Goal: Task Accomplishment & Management: Complete application form

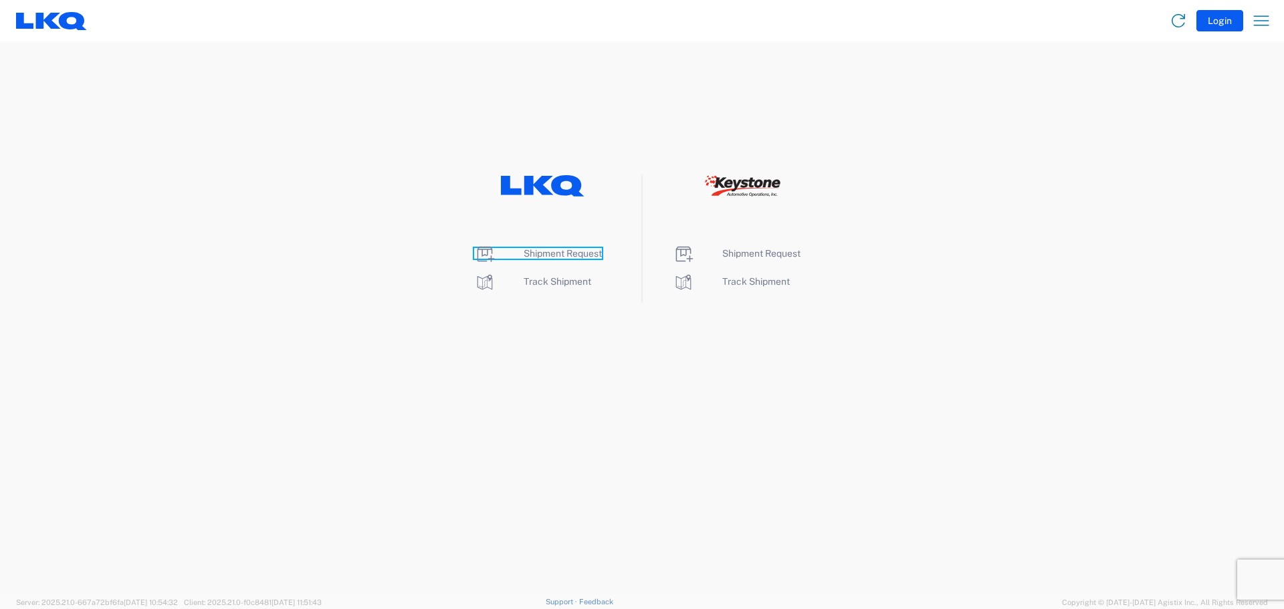
click at [544, 252] on span "Shipment Request" at bounding box center [563, 253] width 78 height 11
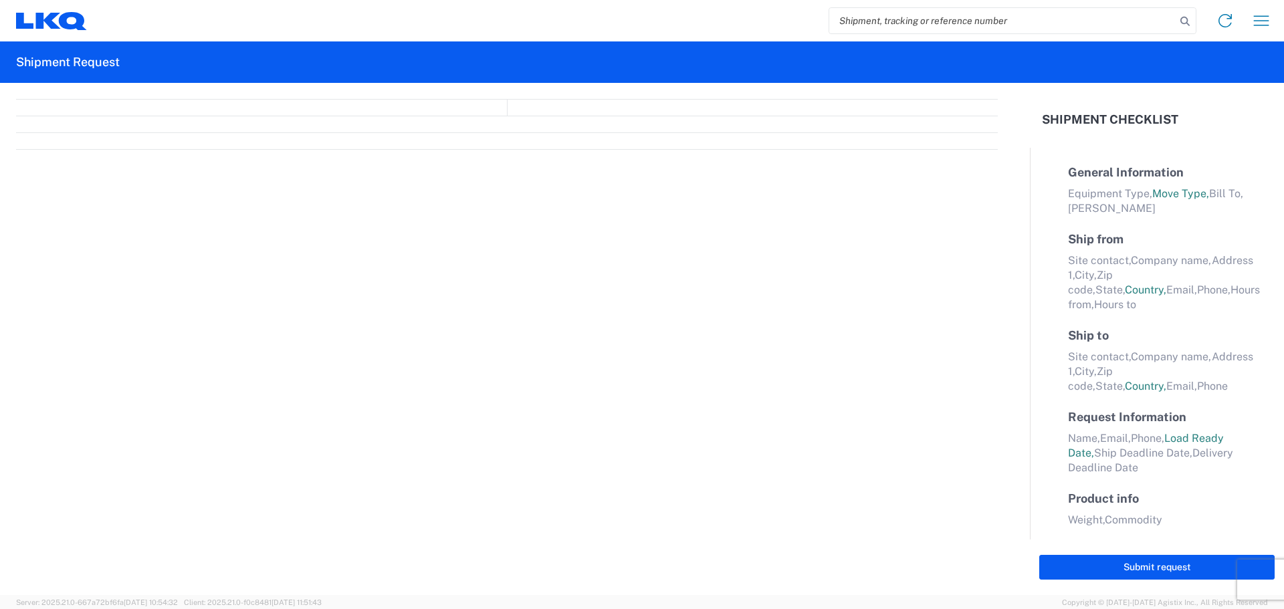
select select "FULL"
select select "US"
select select "LBS"
select select "IN"
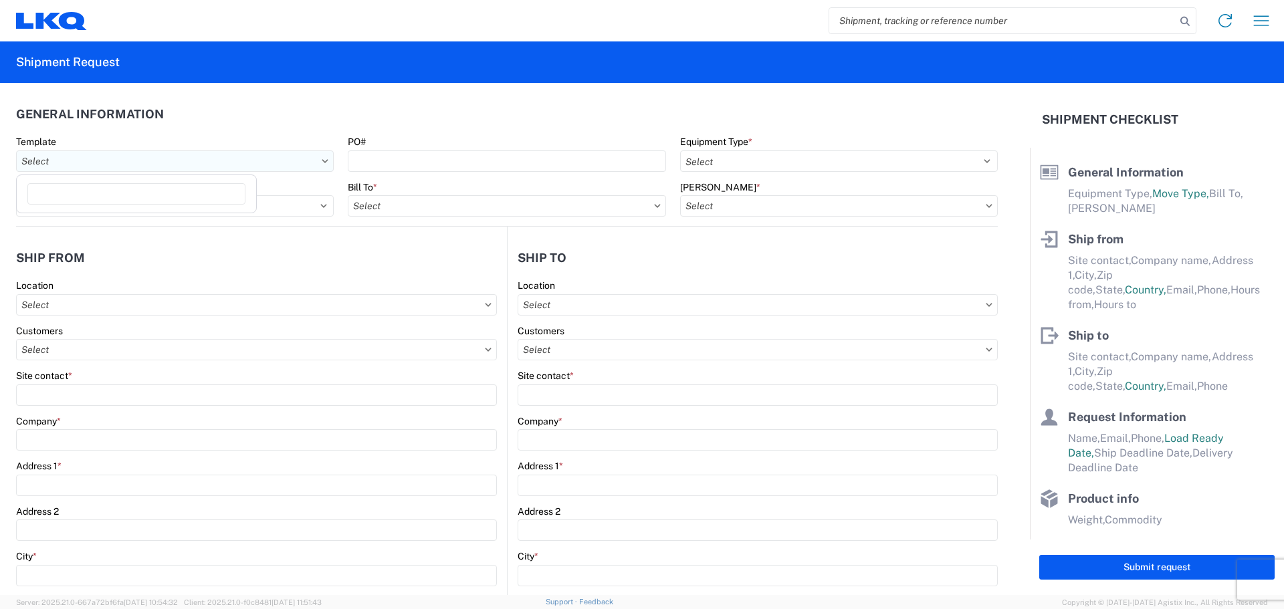
click at [151, 158] on input "text" at bounding box center [175, 160] width 318 height 21
click at [260, 114] on header "General Information" at bounding box center [507, 114] width 982 height 30
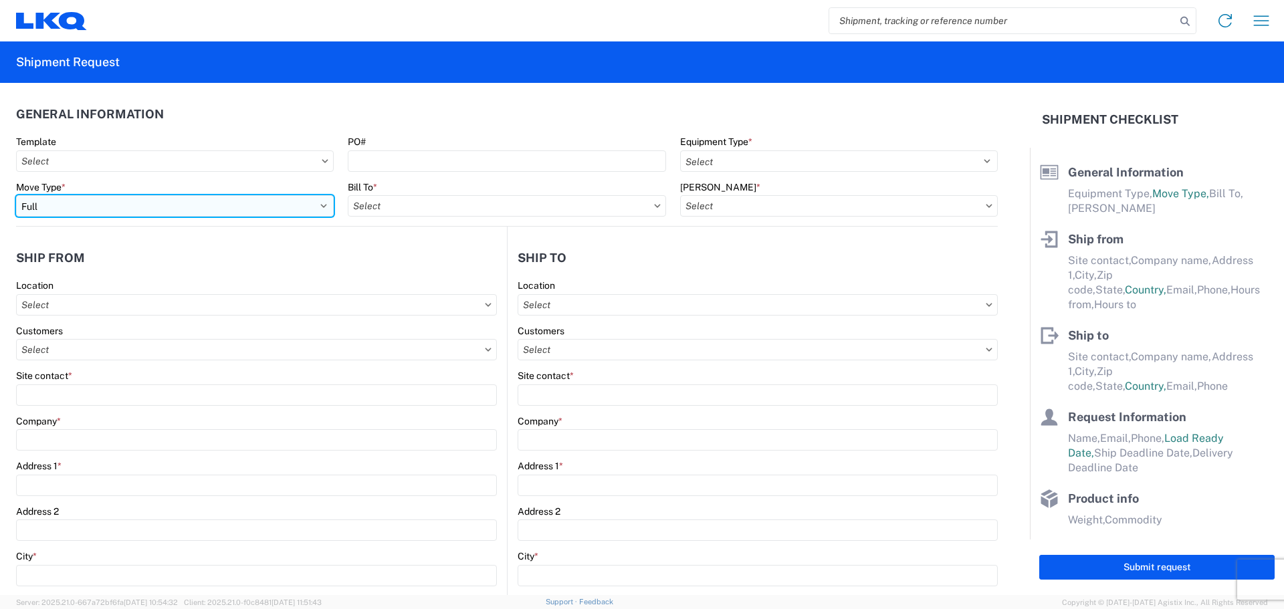
click at [185, 202] on select "Select Full Partial TL" at bounding box center [175, 205] width 318 height 21
select select "PARTIAL_TL"
click at [16, 195] on select "Select Full Partial TL" at bounding box center [175, 205] width 318 height 21
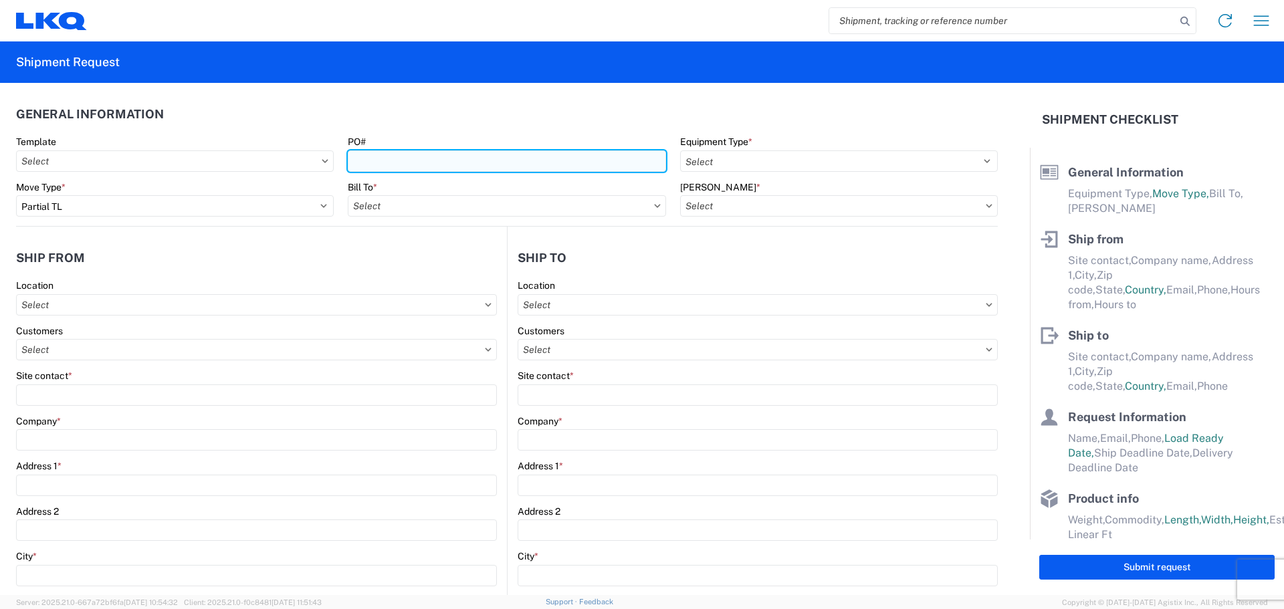
click at [366, 162] on input "PO#" at bounding box center [507, 160] width 318 height 21
type input "1923864"
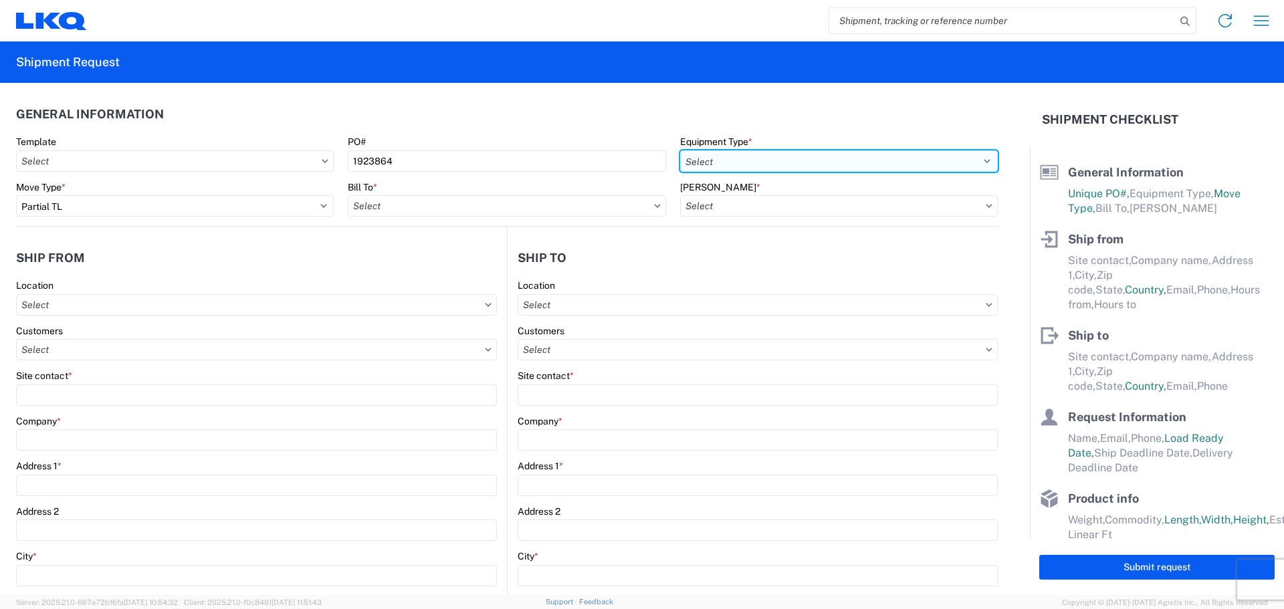
click at [727, 164] on select "Select 53’ Dry Van Flatbed Dropdeck (van) Lowboy (flatbed) Rail" at bounding box center [839, 160] width 318 height 21
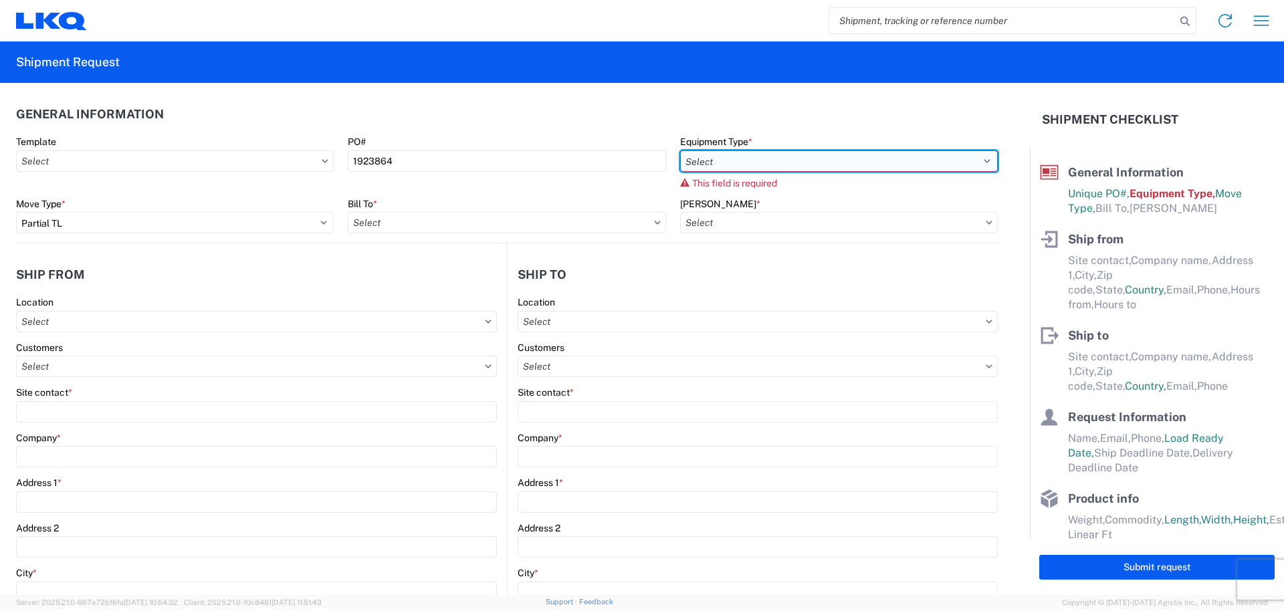
click at [810, 162] on select "Select 53’ Dry Van Flatbed Dropdeck (van) Lowboy (flatbed) Rail" at bounding box center [839, 160] width 318 height 21
select select "STDV"
click at [680, 150] on select "Select 53’ Dry Van Flatbed Dropdeck (van) Lowboy (flatbed) Rail" at bounding box center [839, 160] width 318 height 21
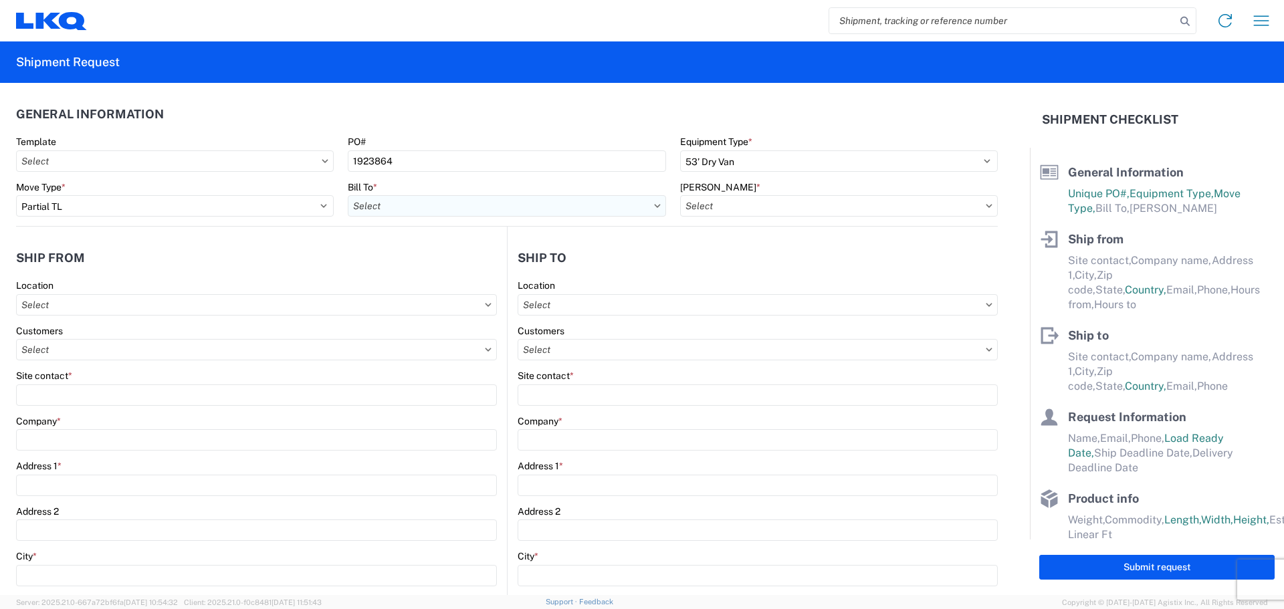
click at [400, 208] on input "text" at bounding box center [507, 205] width 318 height 21
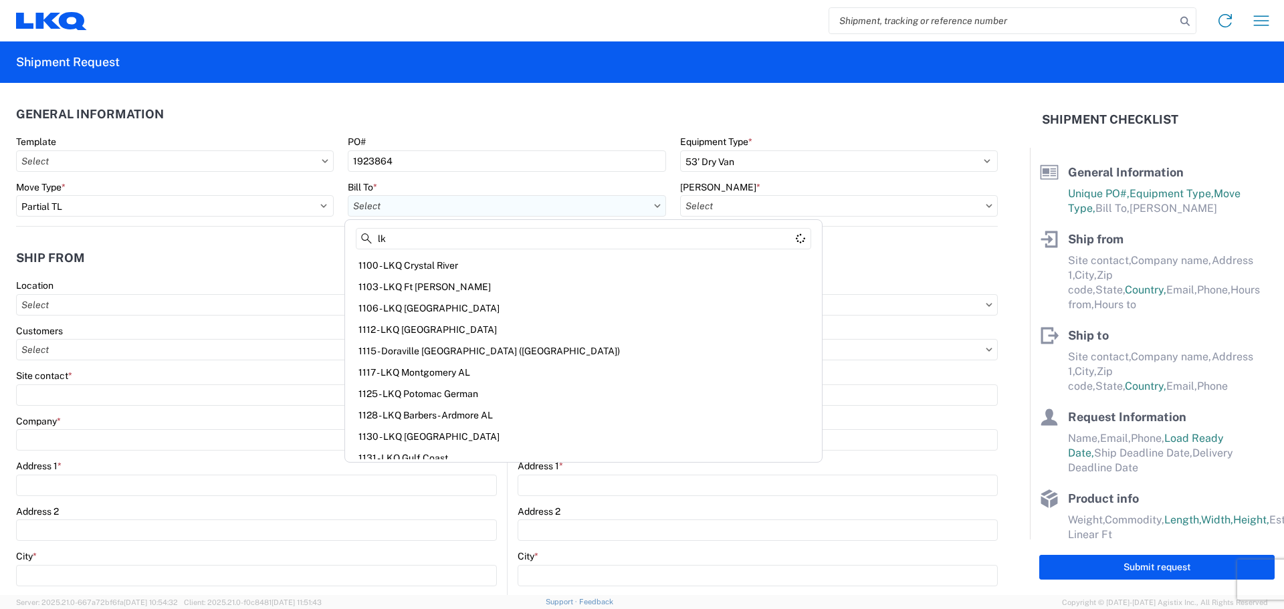
type input "l"
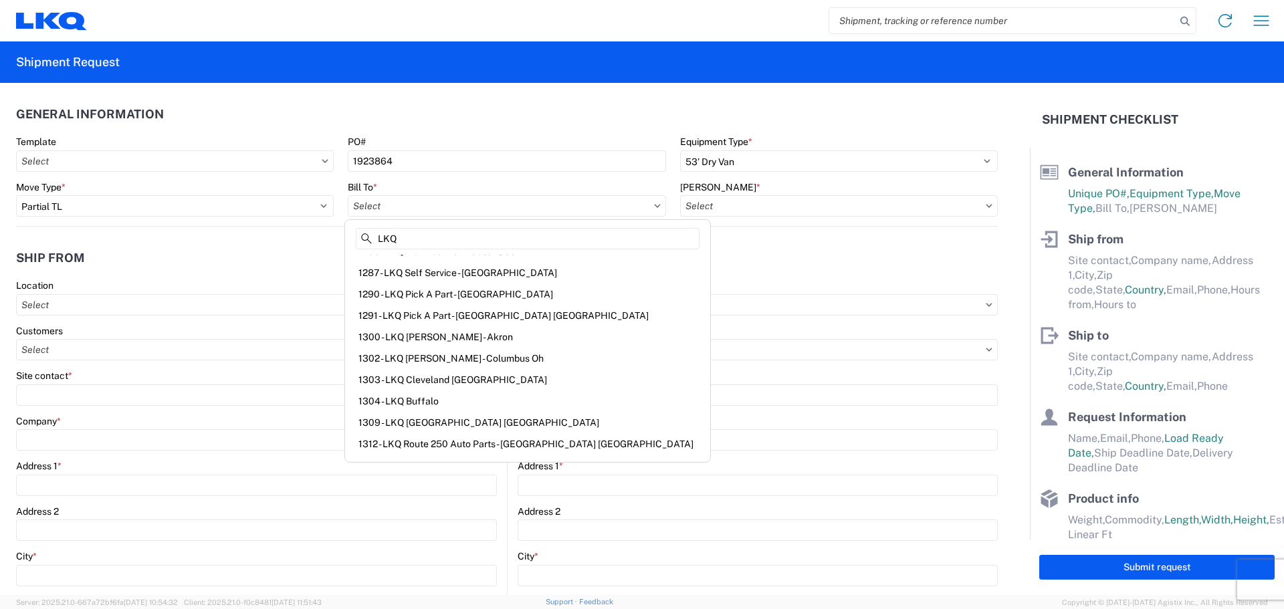
scroll to position [1301, 0]
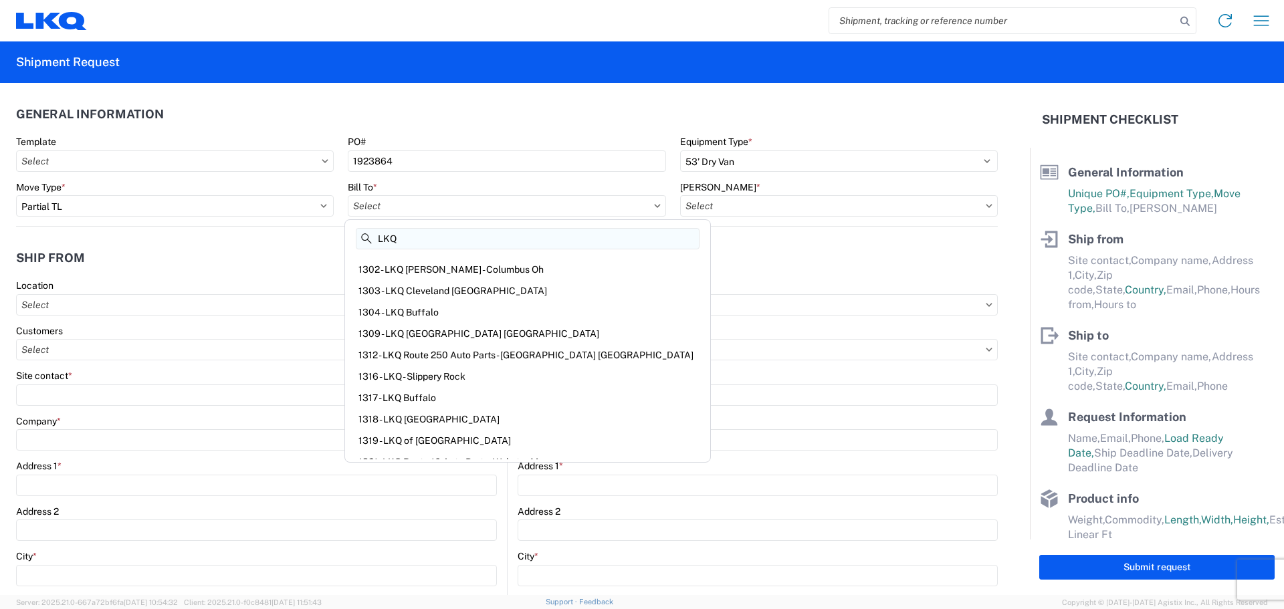
click at [437, 243] on input "LKQ" at bounding box center [528, 238] width 344 height 21
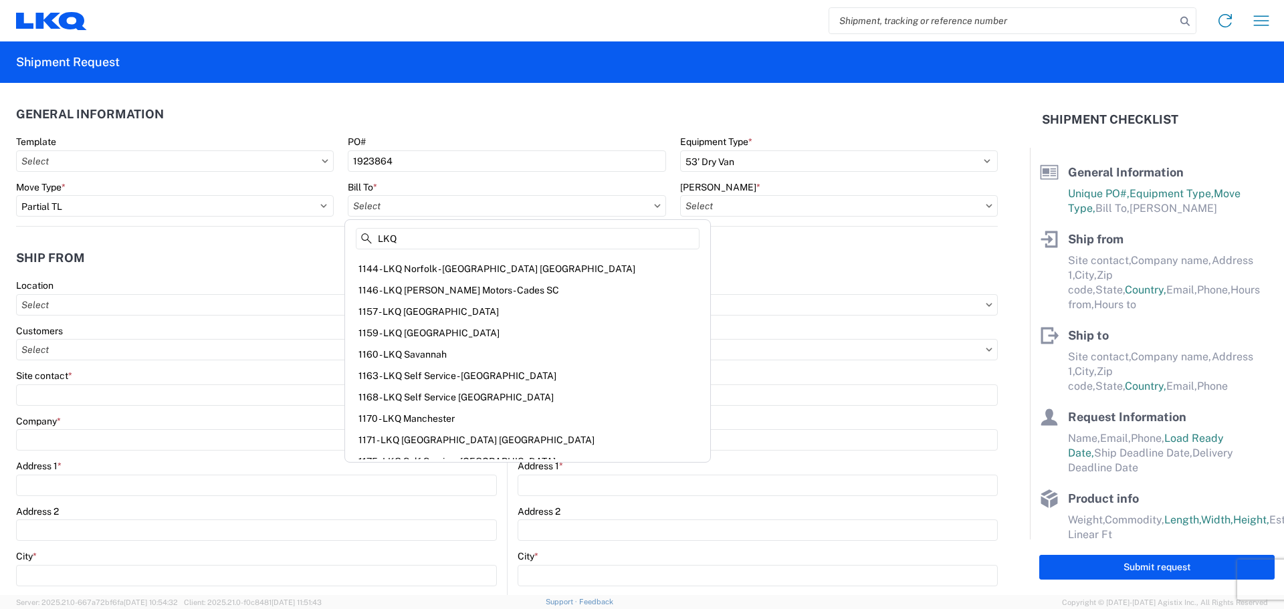
scroll to position [267, 0]
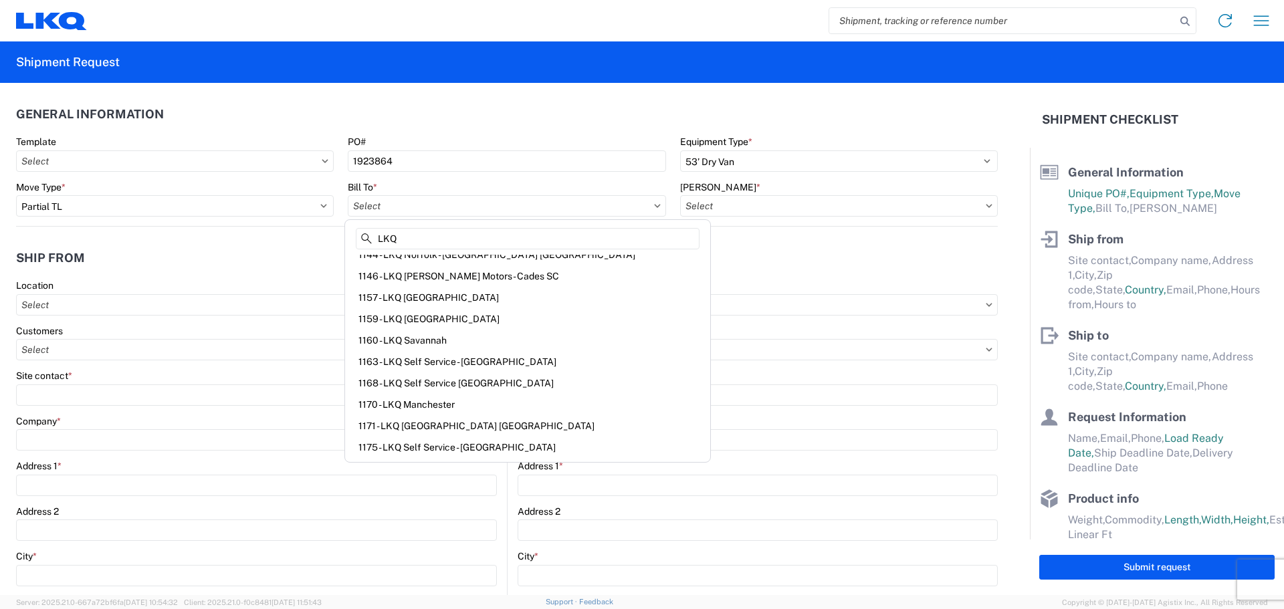
type input "LKQ"
click at [322, 161] on icon at bounding box center [325, 160] width 6 height 3
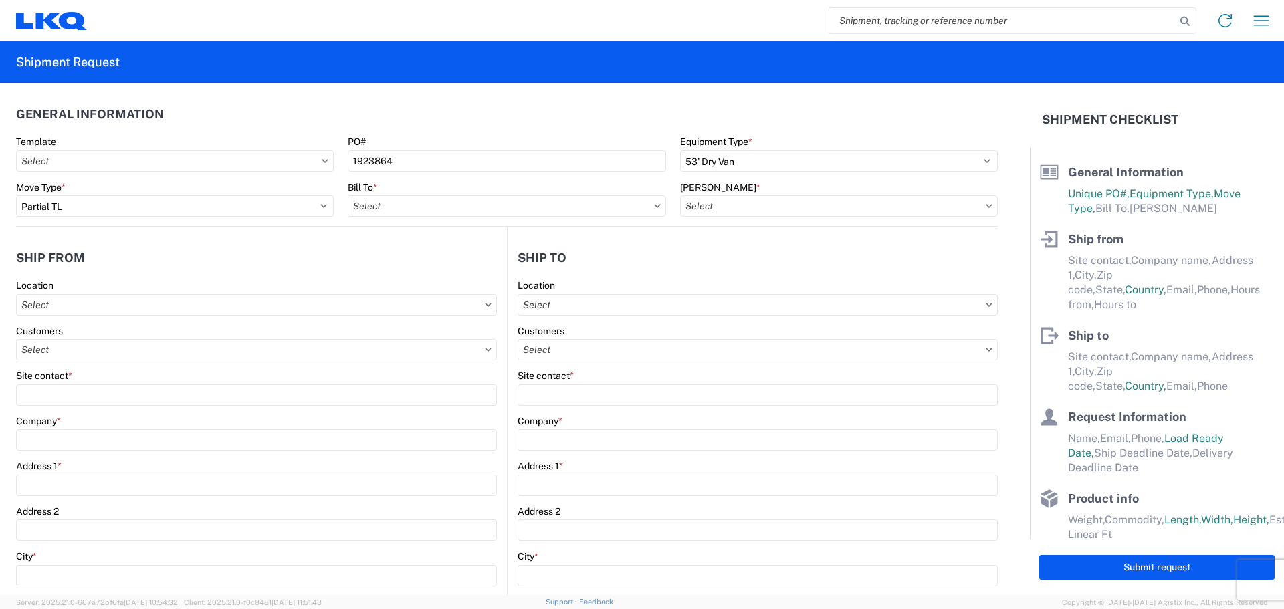
click at [322, 160] on icon at bounding box center [325, 161] width 7 height 4
click at [502, 202] on input "text" at bounding box center [507, 205] width 318 height 21
type input "NASHVILL"
click at [459, 266] on div "3145 - [GEOGRAPHIC_DATA] (145)" at bounding box center [465, 265] width 234 height 21
type input "3145 - [GEOGRAPHIC_DATA] (145)"
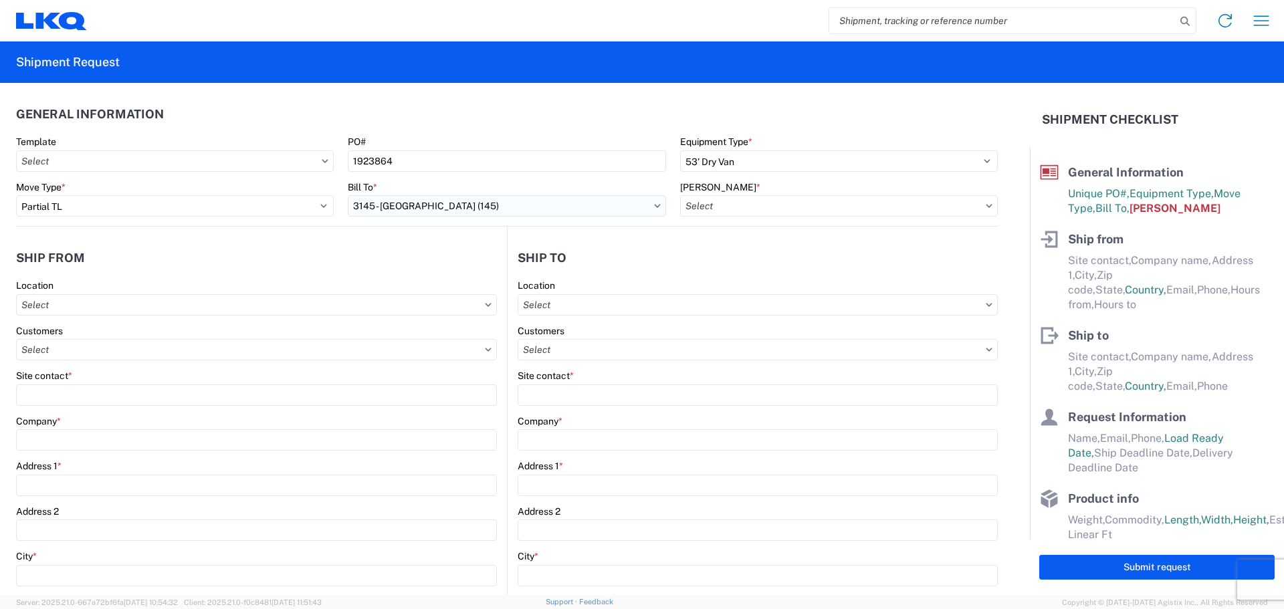
click at [572, 210] on input "3145 - [GEOGRAPHIC_DATA] (145)" at bounding box center [507, 205] width 318 height 21
click at [647, 209] on input "3145 - [GEOGRAPHIC_DATA] (145)" at bounding box center [507, 205] width 318 height 21
click at [887, 245] on header "Ship to" at bounding box center [753, 258] width 490 height 30
click at [650, 210] on input "3145 - [GEOGRAPHIC_DATA] (145)" at bounding box center [507, 205] width 318 height 21
click at [654, 207] on icon at bounding box center [657, 205] width 6 height 3
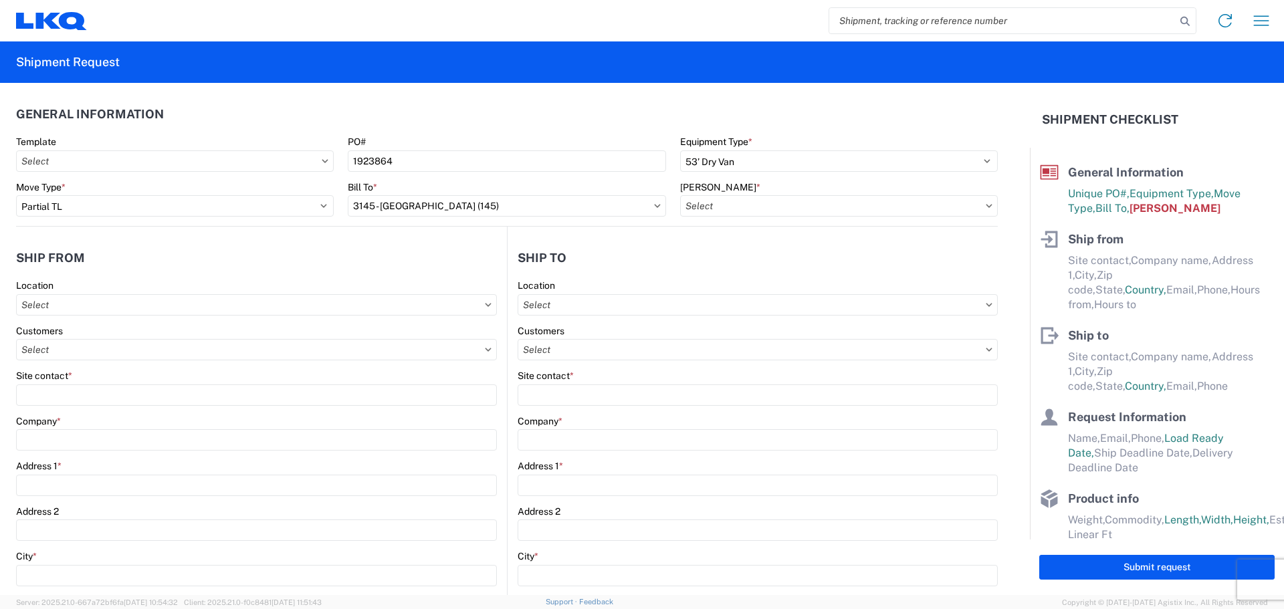
click at [654, 205] on icon at bounding box center [657, 205] width 6 height 3
click at [746, 211] on input "text" at bounding box center [839, 205] width 318 height 21
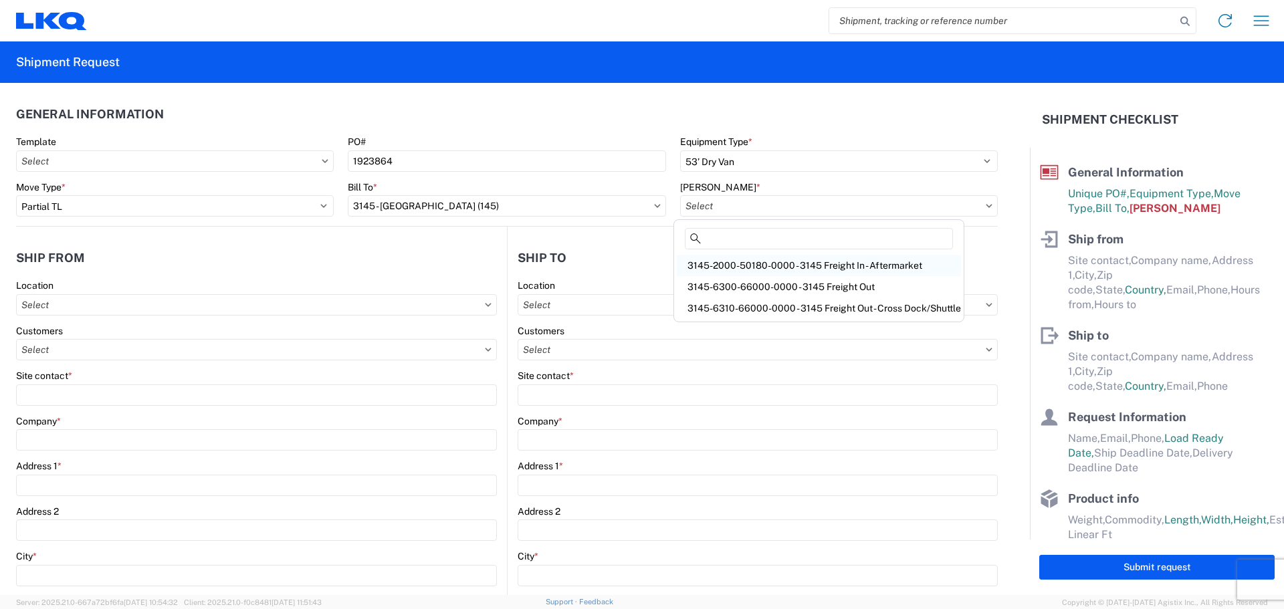
click at [854, 270] on div "3145-2000-50180-0000 - 3145 Freight In - Aftermarket" at bounding box center [819, 265] width 284 height 21
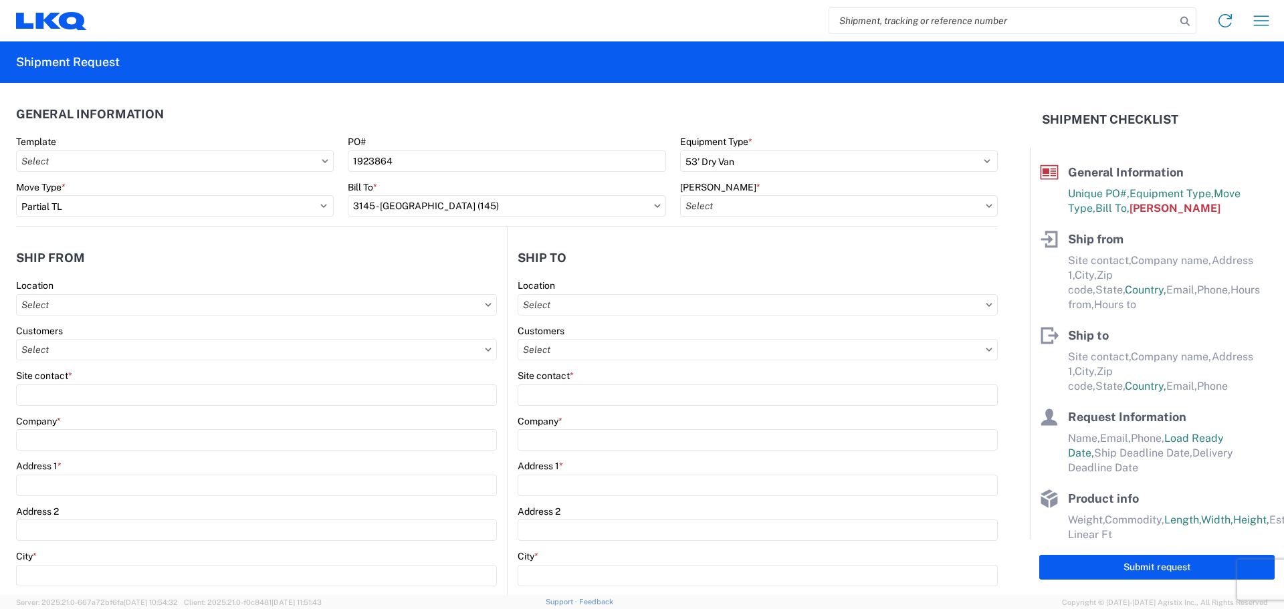
type input "3145-2000-50180-0000 - 3145 Freight In - Aftermarket"
click at [203, 310] on input "text" at bounding box center [256, 304] width 481 height 21
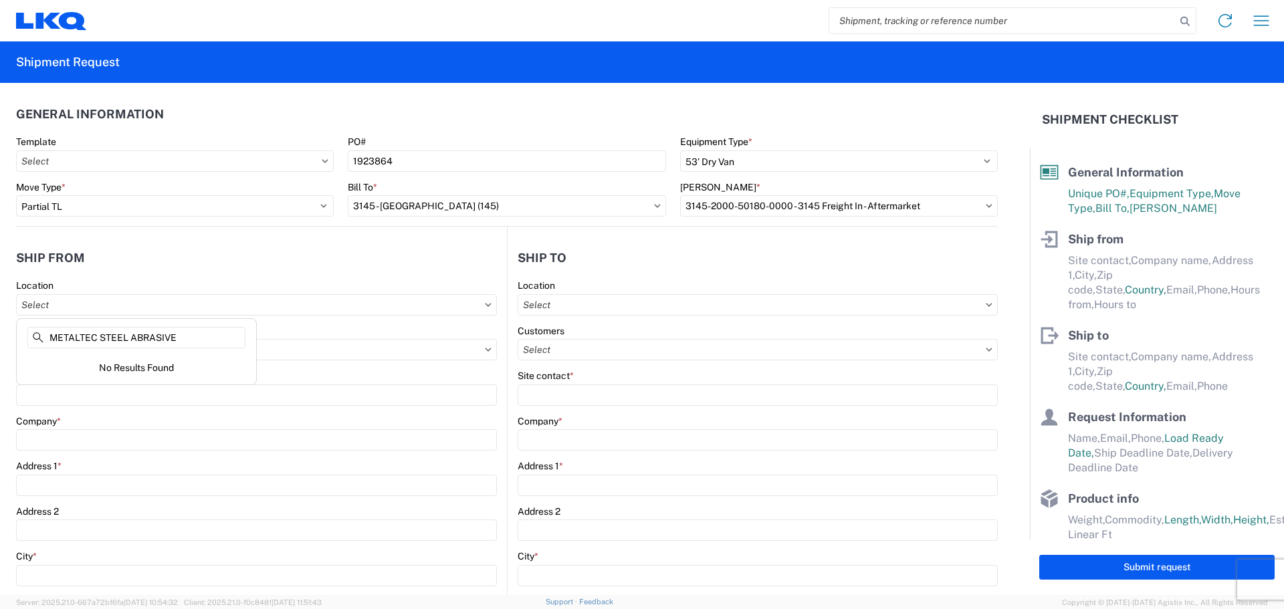
type input "METALTEC STEEL ABRASIVE"
click at [333, 365] on agx-form-control-wrapper-v2 "Customers" at bounding box center [256, 347] width 481 height 45
click at [69, 310] on input "text" at bounding box center [256, 304] width 481 height 21
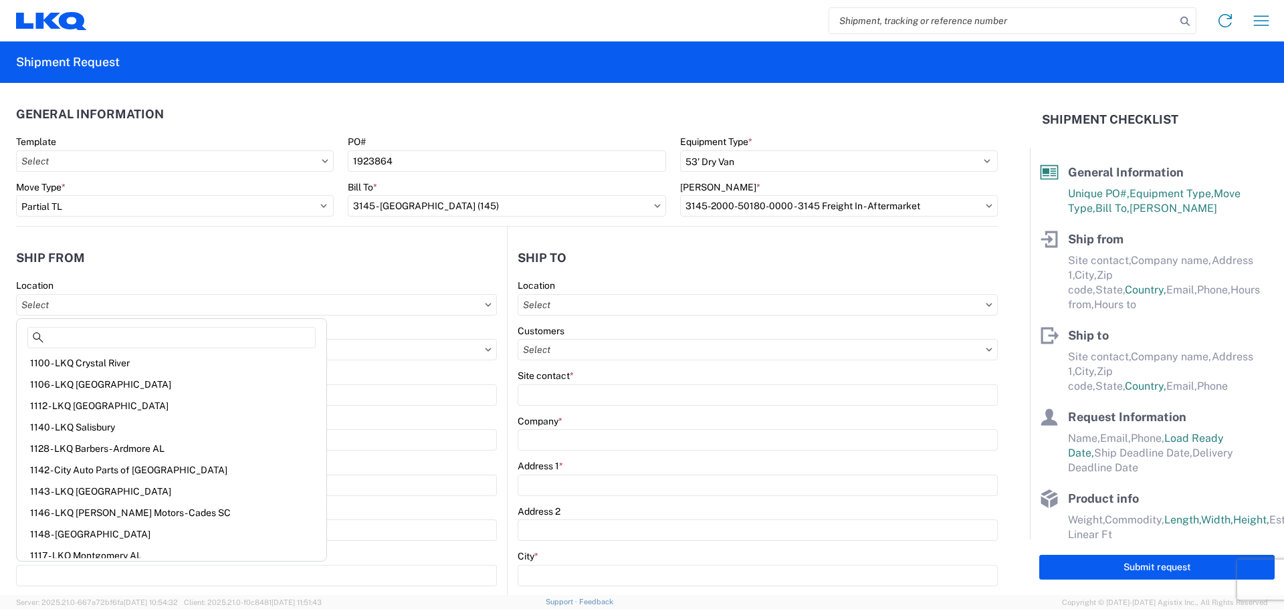
scroll to position [0, 0]
click at [62, 306] on input "text" at bounding box center [256, 304] width 481 height 21
click at [118, 341] on input at bounding box center [171, 337] width 288 height 21
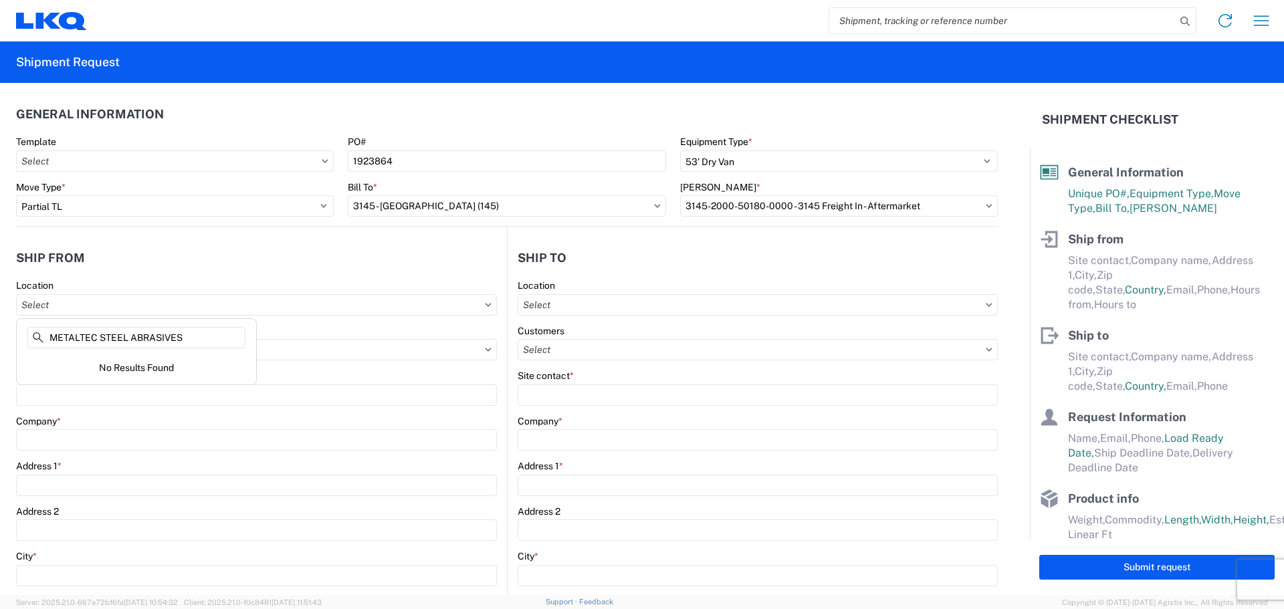
type input "METALTEC STEEL ABRASIVES"
click at [227, 264] on header "Ship from" at bounding box center [261, 258] width 491 height 30
click at [77, 311] on input "text" at bounding box center [256, 304] width 481 height 21
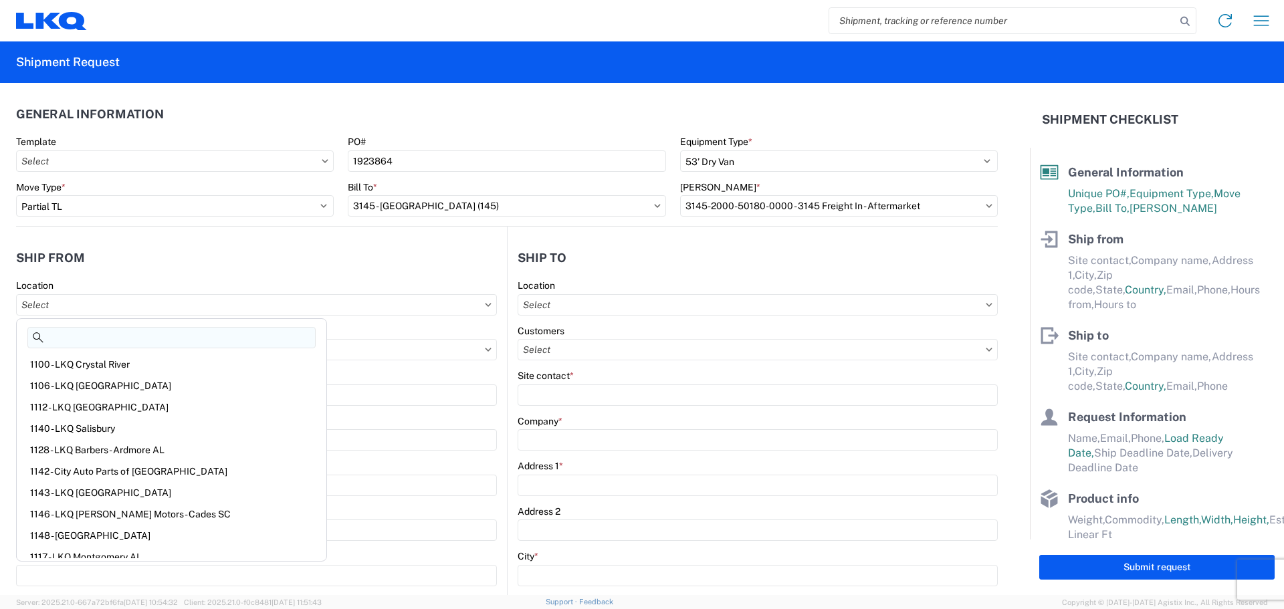
click at [93, 337] on input at bounding box center [171, 337] width 288 height 21
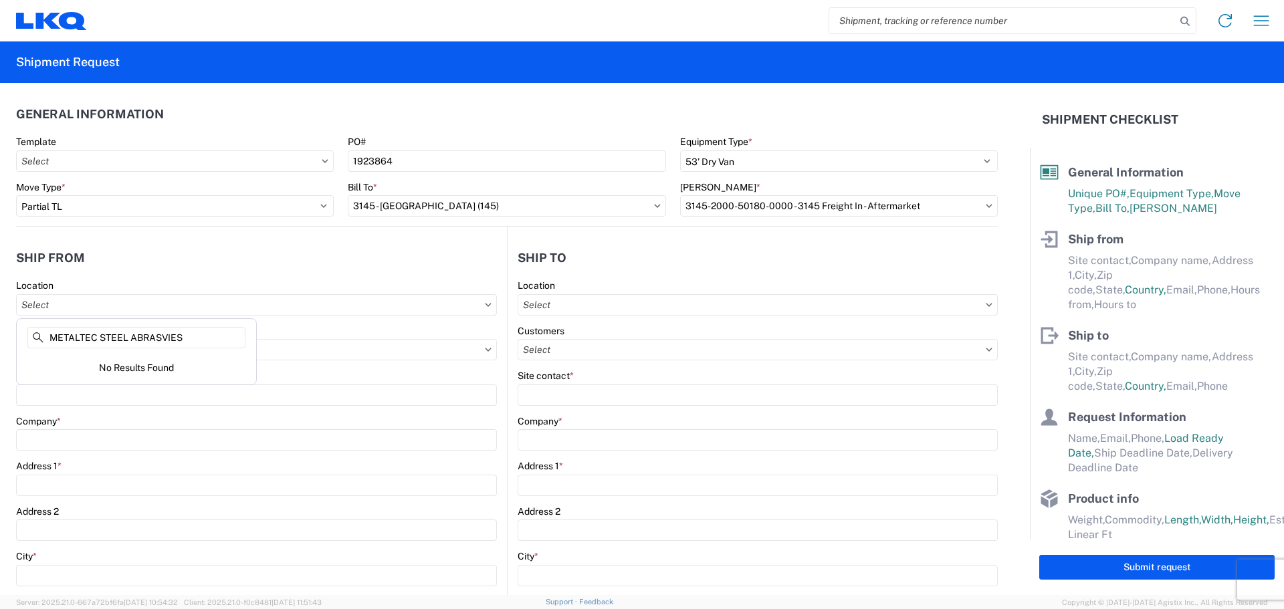
type input "METALTEC STEEL ABRASVIES"
click at [266, 417] on div "Company *" at bounding box center [256, 421] width 481 height 12
click at [80, 356] on input "text" at bounding box center [256, 349] width 481 height 21
click at [62, 350] on input "text" at bounding box center [256, 349] width 481 height 21
click at [66, 383] on input at bounding box center [136, 382] width 218 height 21
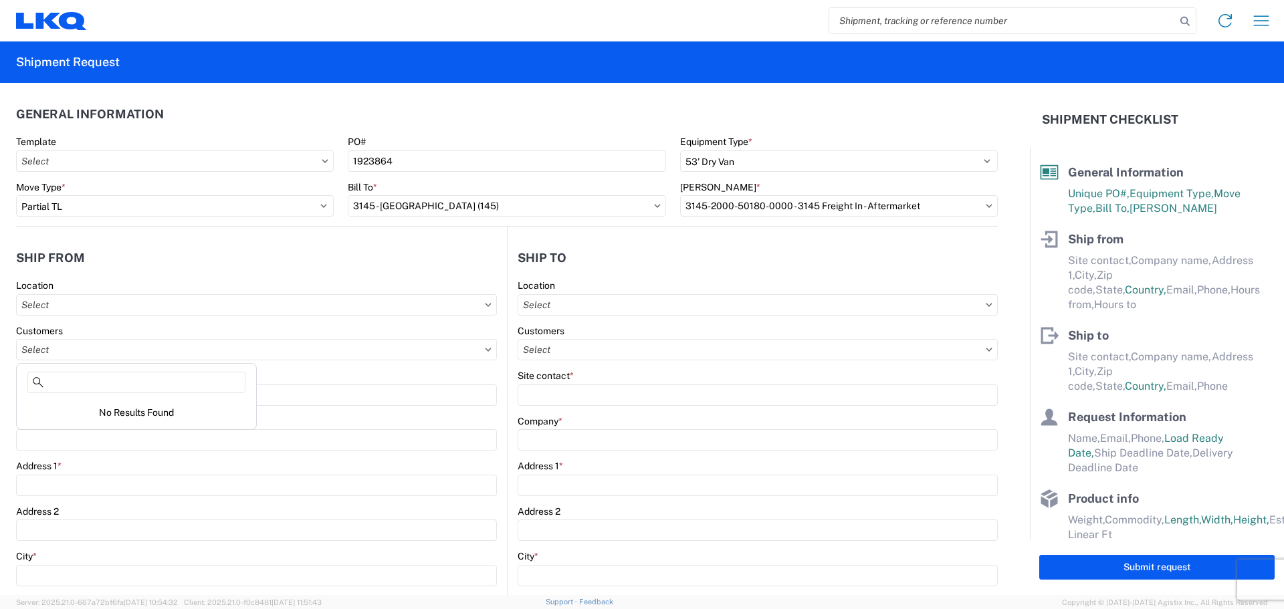
click at [240, 466] on div "Address 1 *" at bounding box center [256, 466] width 481 height 12
click at [98, 307] on input "text" at bounding box center [256, 304] width 481 height 21
type input "METALTEC STEEL ABRASIVES"
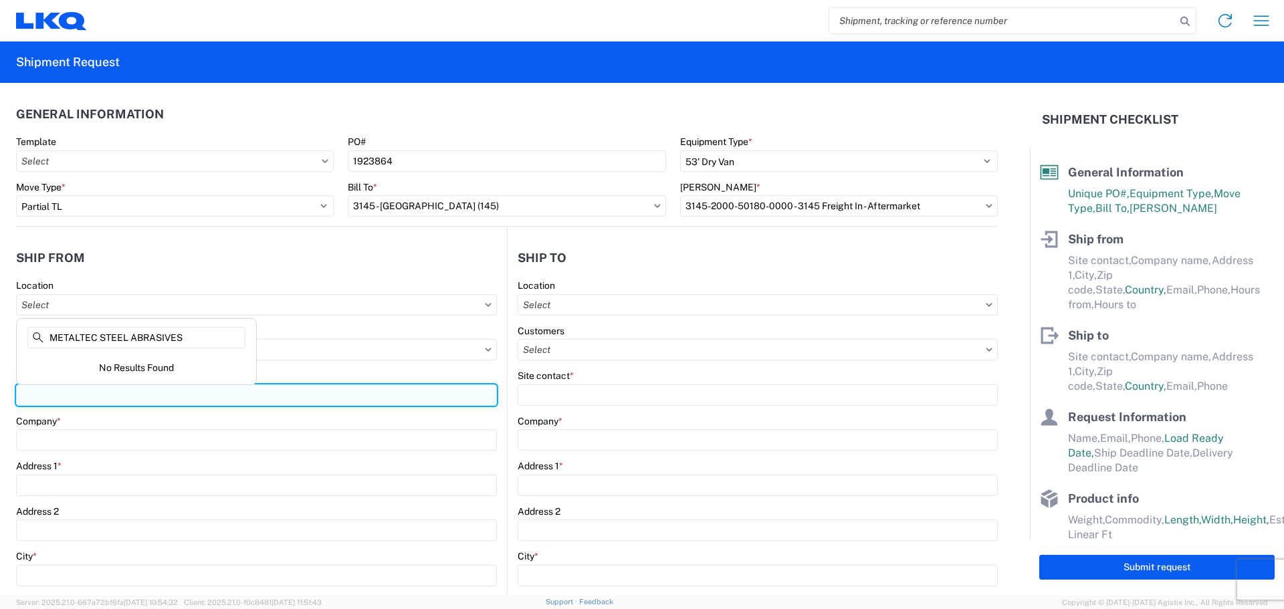
click at [128, 393] on input "Site contact *" at bounding box center [256, 395] width 481 height 21
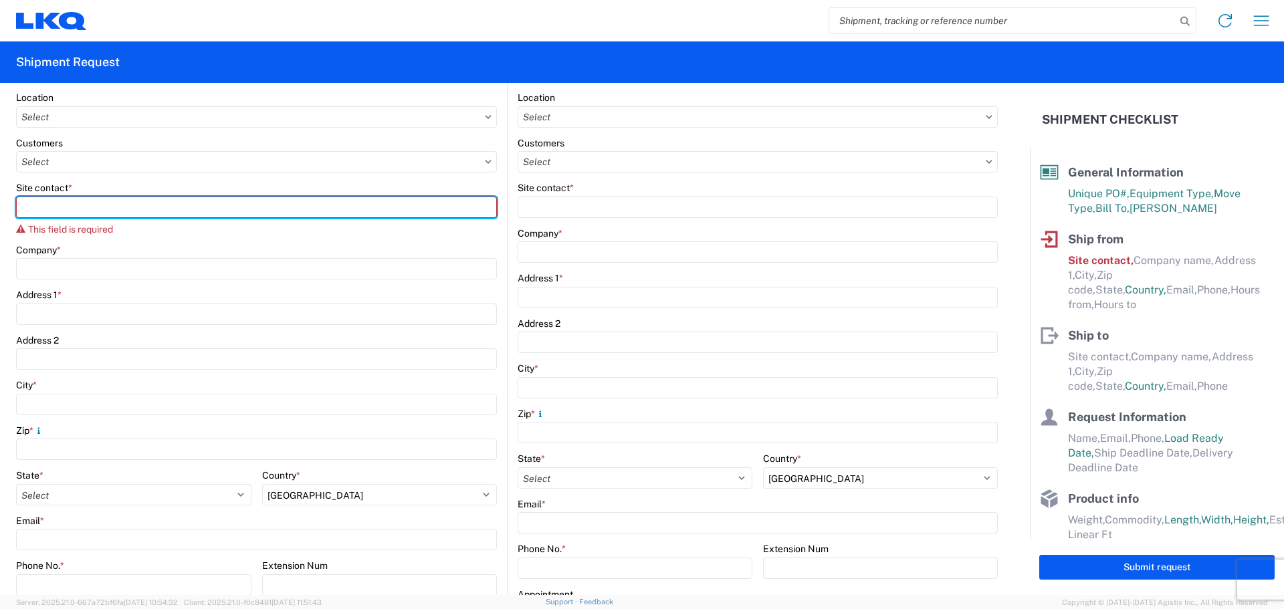
scroll to position [201, 0]
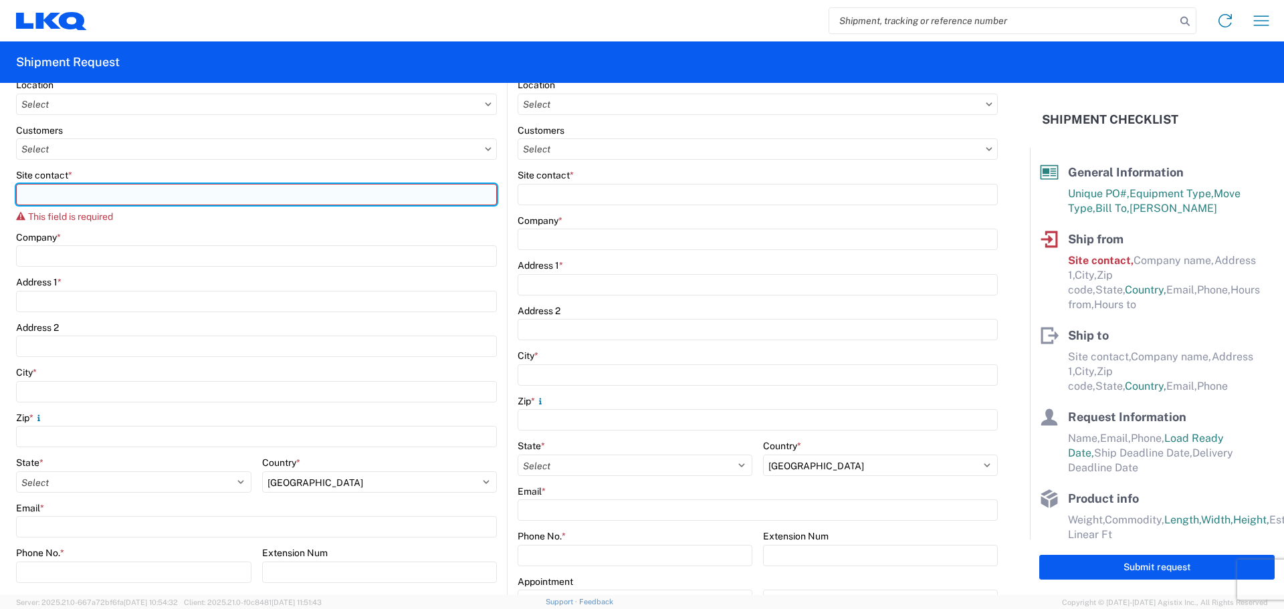
click at [87, 195] on input "Site contact *" at bounding box center [256, 194] width 481 height 21
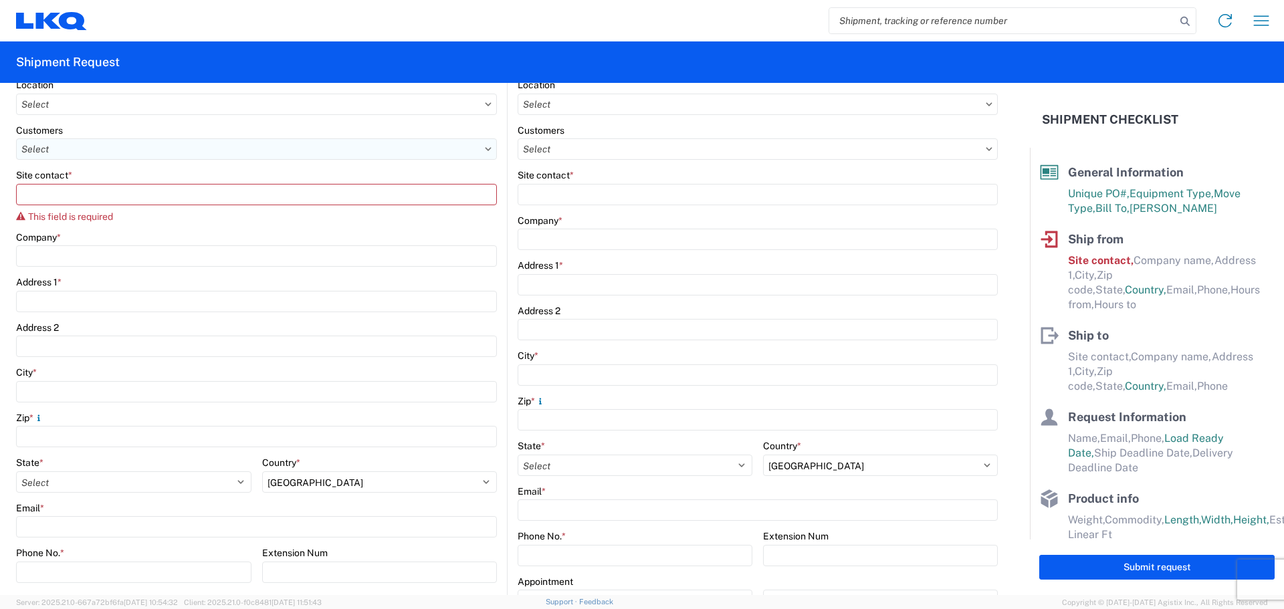
click at [96, 154] on input "text" at bounding box center [256, 148] width 481 height 21
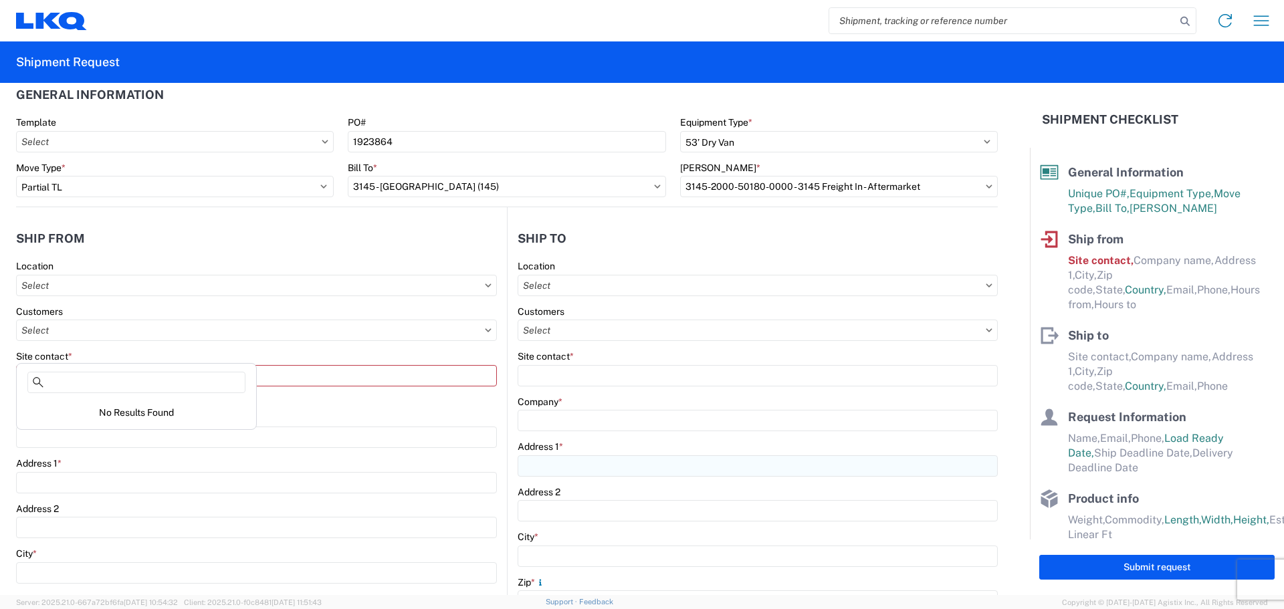
scroll to position [0, 0]
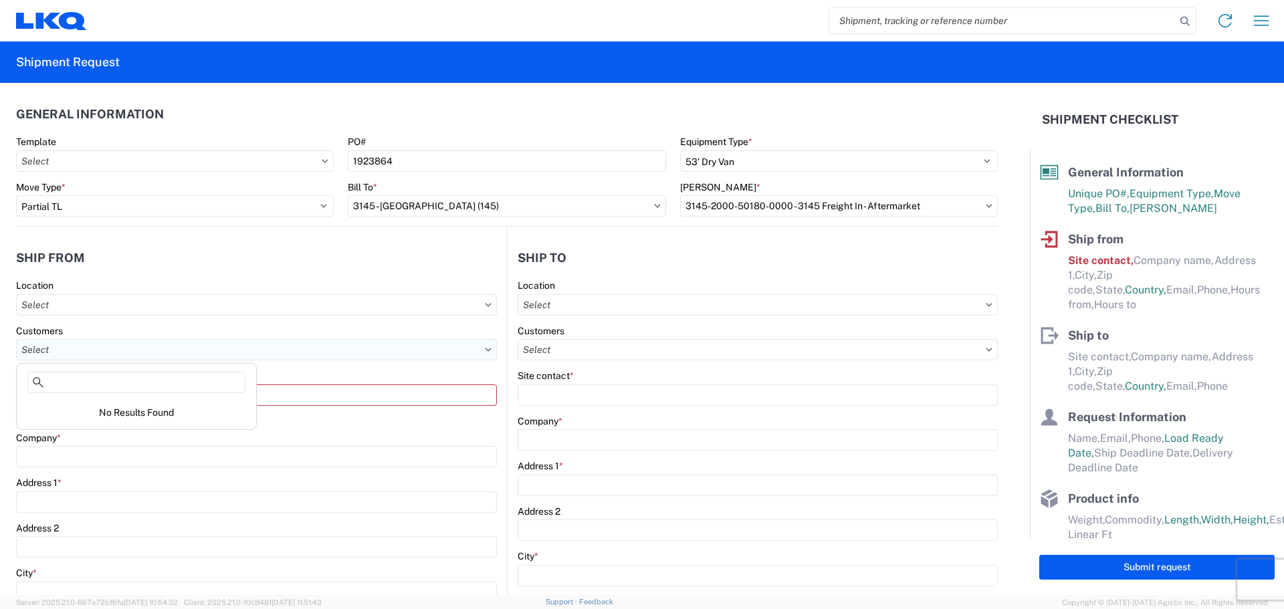
click at [432, 346] on input "text" at bounding box center [256, 349] width 481 height 21
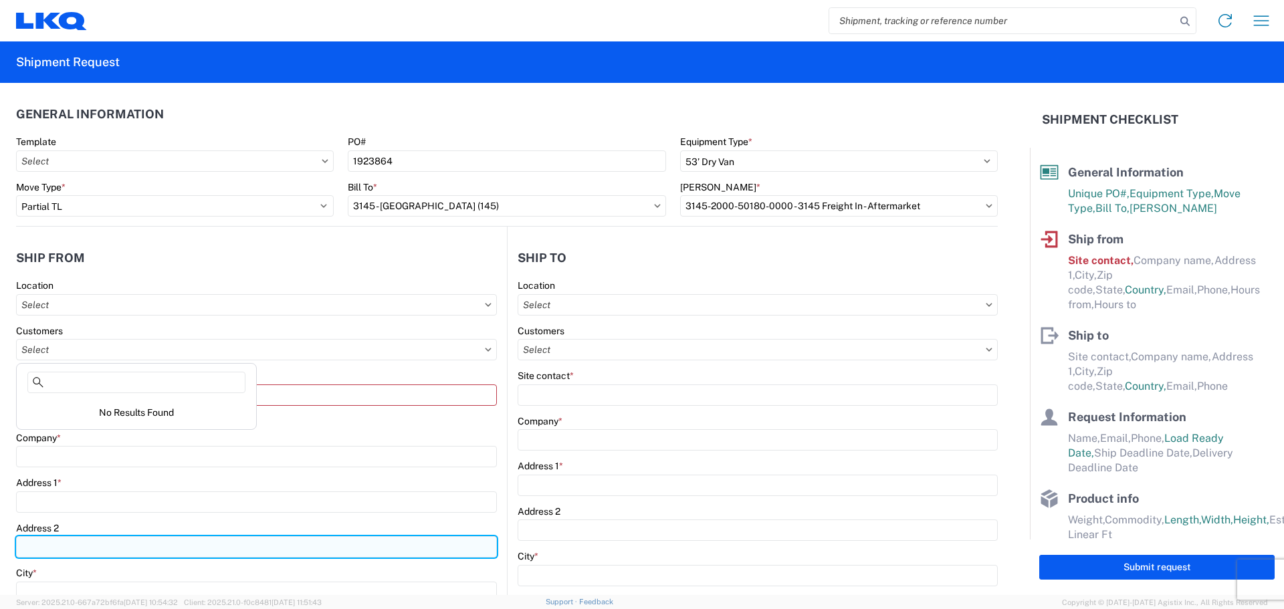
click at [269, 556] on input "Address 2" at bounding box center [256, 546] width 481 height 21
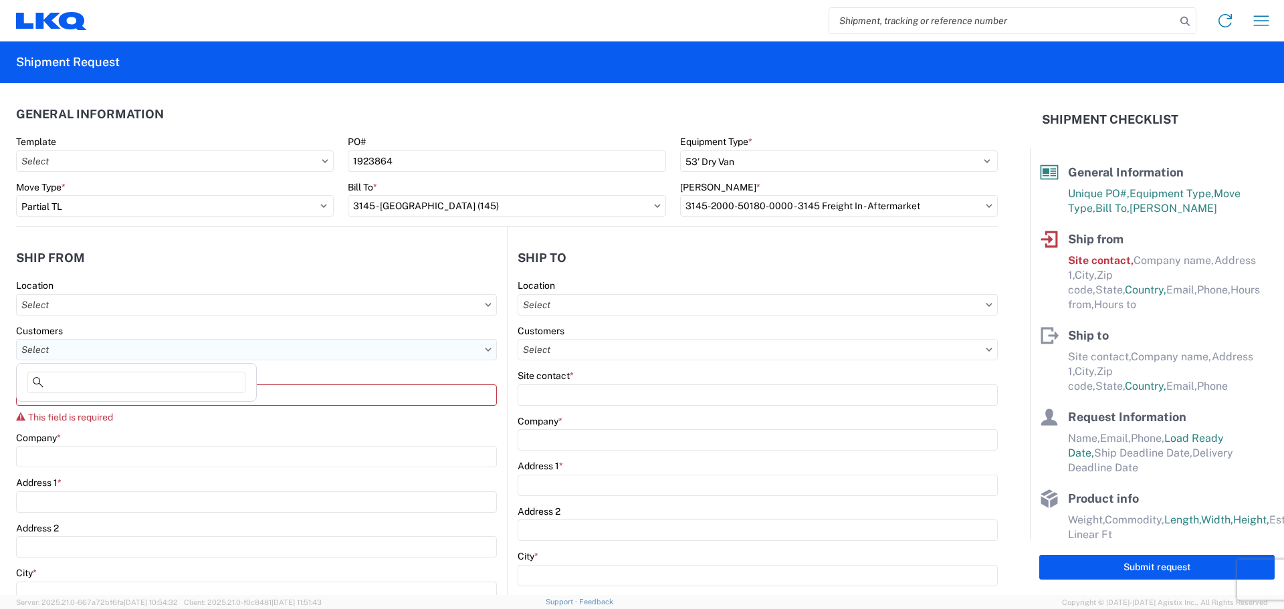
click at [126, 352] on input "text" at bounding box center [256, 349] width 481 height 21
type input "t"
click at [54, 378] on input "TRANSWHEEL HUNTINGTON, [GEOGRAPHIC_DATA]" at bounding box center [136, 382] width 218 height 21
type input "3387 - TRANSWHEEL HUNTINGTON, [GEOGRAPHIC_DATA]"
click at [426, 469] on agx-form-control-wrapper-v2 "Company *" at bounding box center [256, 454] width 481 height 45
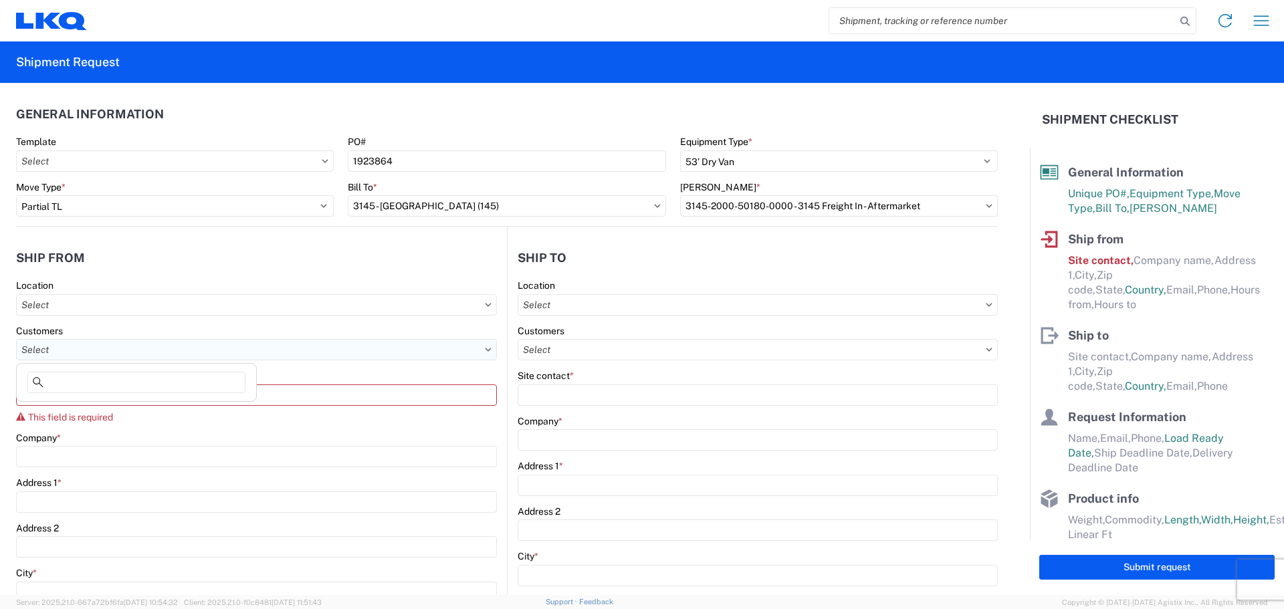
click at [90, 350] on input "text" at bounding box center [256, 349] width 481 height 21
click at [490, 352] on input "text" at bounding box center [256, 349] width 481 height 21
click at [478, 350] on input "text" at bounding box center [256, 349] width 481 height 21
click at [81, 383] on input at bounding box center [136, 382] width 218 height 21
type input "TRANSWHEEL"
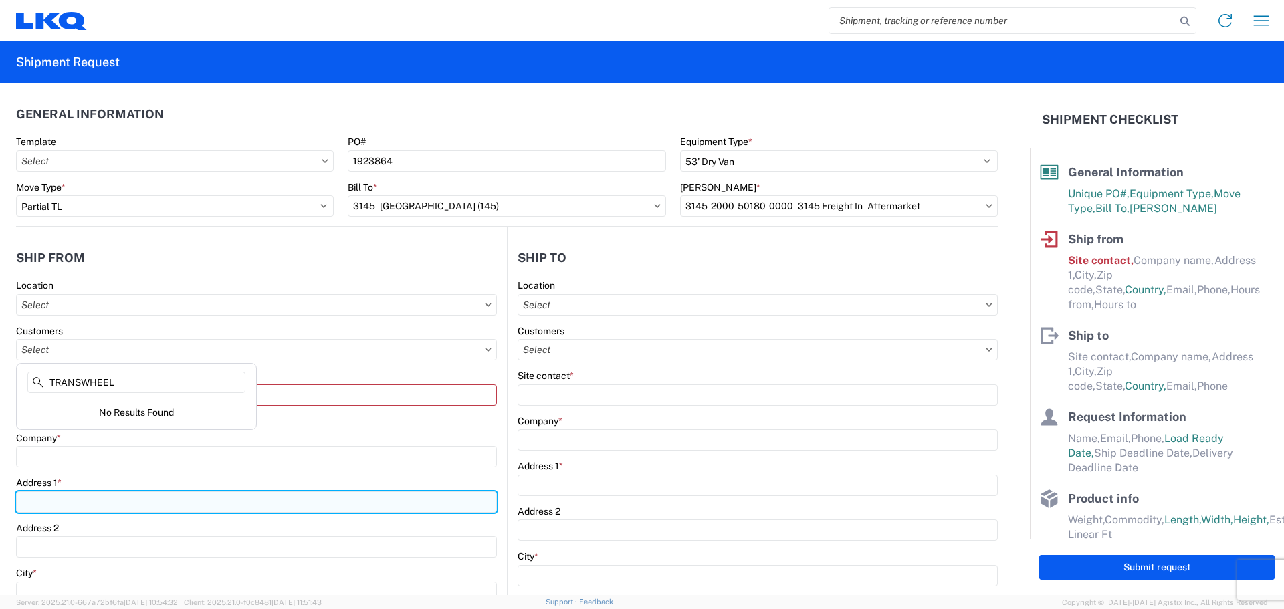
click at [354, 494] on input "Address 1 *" at bounding box center [256, 502] width 481 height 21
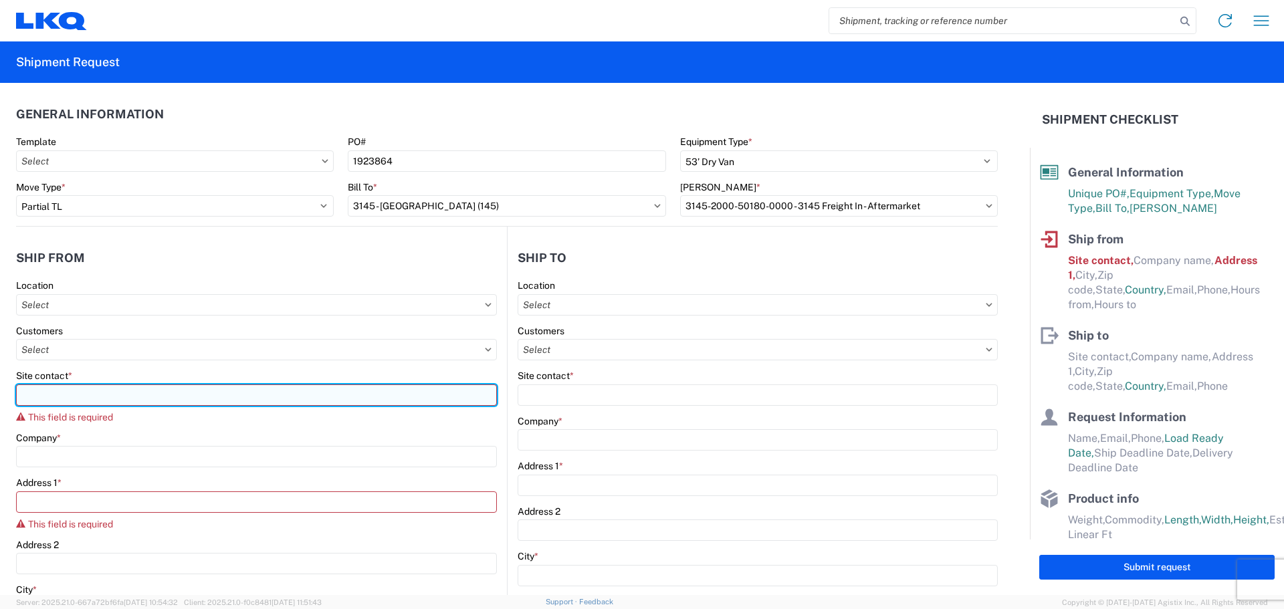
click at [61, 391] on input "Site contact *" at bounding box center [256, 395] width 481 height 21
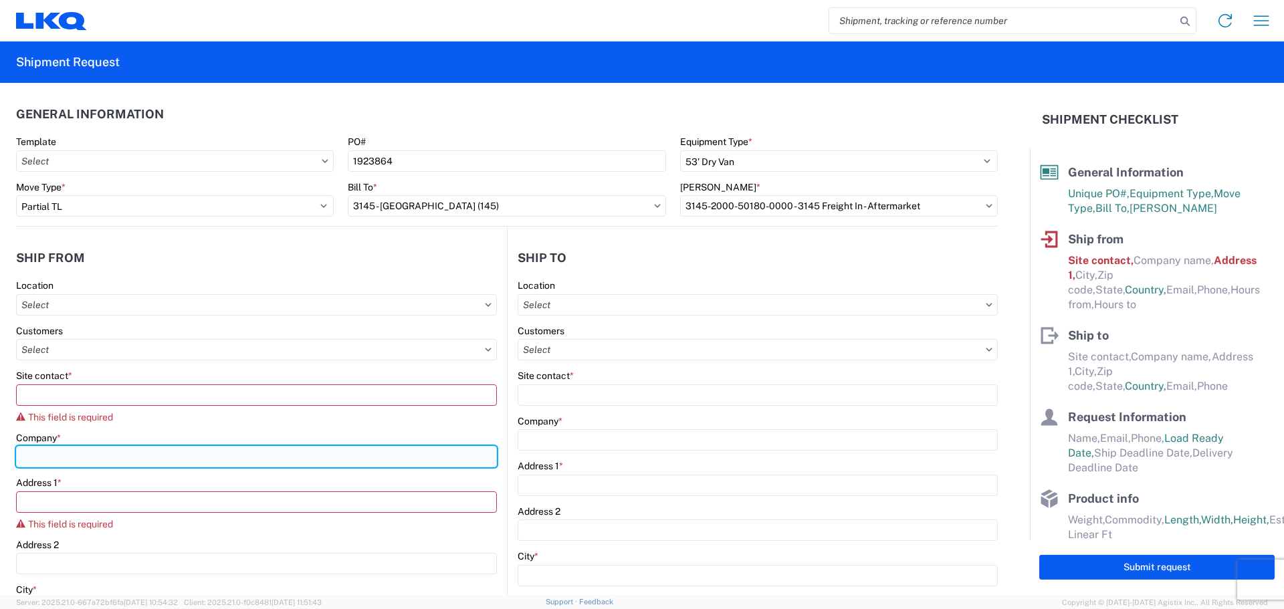
click at [132, 453] on input "Company *" at bounding box center [256, 456] width 481 height 21
type input "METALTEC STEEL ABRASIVE CO"
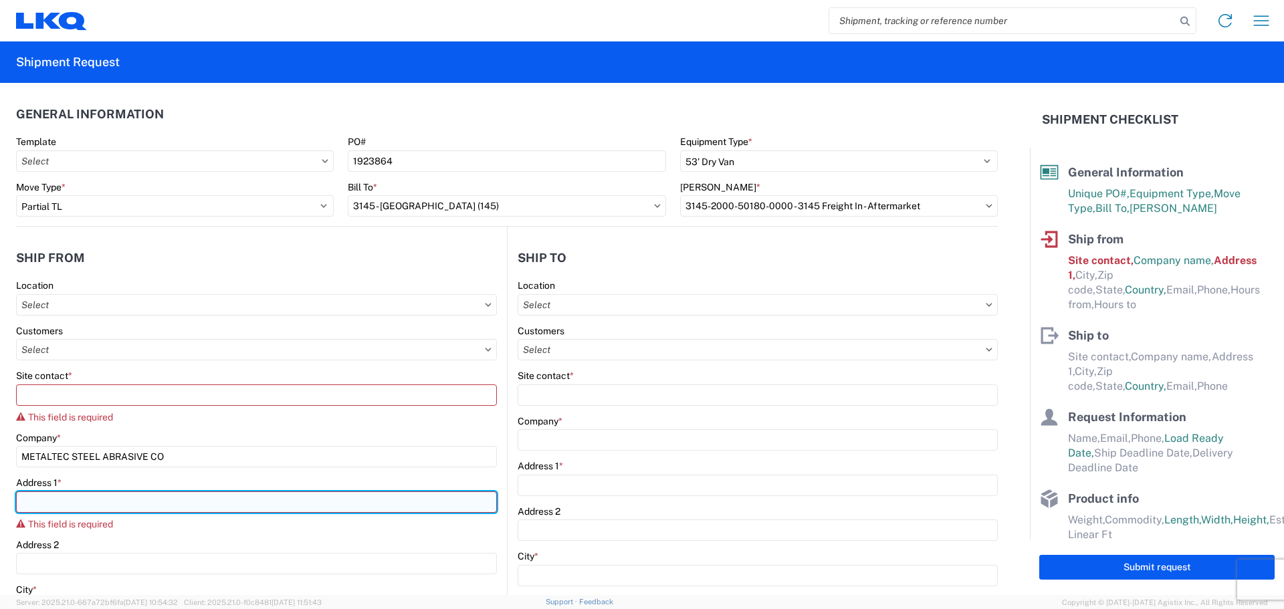
click at [106, 504] on input "Address 1 *" at bounding box center [256, 502] width 481 height 21
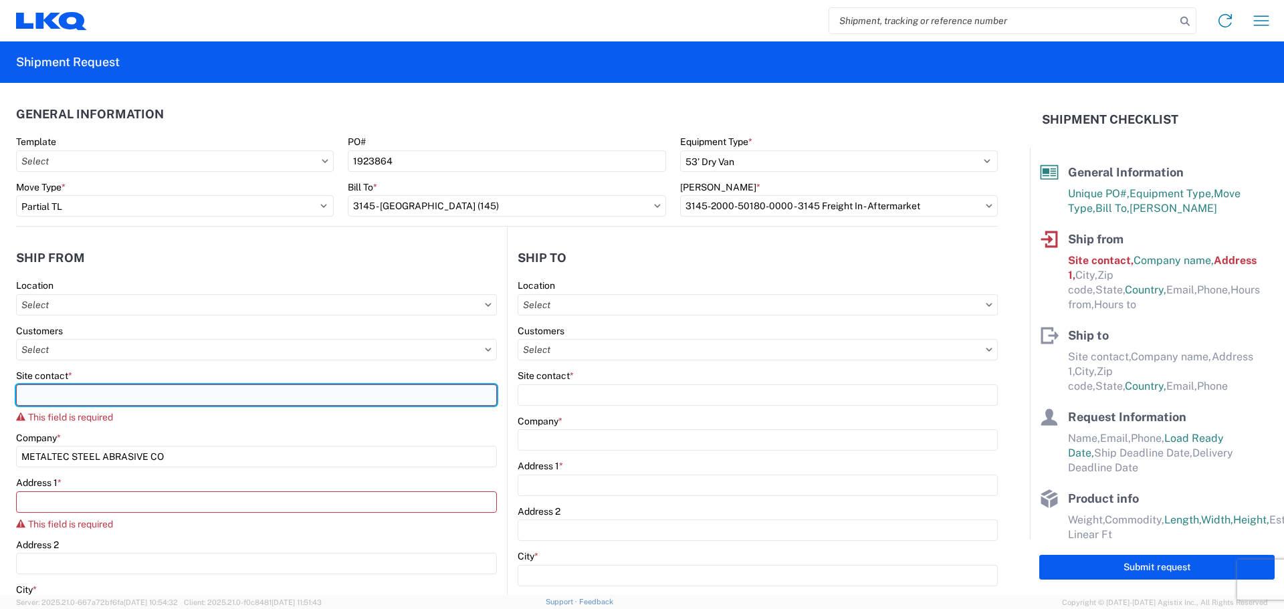
click at [71, 401] on input "Site contact *" at bounding box center [256, 395] width 481 height 21
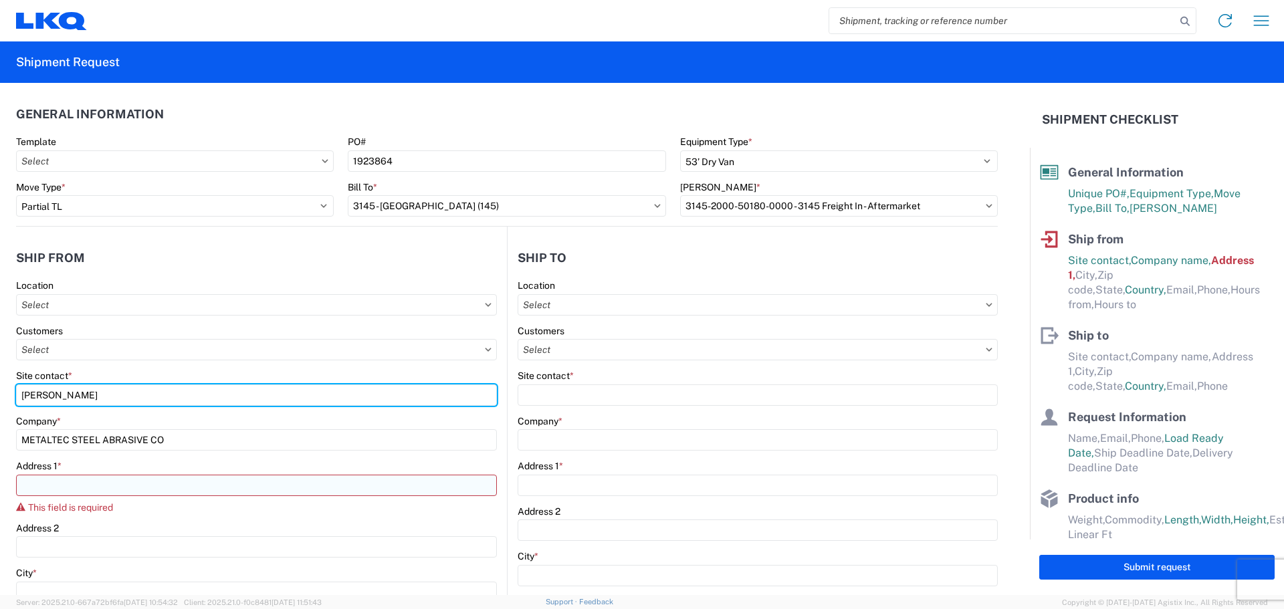
type input "[PERSON_NAME]"
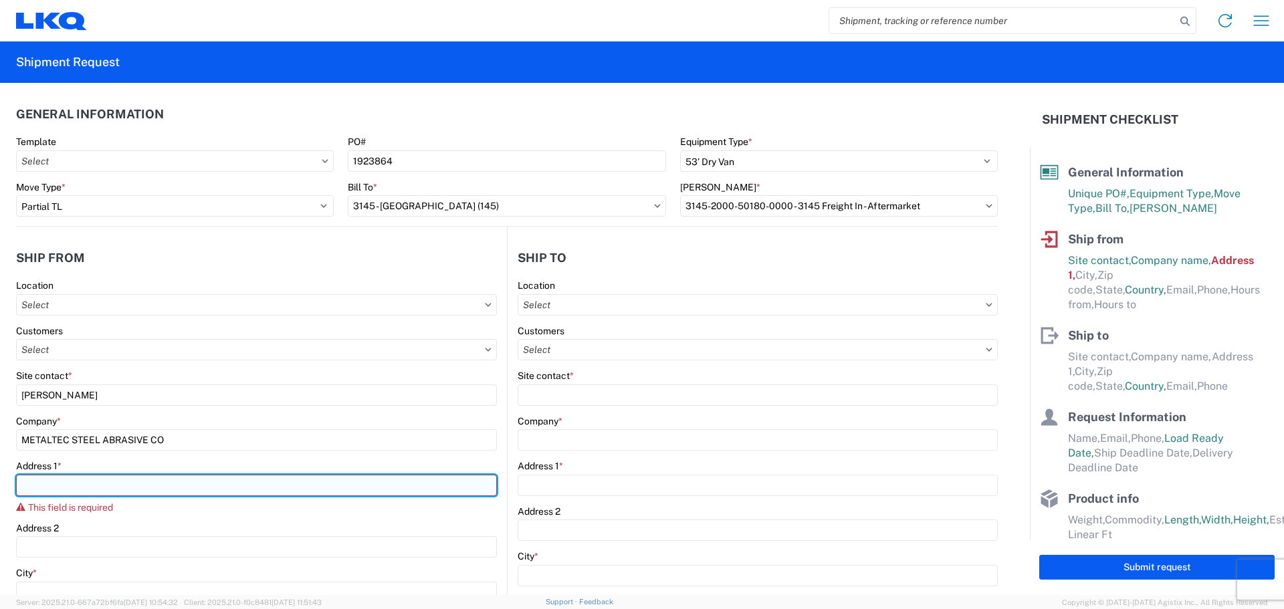
click at [39, 486] on input "Address 1 *" at bounding box center [256, 485] width 481 height 21
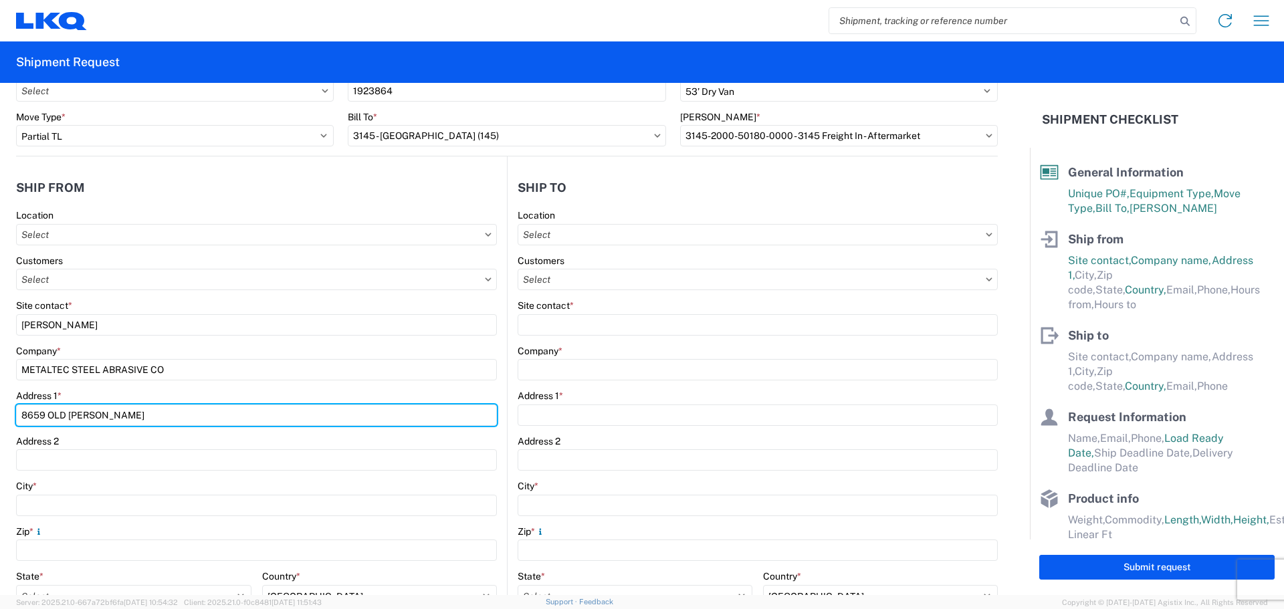
scroll to position [201, 0]
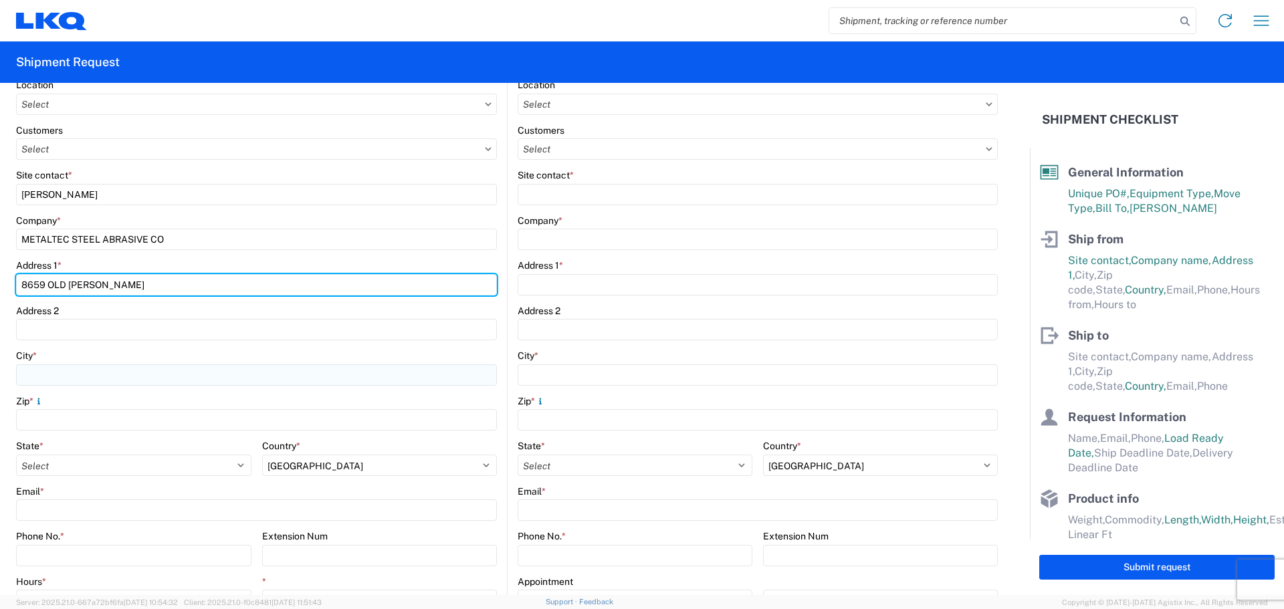
type input "8659 OLD [PERSON_NAME]"
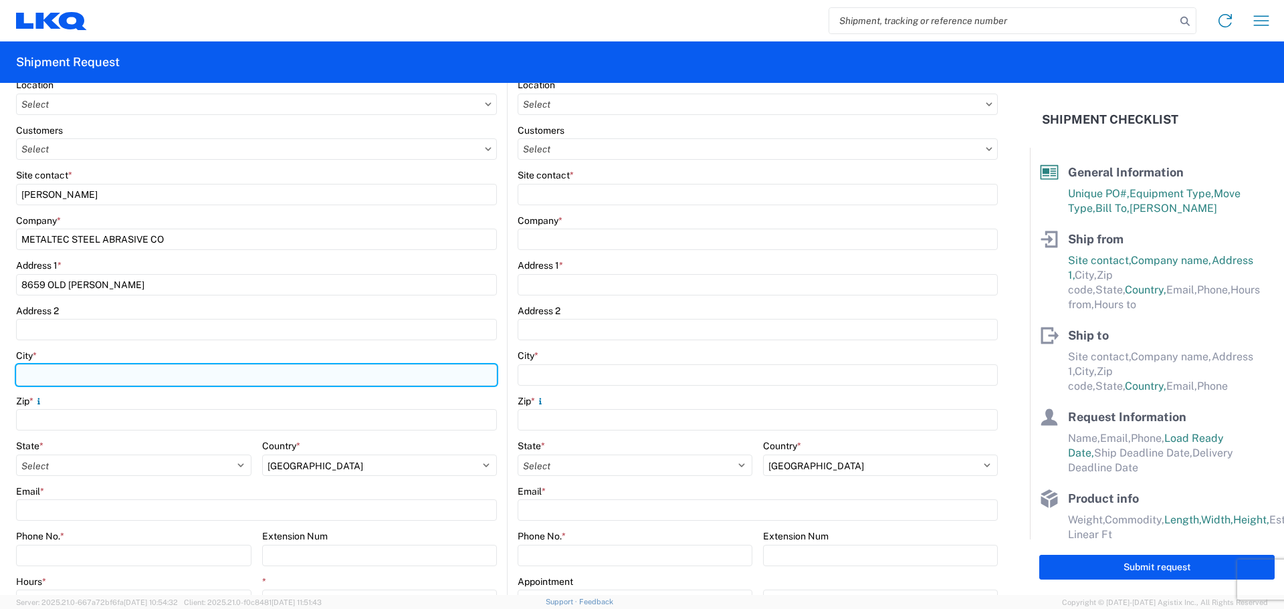
click at [56, 378] on input "City *" at bounding box center [256, 374] width 481 height 21
type input "CANTON"
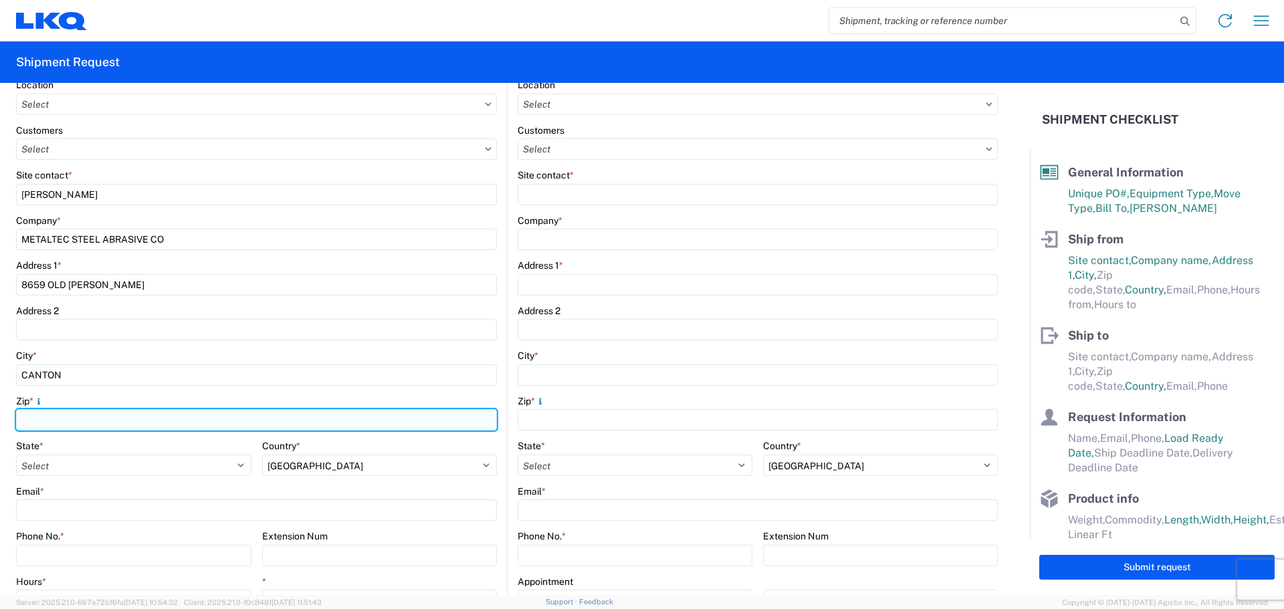
click at [53, 419] on input "Zip *" at bounding box center [256, 419] width 481 height 21
type input "48187"
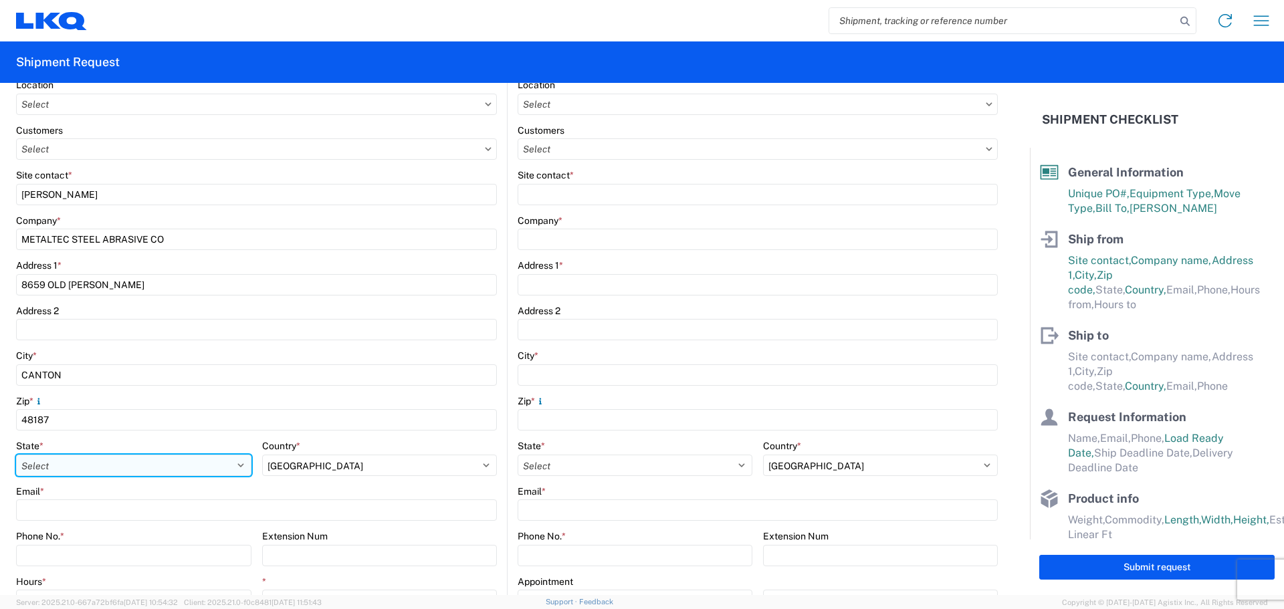
click at [108, 465] on select "Select [US_STATE] [US_STATE] [US_STATE] [US_STATE] Armed Forces Americas Armed …" at bounding box center [133, 465] width 235 height 21
select select "MI"
click at [16, 455] on select "Select [US_STATE] [US_STATE] [US_STATE] [US_STATE] Armed Forces Americas Armed …" at bounding box center [133, 465] width 235 height 21
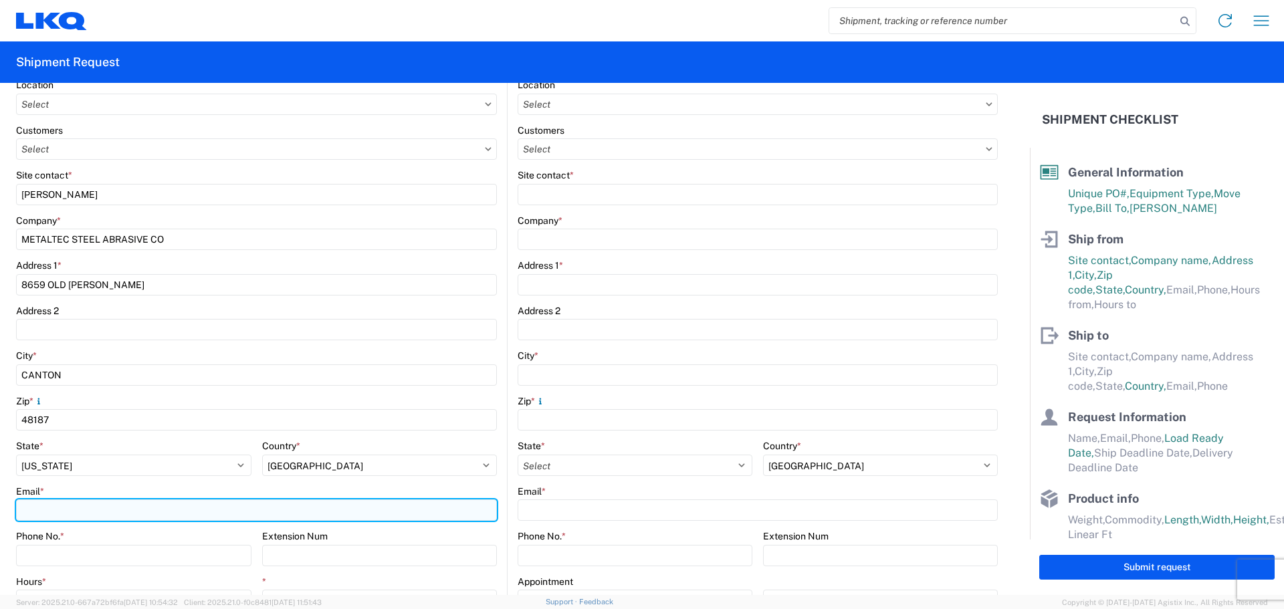
click at [51, 505] on input "Email *" at bounding box center [256, 510] width 481 height 21
type input "[EMAIL_ADDRESS][DOMAIN_NAME]"
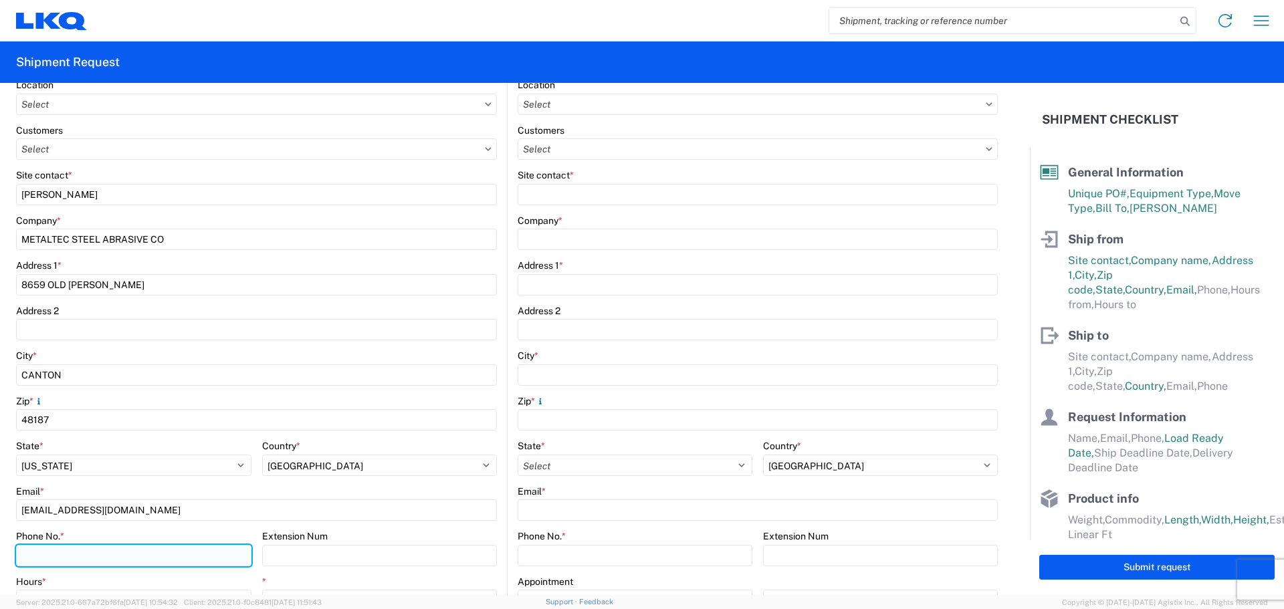
click at [73, 558] on input "Phone No. *" at bounding box center [133, 555] width 235 height 21
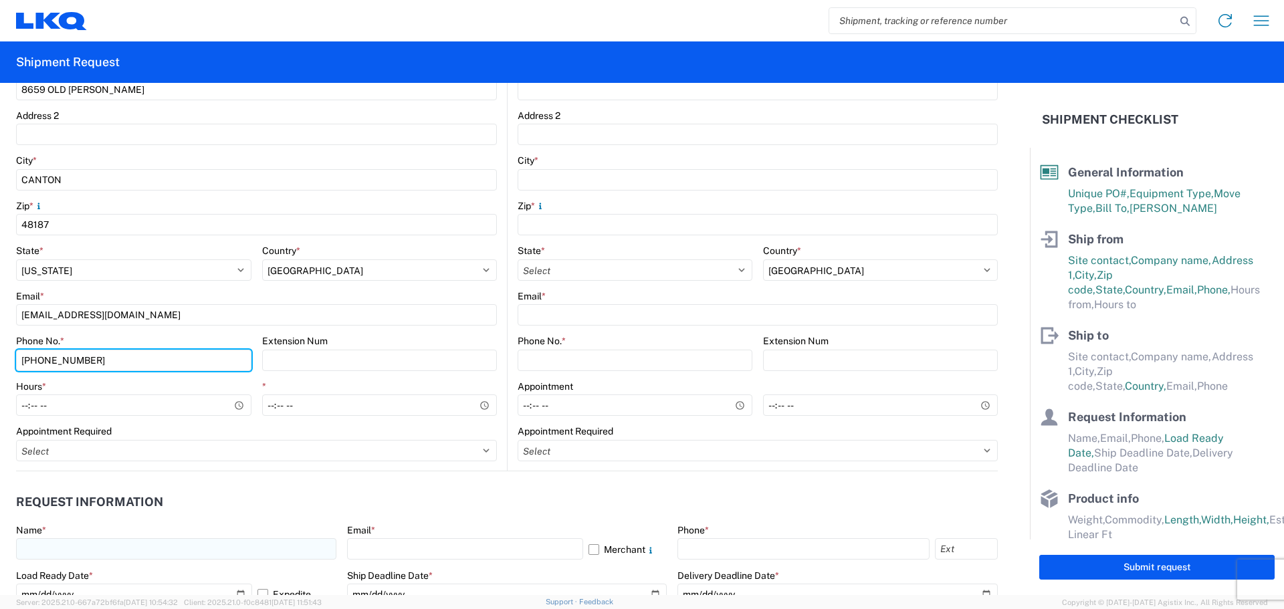
scroll to position [401, 0]
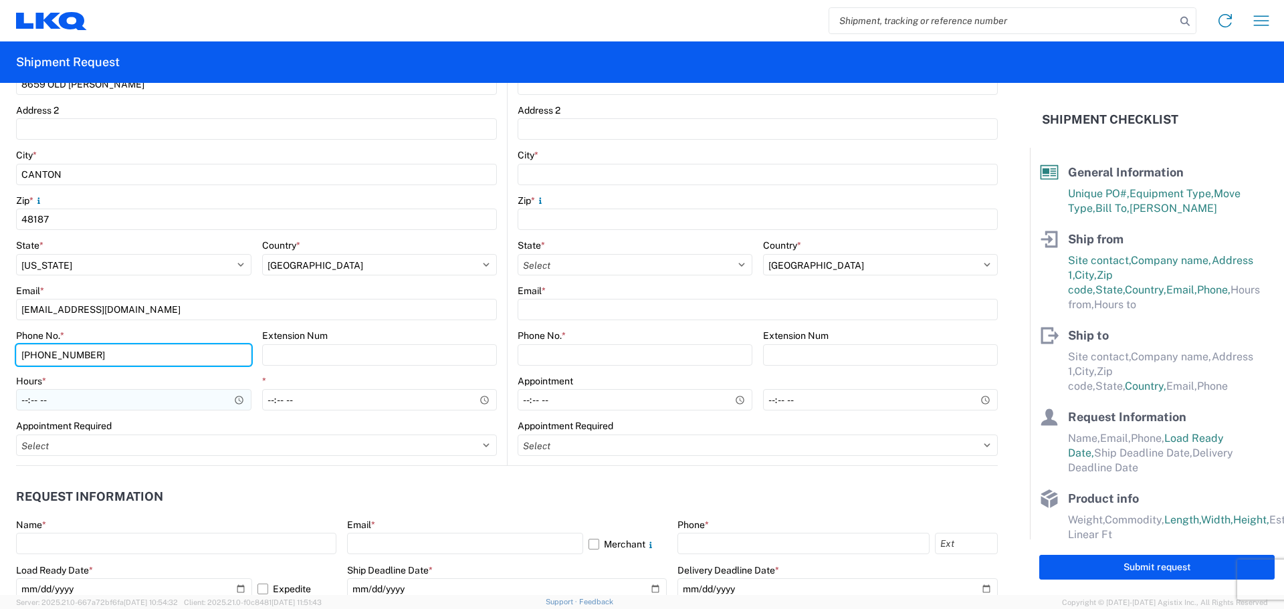
type input "[PHONE_NUMBER]"
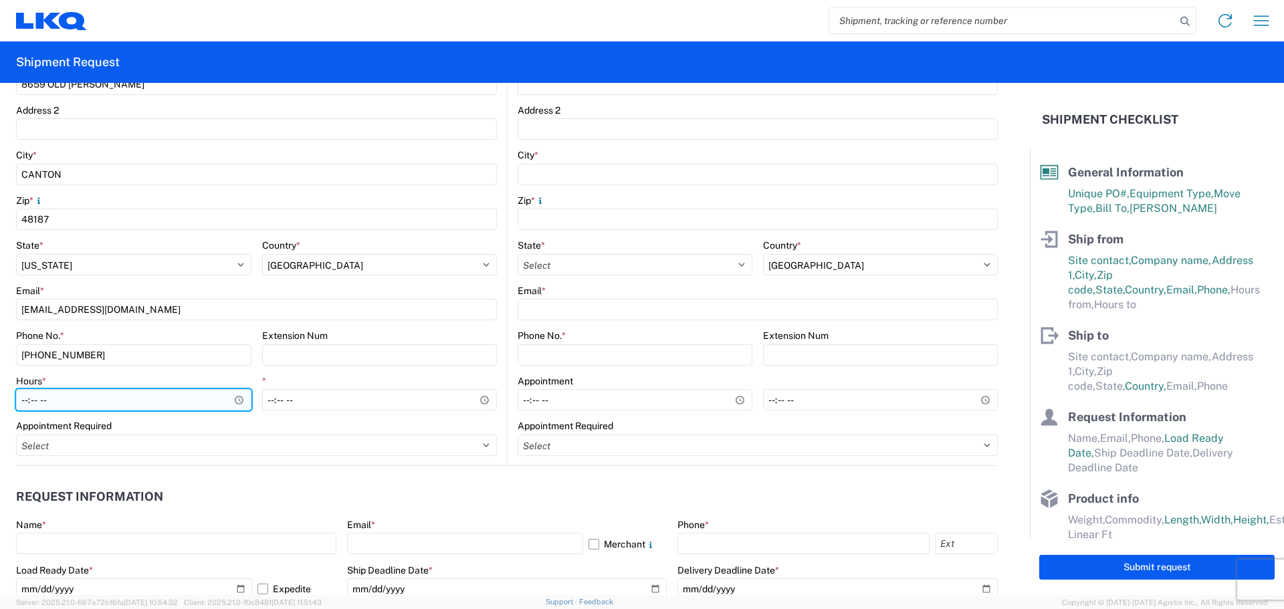
click at [62, 399] on input "Hours *" at bounding box center [133, 399] width 235 height 21
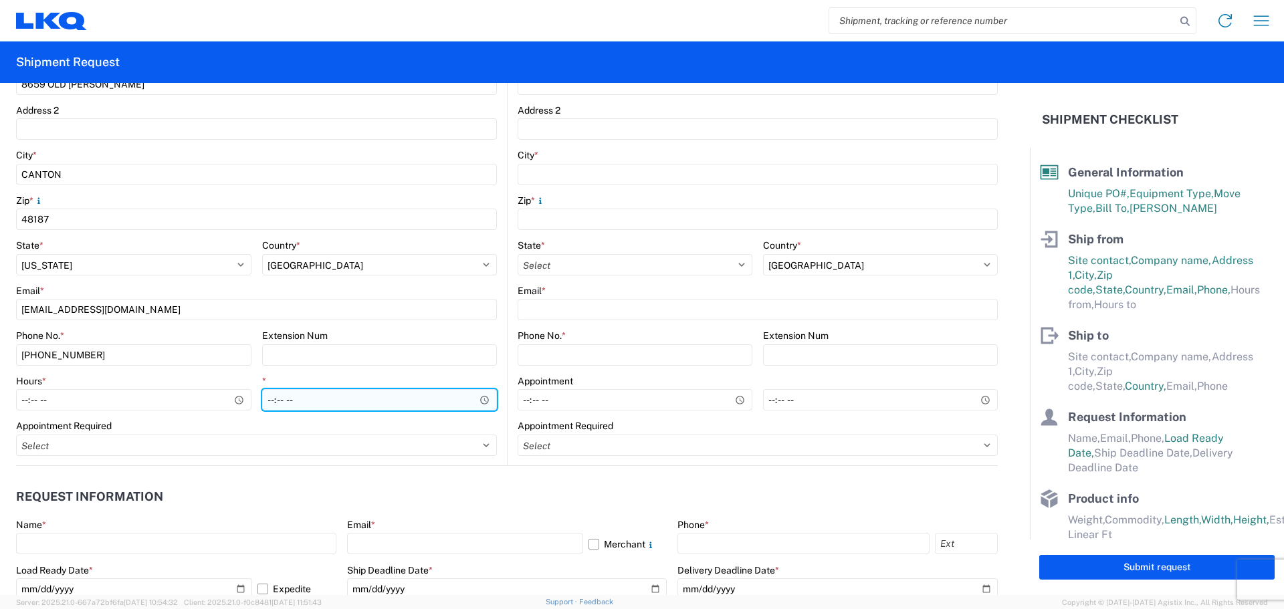
click at [269, 397] on div "*" at bounding box center [379, 393] width 235 height 36
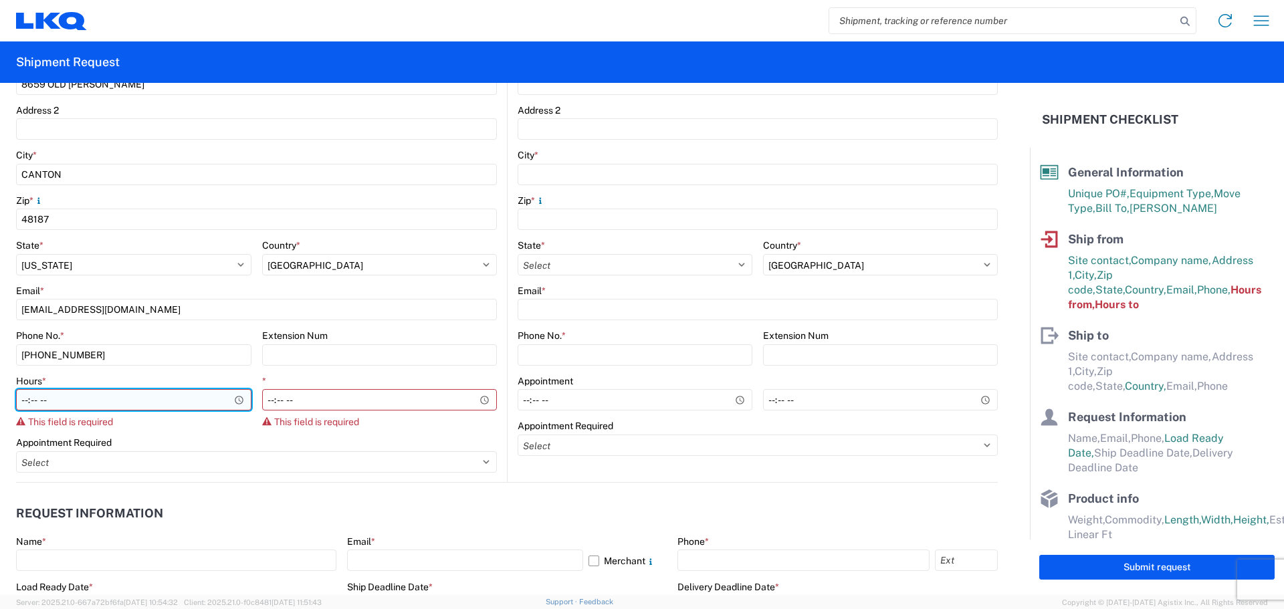
click at [236, 399] on input "Hours *" at bounding box center [133, 399] width 235 height 21
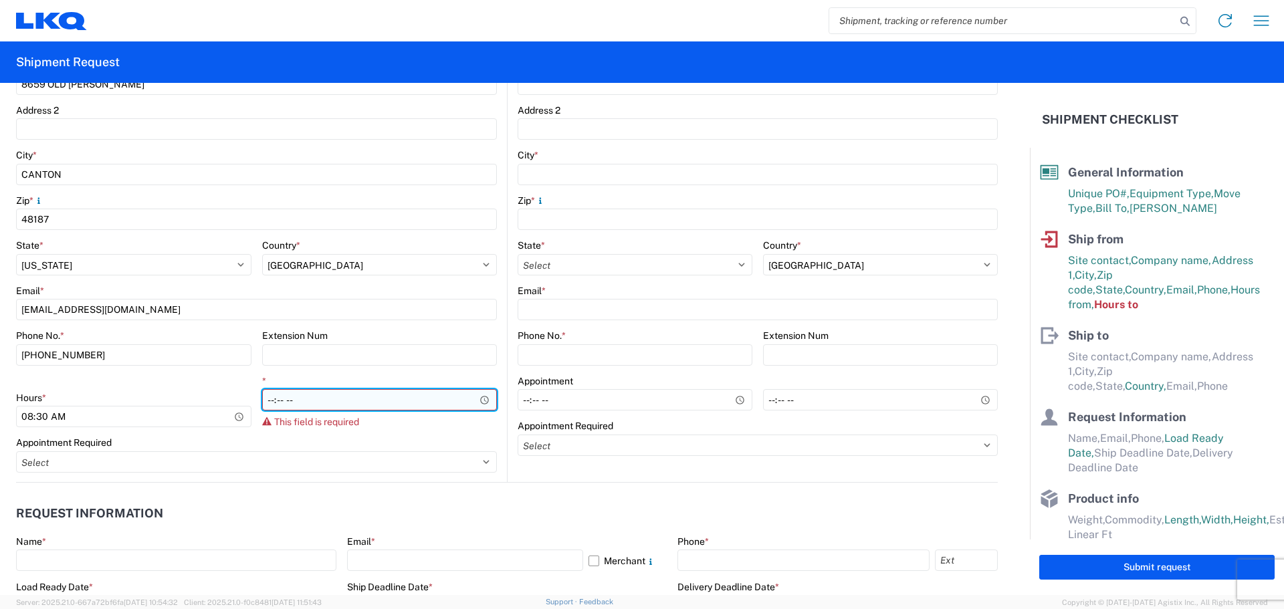
type input "08:30"
click at [336, 397] on input "*" at bounding box center [379, 399] width 235 height 21
click at [300, 398] on input "*" at bounding box center [379, 399] width 235 height 21
type input "15:30"
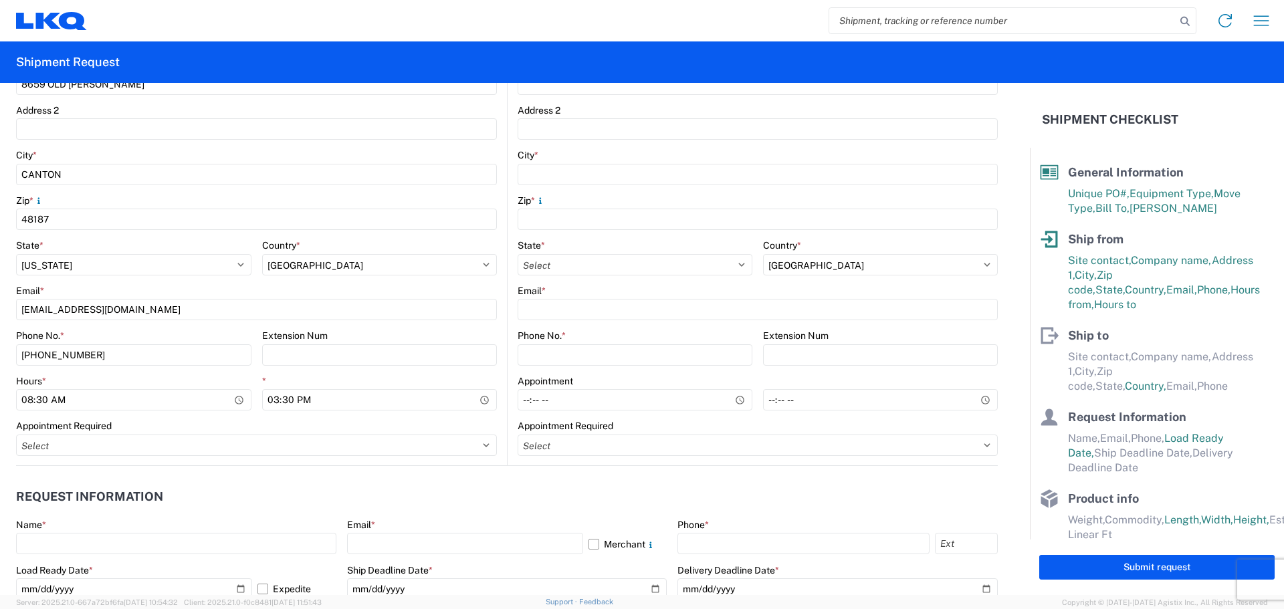
click at [476, 517] on agx-form-section "Request Information Name * Email * Merchant Phone * Load Ready Date * [DATE] Ex…" at bounding box center [507, 545] width 982 height 127
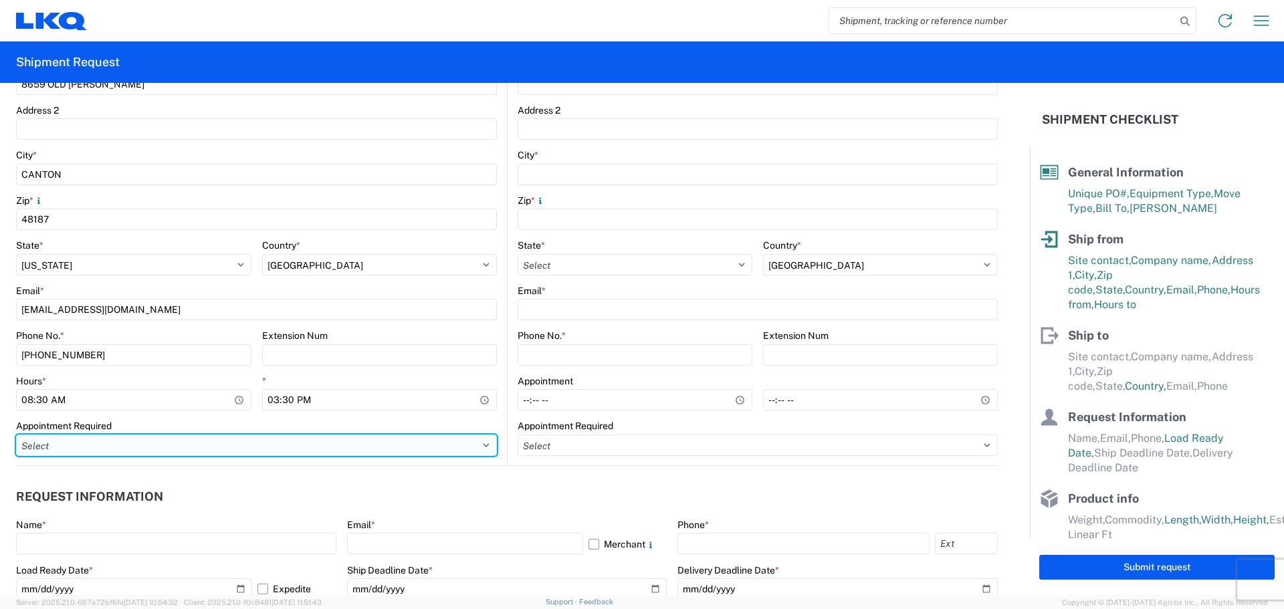
click at [88, 438] on select "Select Appt Required Appt Not Required Appt - First available" at bounding box center [256, 445] width 481 height 21
click at [253, 443] on select "Select Appt Required Appt Not Required Appt - First available" at bounding box center [256, 445] width 481 height 21
select select "apptNotRequired"
click at [16, 435] on select "Select Appt Required Appt Not Required Appt - First available" at bounding box center [256, 445] width 481 height 21
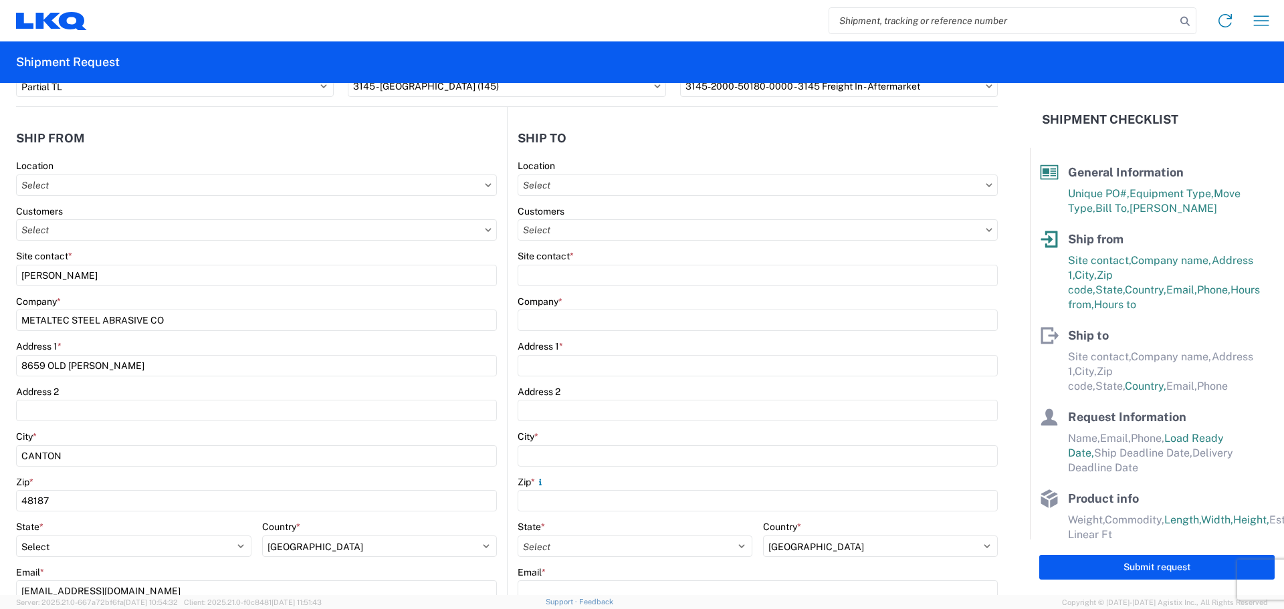
scroll to position [67, 0]
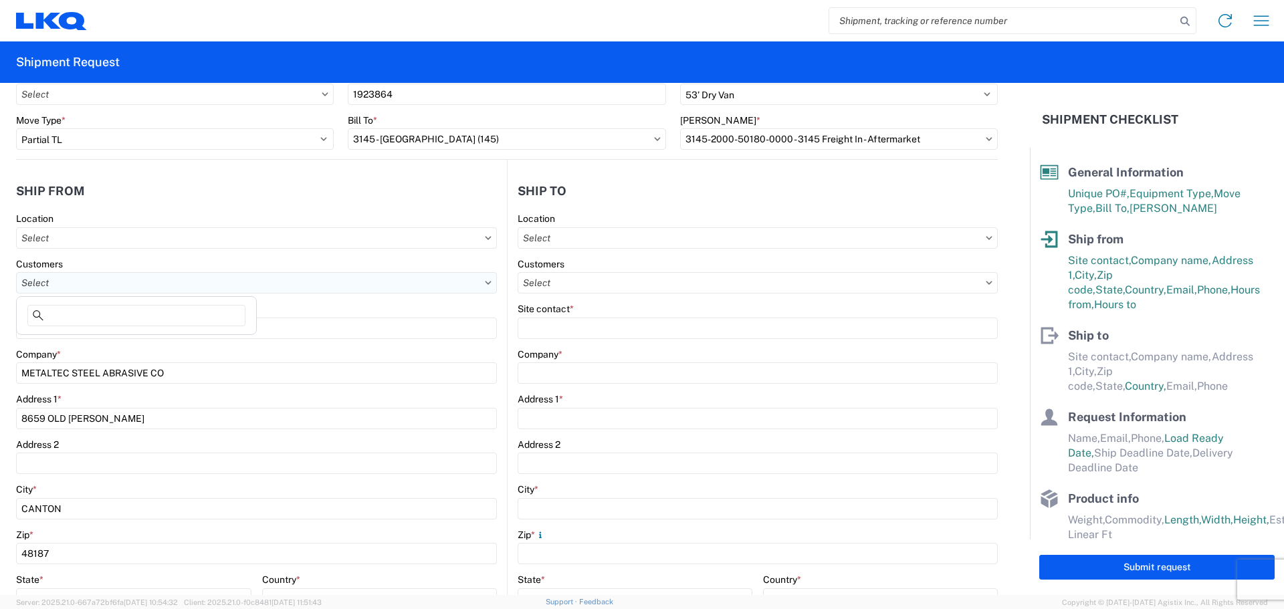
click at [52, 286] on input "text" at bounding box center [256, 282] width 481 height 21
type input "L"
click at [574, 246] on input "text" at bounding box center [758, 237] width 480 height 21
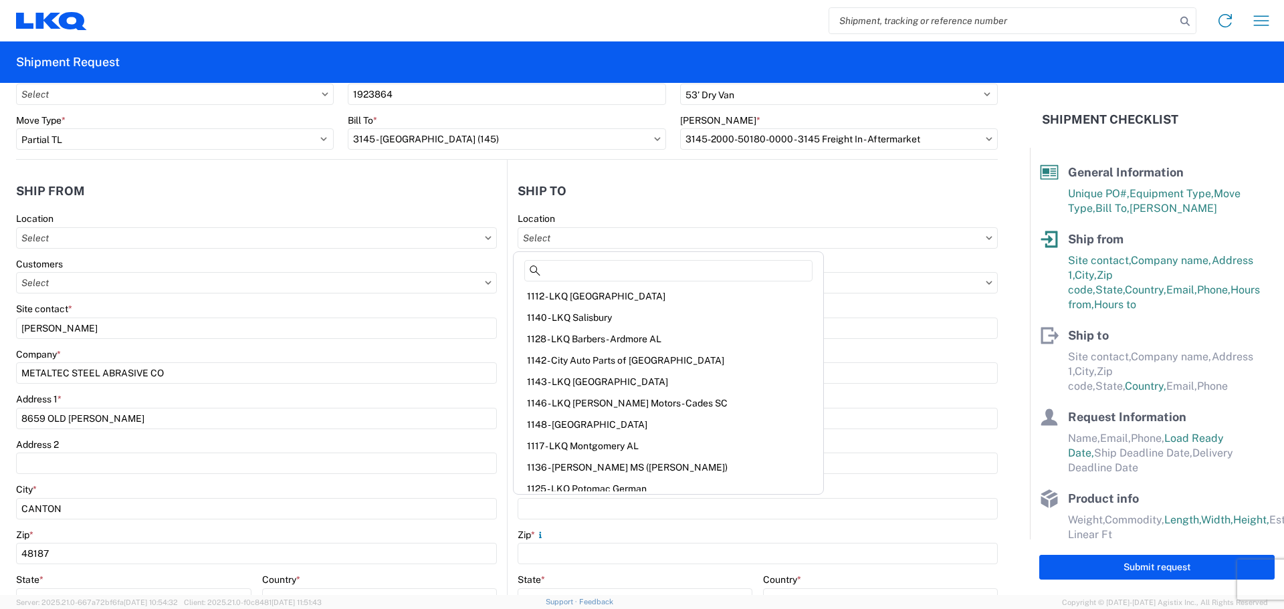
scroll to position [0, 0]
click at [843, 273] on input "text" at bounding box center [758, 282] width 480 height 21
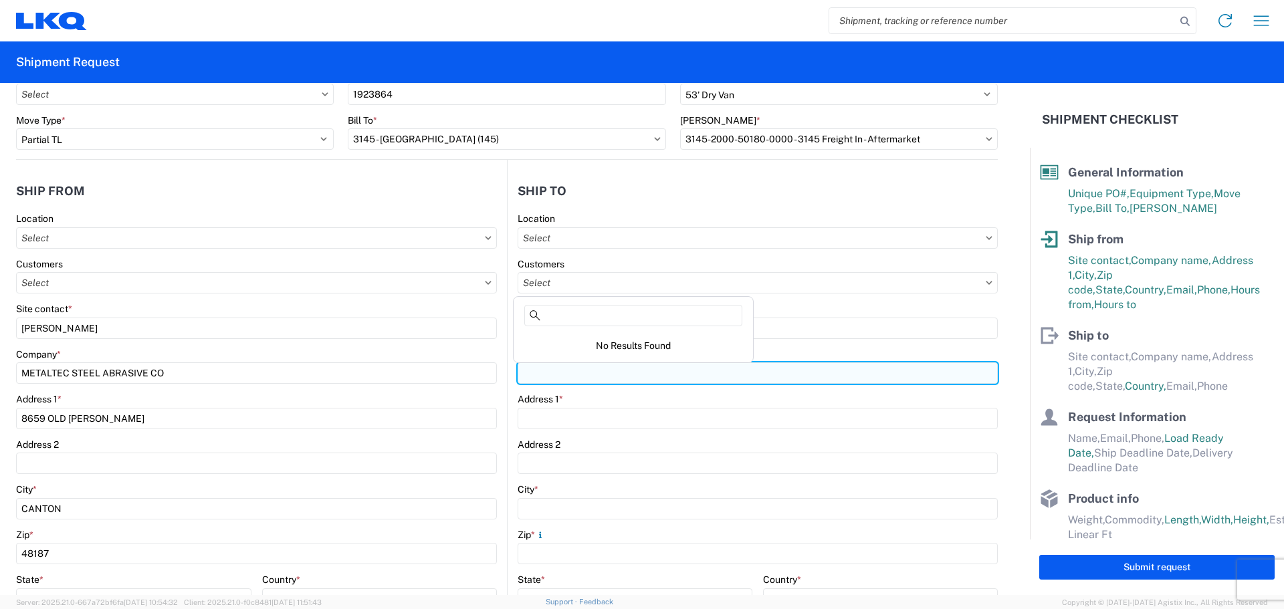
click at [818, 383] on input "Company *" at bounding box center [758, 372] width 480 height 21
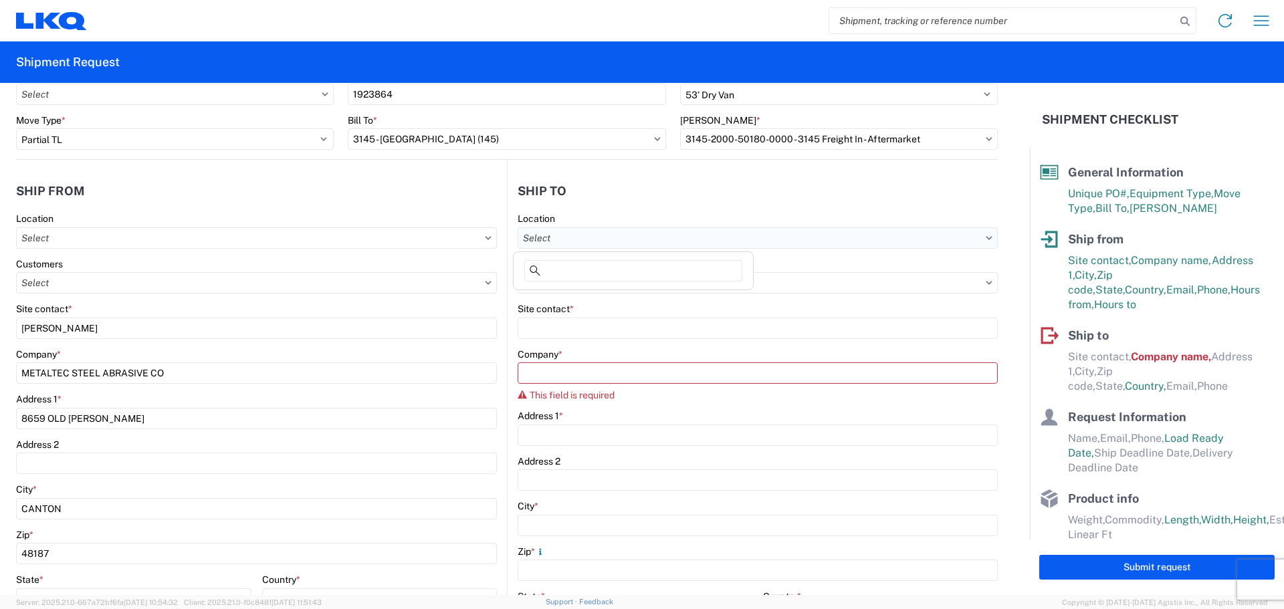
click at [570, 241] on input "text" at bounding box center [758, 237] width 480 height 21
type input "TRANSWHEEL"
click at [853, 207] on agx-form-section "Ship to Location Customers Site contact * Company * This field is required Addr…" at bounding box center [753, 496] width 490 height 641
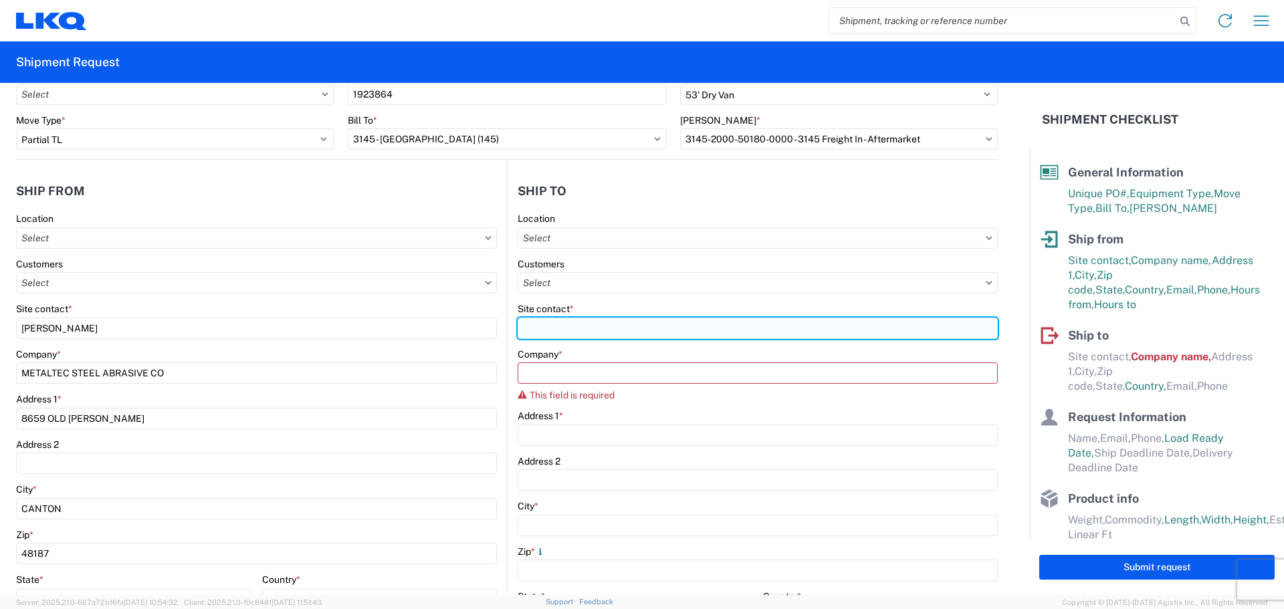
click at [544, 319] on input "Site contact *" at bounding box center [758, 328] width 480 height 21
type input "[PERSON_NAME]"
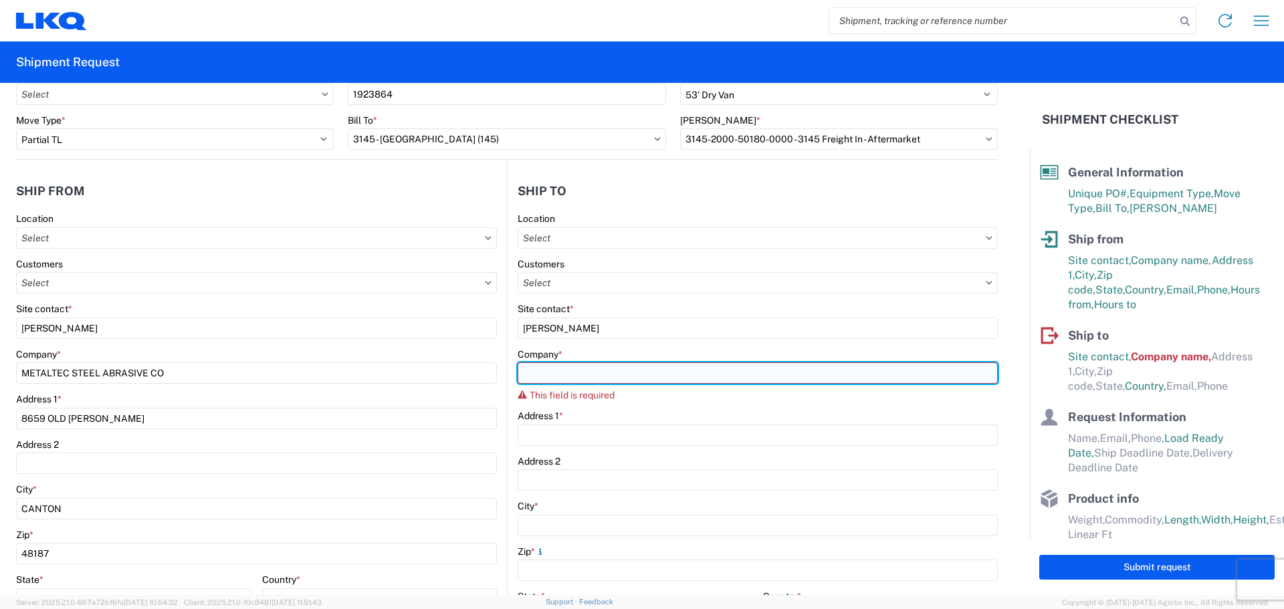
click at [562, 376] on input "Company *" at bounding box center [758, 372] width 480 height 21
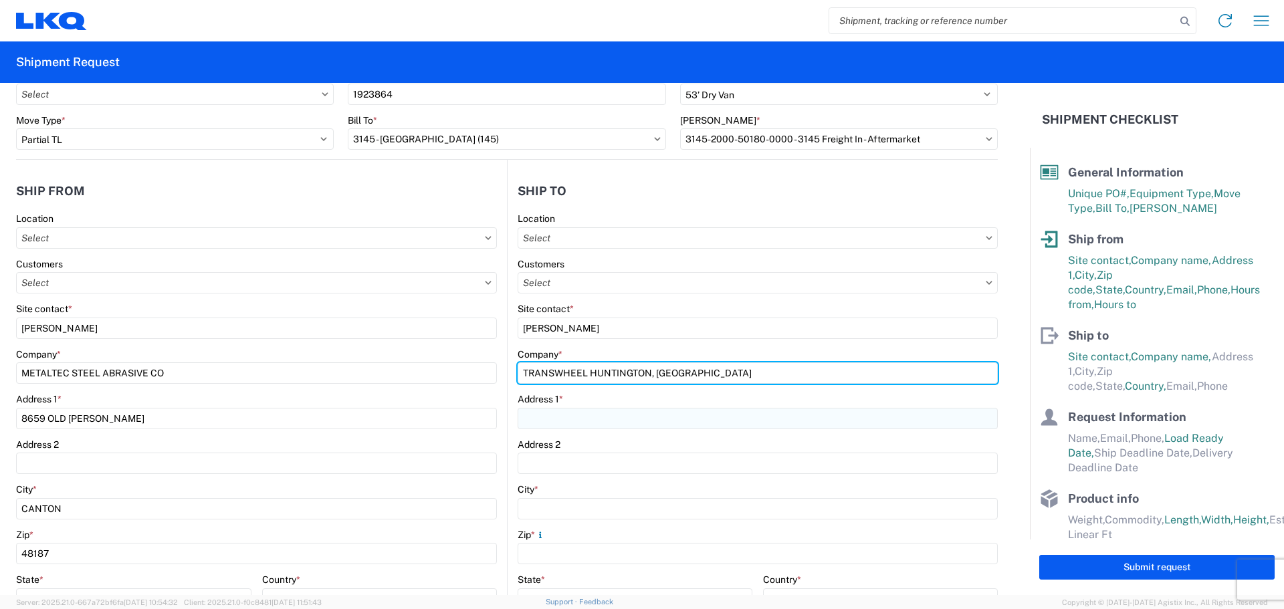
type input "TRANSWHEEL HUNTINGTON, [GEOGRAPHIC_DATA]"
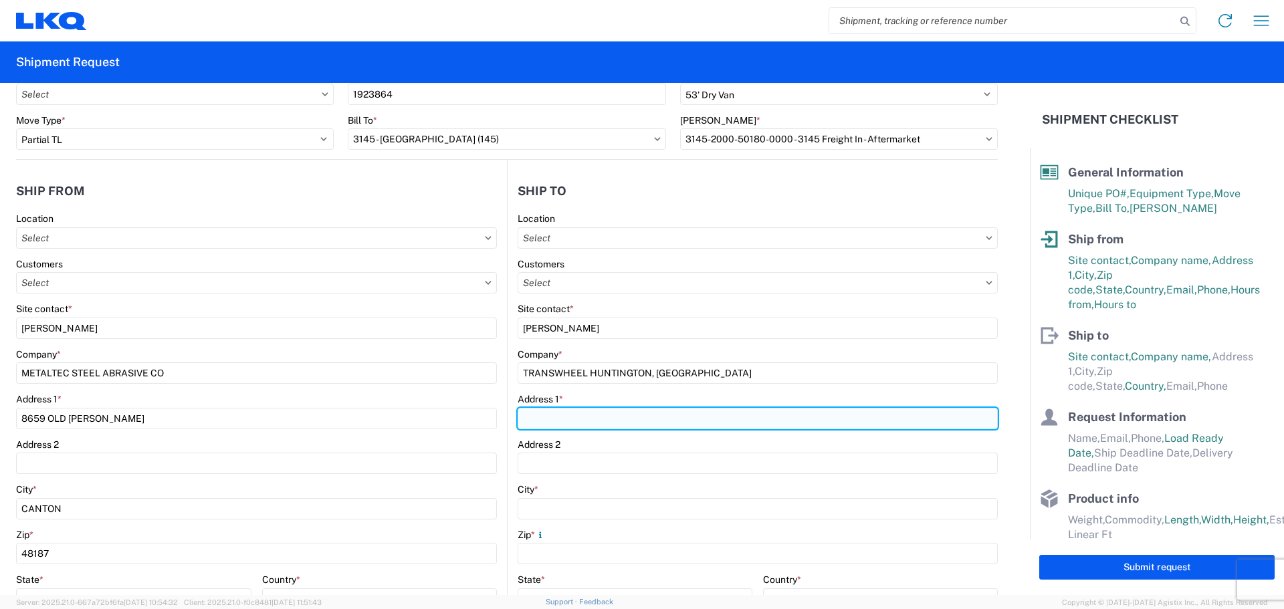
click at [562, 414] on input "Address 1 *" at bounding box center [758, 418] width 480 height 21
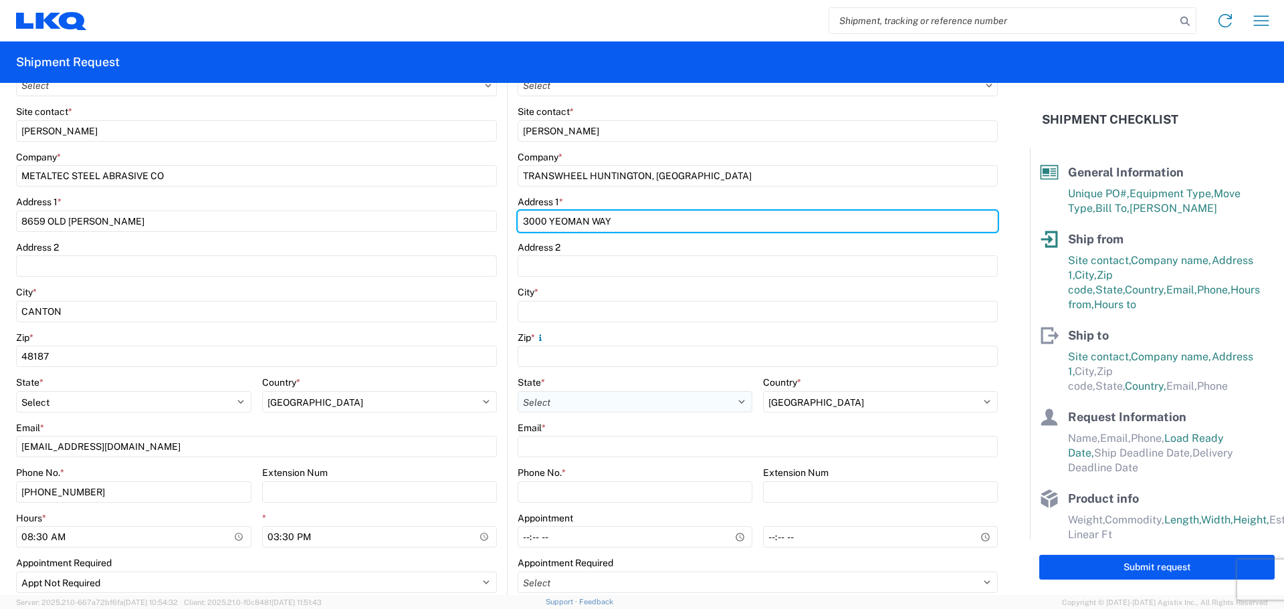
scroll to position [267, 0]
type input "3000 YEOMAN WAY"
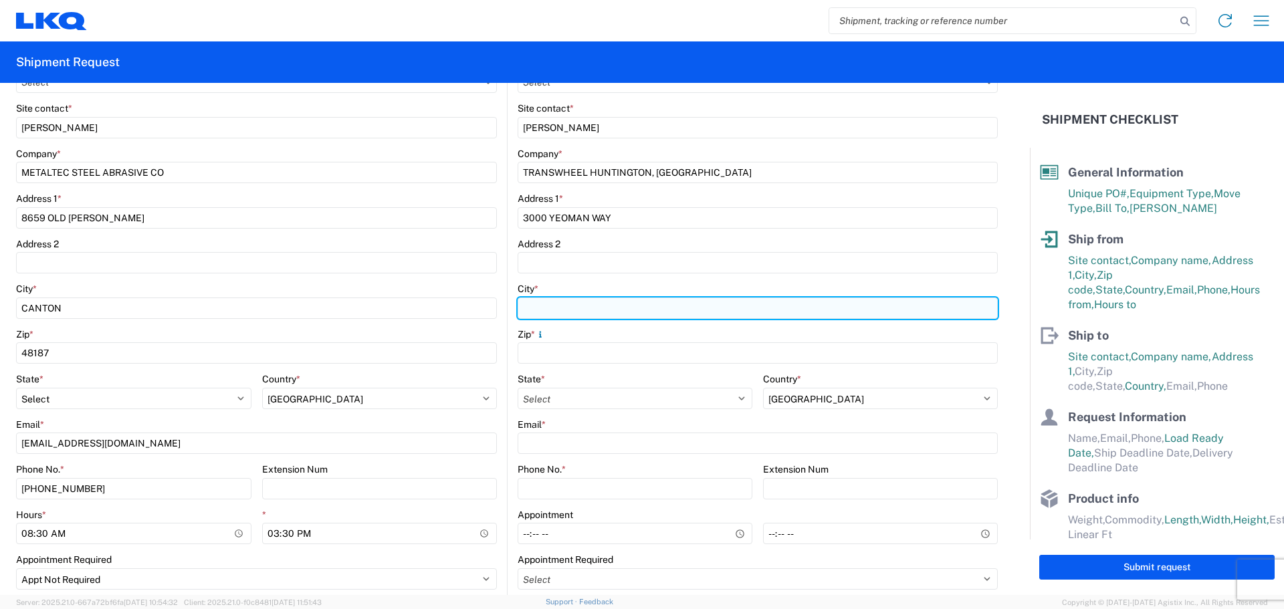
click at [542, 305] on input "City *" at bounding box center [758, 308] width 480 height 21
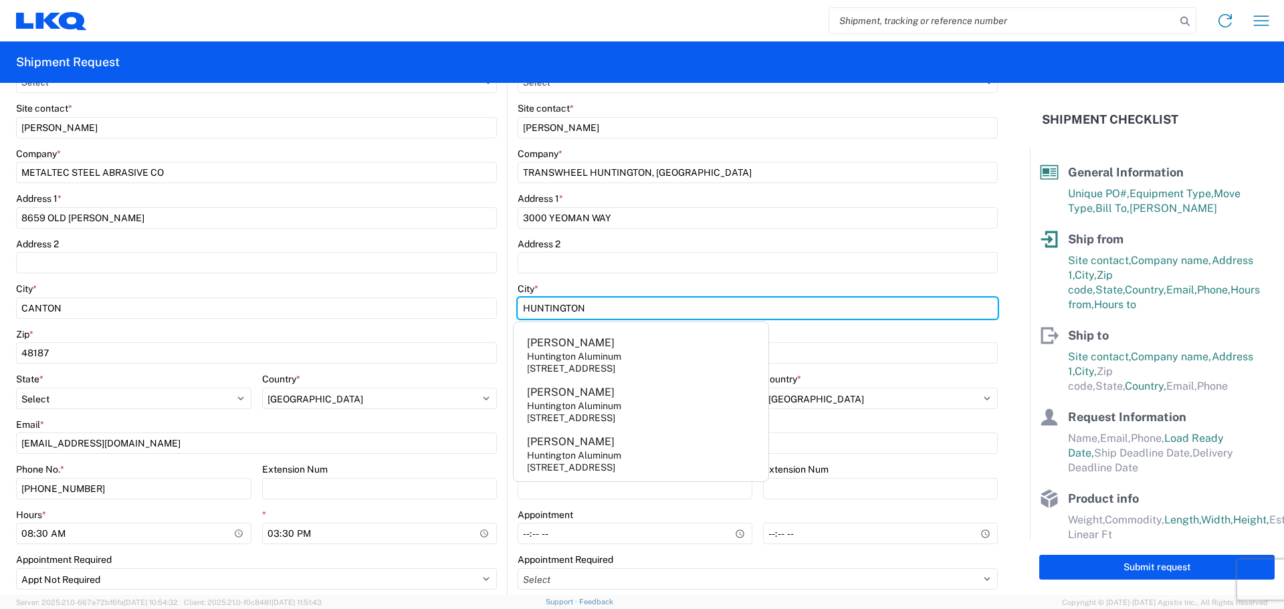
type input "HUNTINGTON"
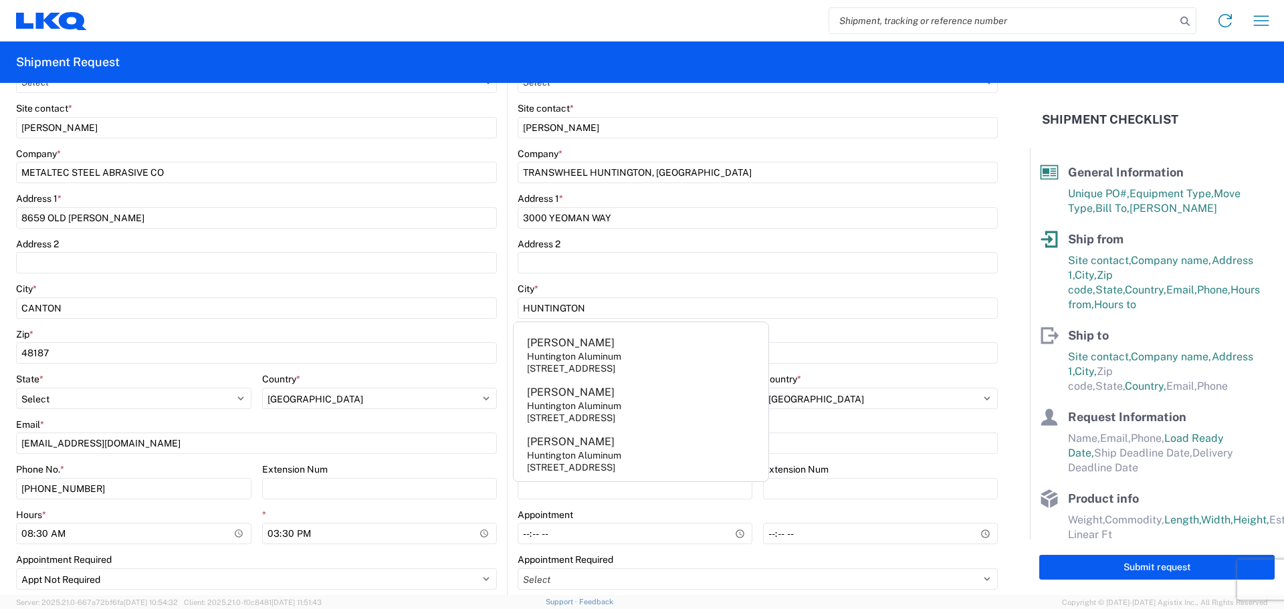
click at [851, 334] on div "Zip *" at bounding box center [758, 334] width 480 height 12
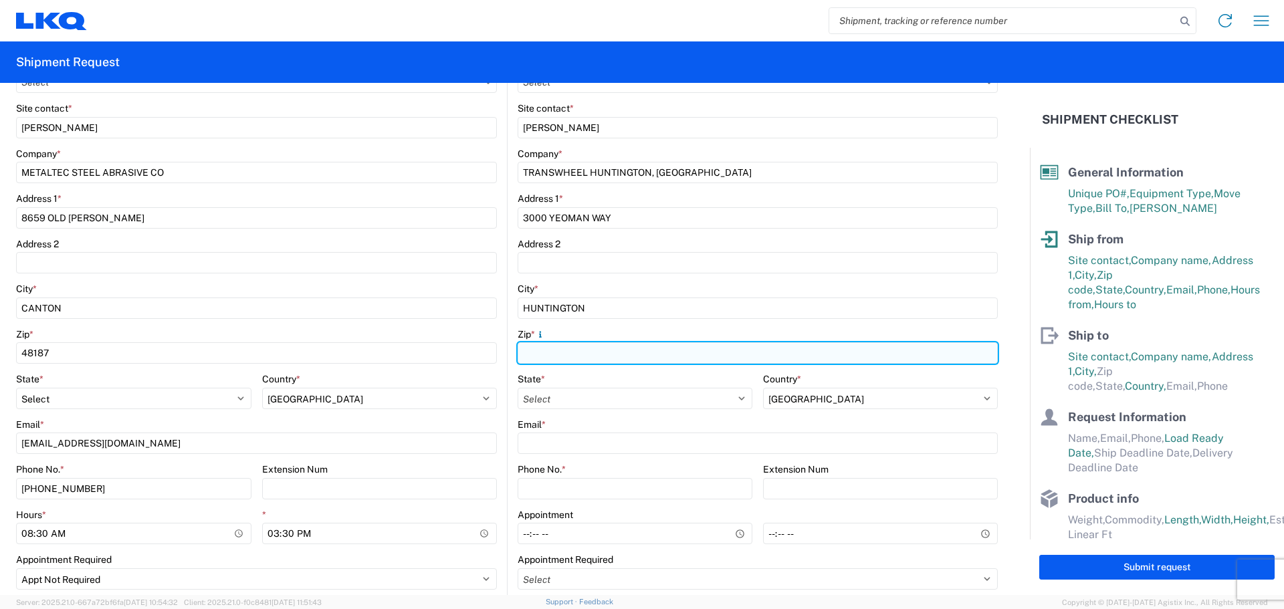
click at [568, 358] on input "Zip *" at bounding box center [758, 352] width 480 height 21
type input "46750"
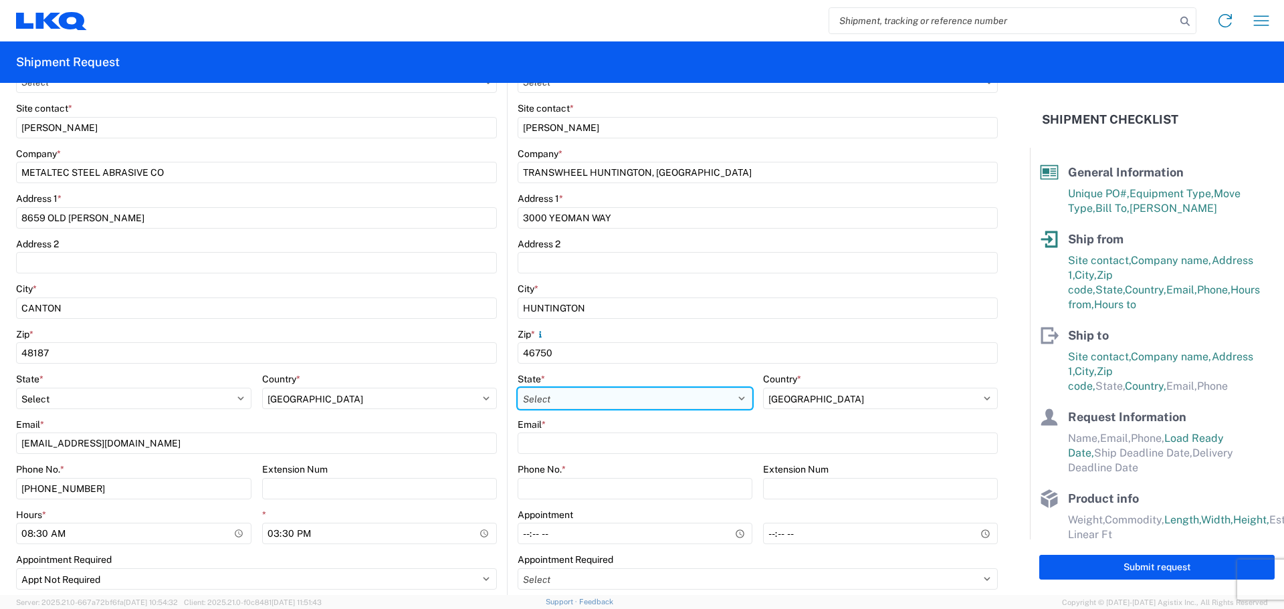
click at [580, 395] on select "Select [US_STATE] [US_STATE] [US_STATE] [US_STATE] Armed Forces Americas Armed …" at bounding box center [635, 398] width 235 height 21
select select "IN"
click at [518, 388] on select "Select [US_STATE] [US_STATE] [US_STATE] [US_STATE] Armed Forces Americas Armed …" at bounding box center [635, 398] width 235 height 21
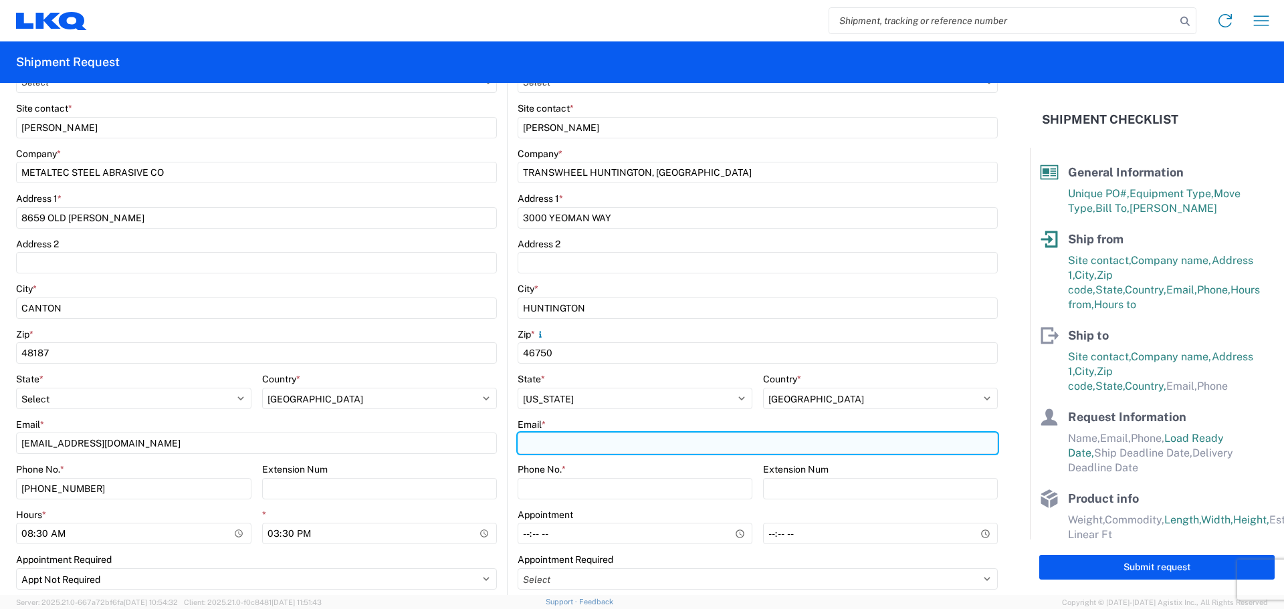
click at [534, 439] on input "Email *" at bounding box center [758, 443] width 480 height 21
type input "[EMAIL_ADDRESS][DOMAIN_NAME]"
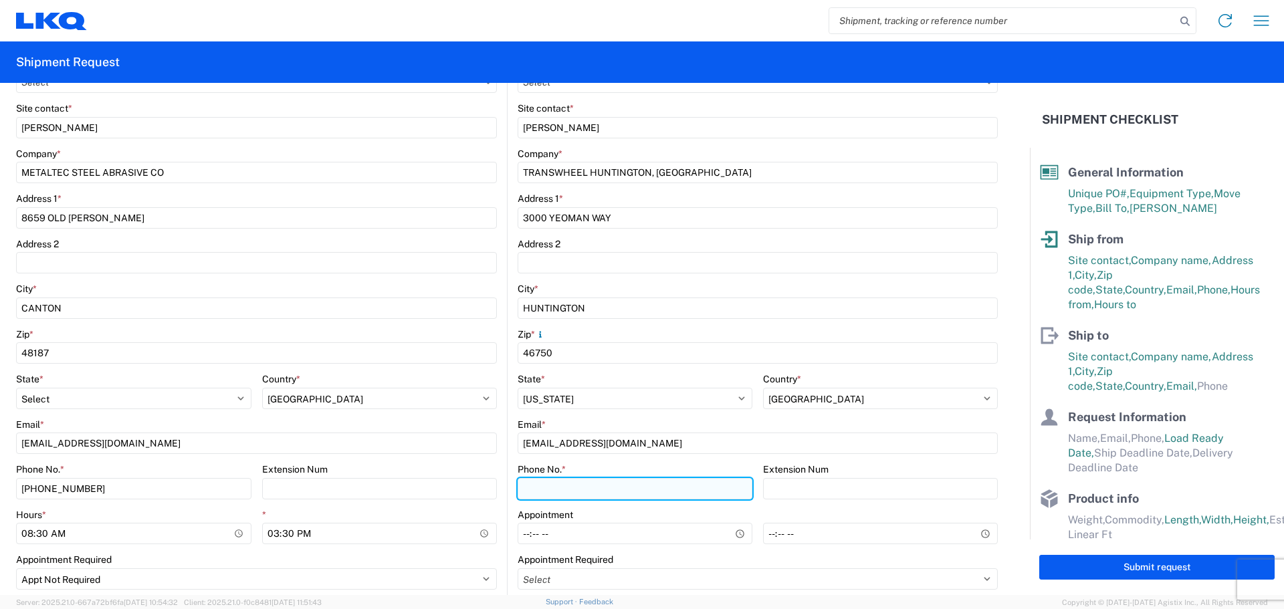
click at [556, 489] on input "Phone No. *" at bounding box center [635, 488] width 235 height 21
type input "[PHONE_NUMBER]"
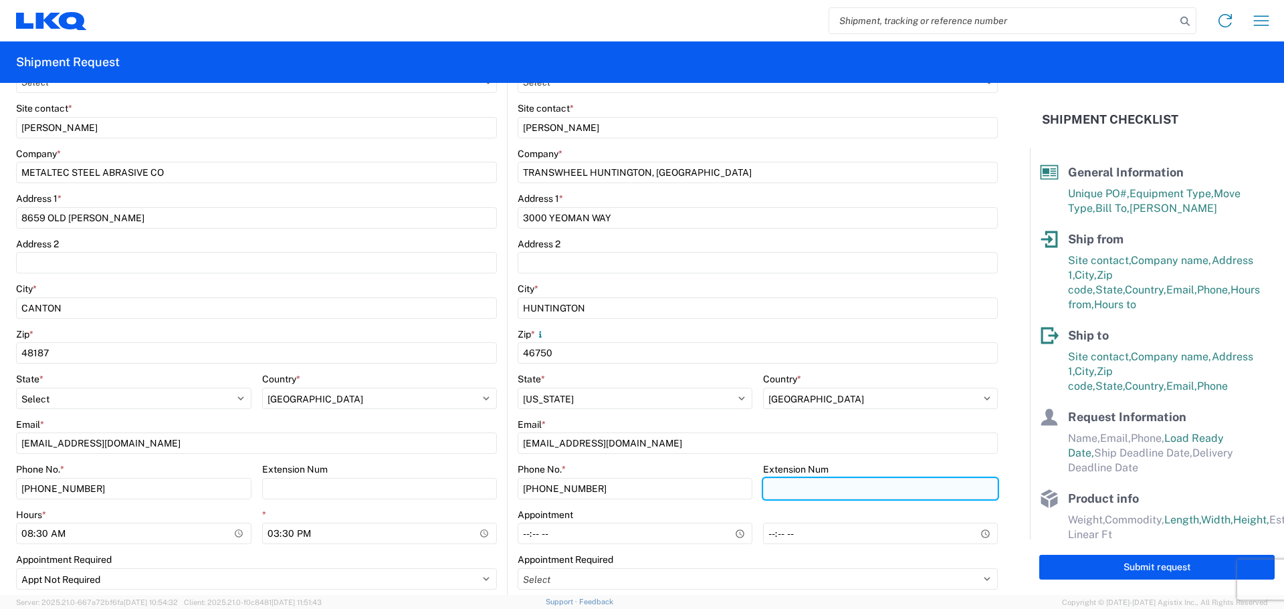
click at [810, 492] on input "Extension Num" at bounding box center [880, 488] width 235 height 21
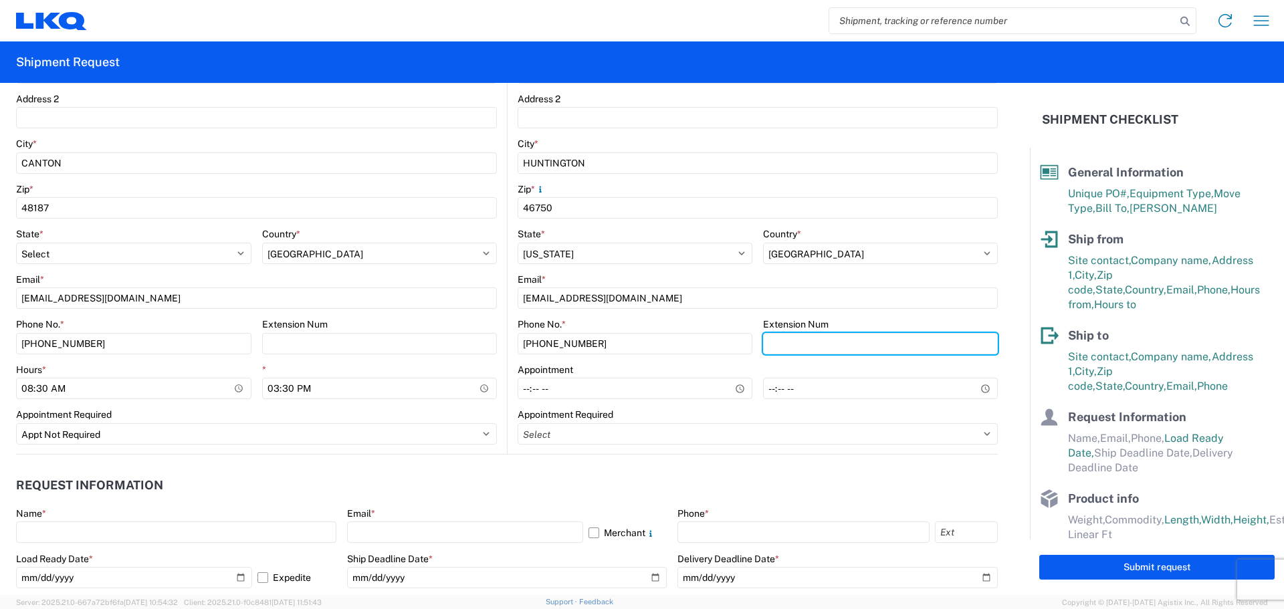
scroll to position [468, 0]
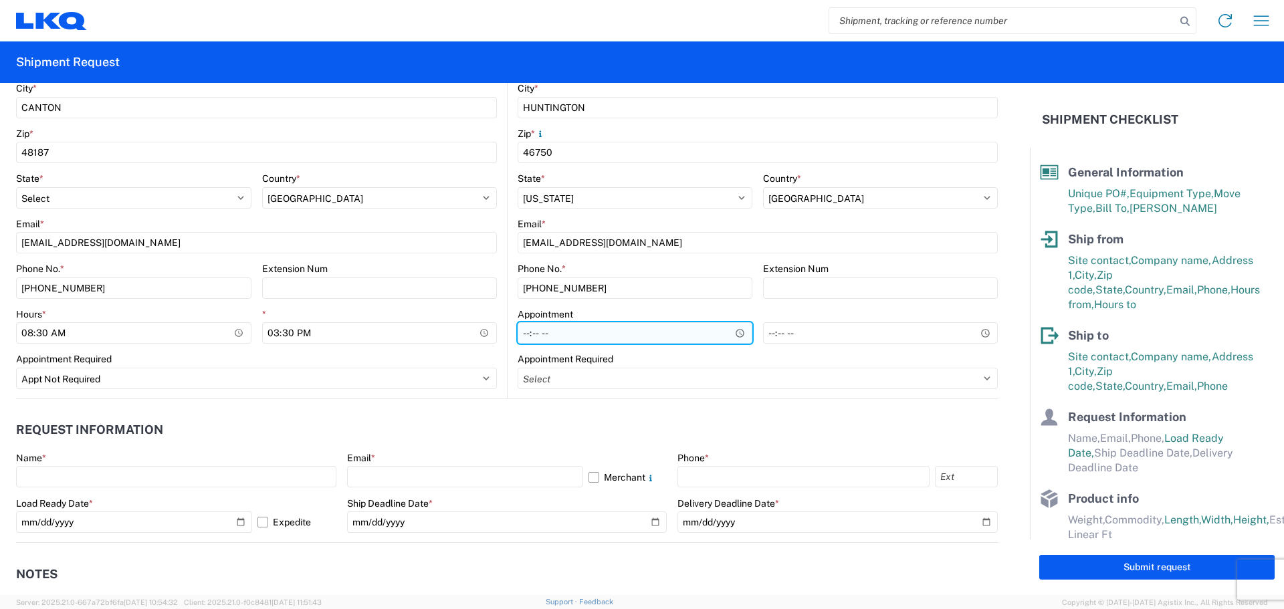
click at [716, 331] on input "Hours *" at bounding box center [635, 332] width 235 height 21
click at [730, 334] on input "Hours *" at bounding box center [635, 332] width 235 height 21
type input "08:30"
click at [806, 346] on agx-form-control-wrapper-v2 at bounding box center [880, 336] width 235 height 33
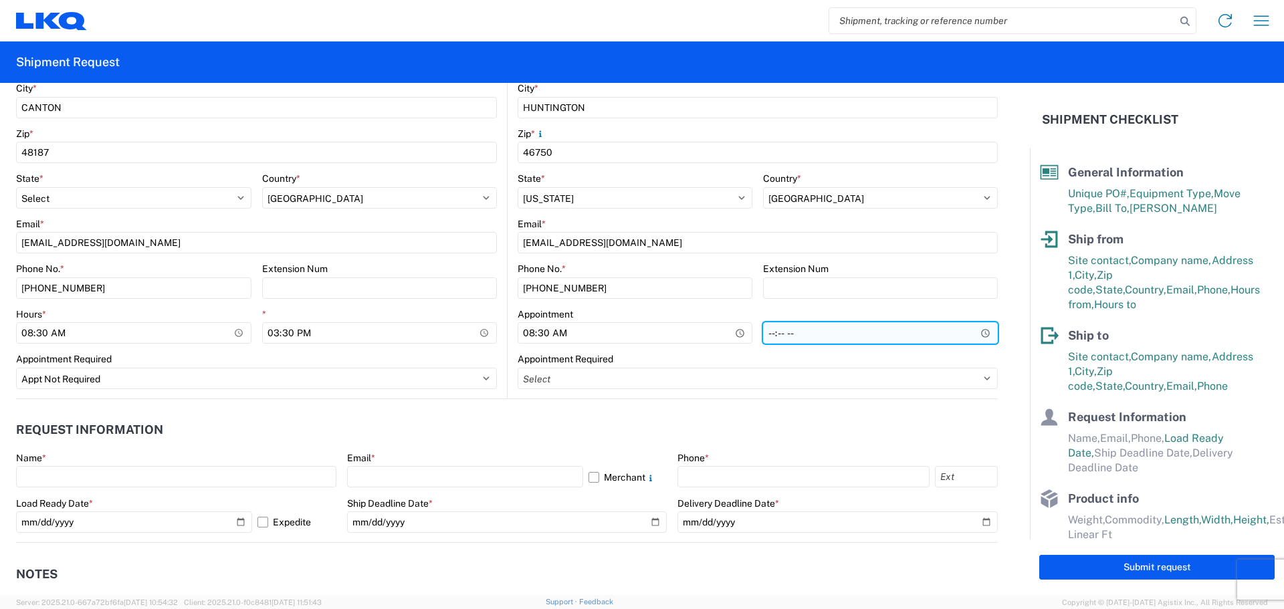
click at [799, 334] on input "*" at bounding box center [880, 332] width 235 height 21
type input "15:30"
click at [819, 417] on header "Request Information" at bounding box center [507, 430] width 982 height 30
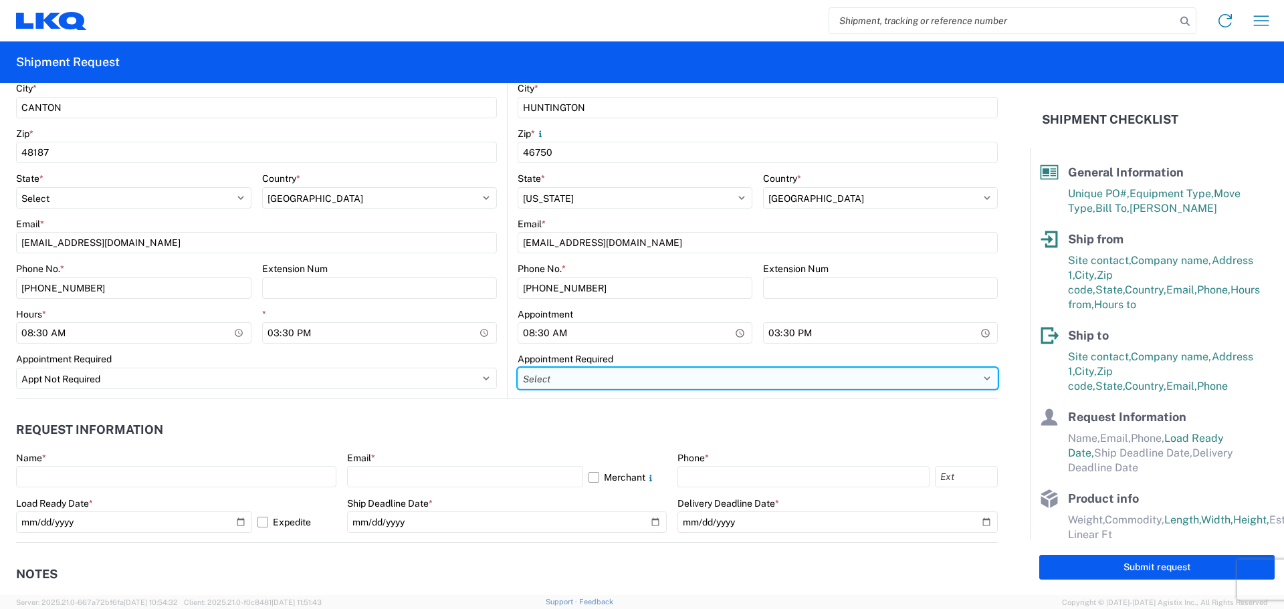
click at [576, 375] on select "Select Appt Required Appt Not Required Appt - First available" at bounding box center [758, 378] width 480 height 21
select select "apptFirstAvailable"
click at [518, 368] on select "Select Appt Required Appt Not Required Appt - First available" at bounding box center [758, 378] width 480 height 21
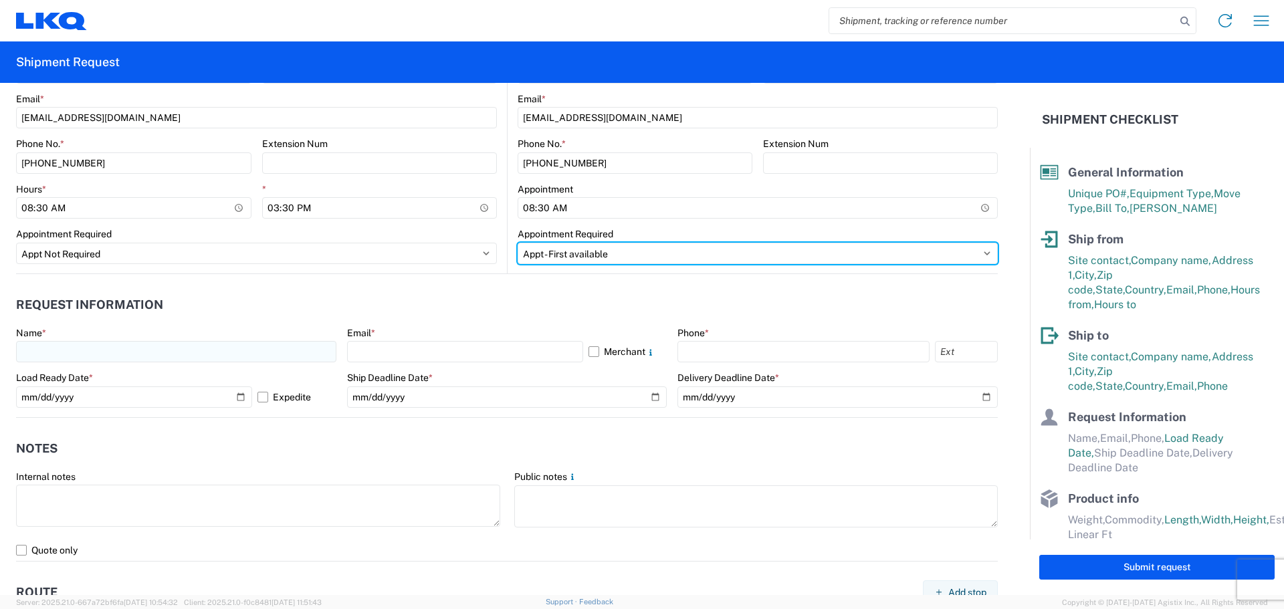
scroll to position [602, 0]
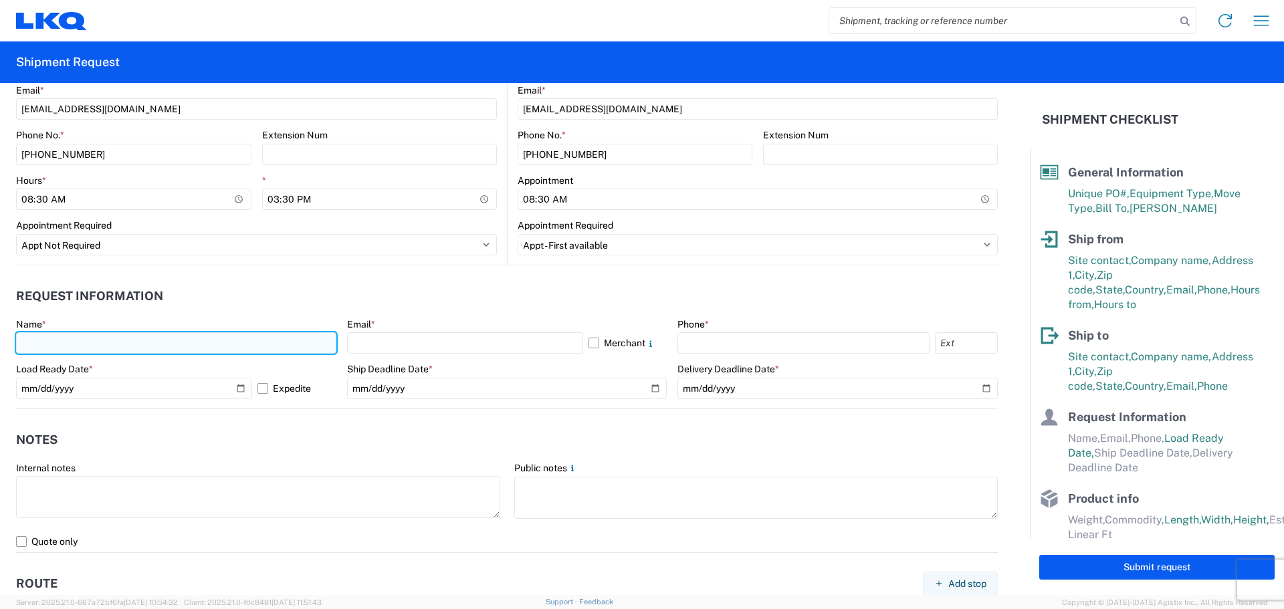
click at [97, 340] on input "text" at bounding box center [176, 342] width 320 height 21
type input "[PERSON_NAME]"
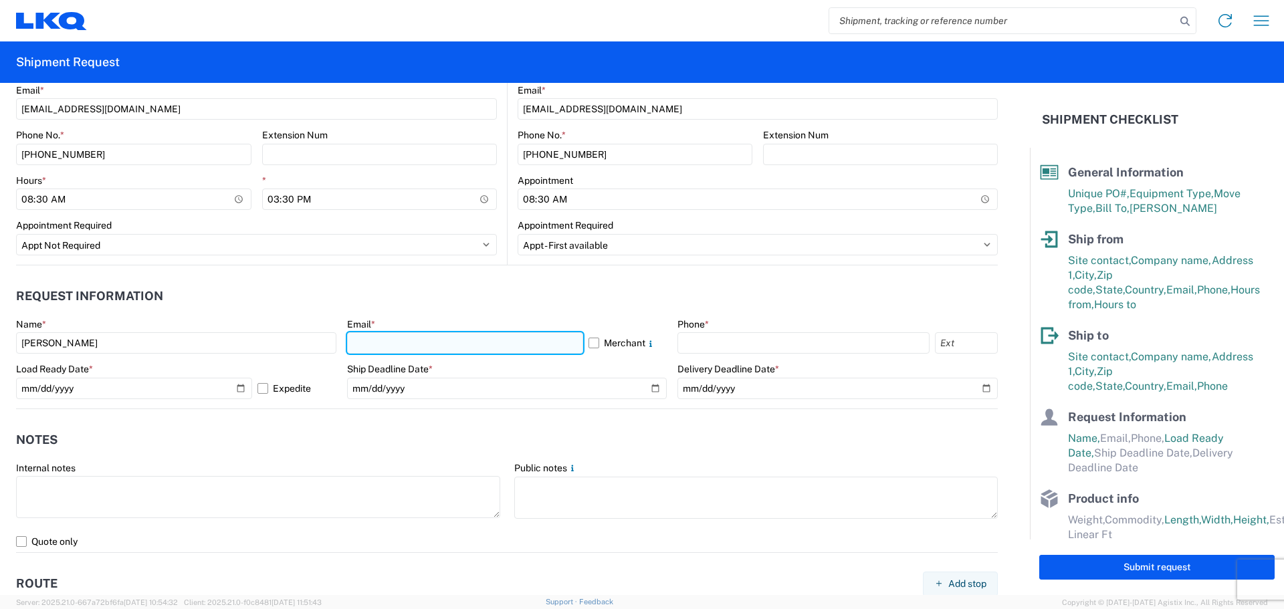
click at [475, 344] on input "text" at bounding box center [465, 342] width 236 height 21
type input "[EMAIL_ADDRESS][DOMAIN_NAME]"
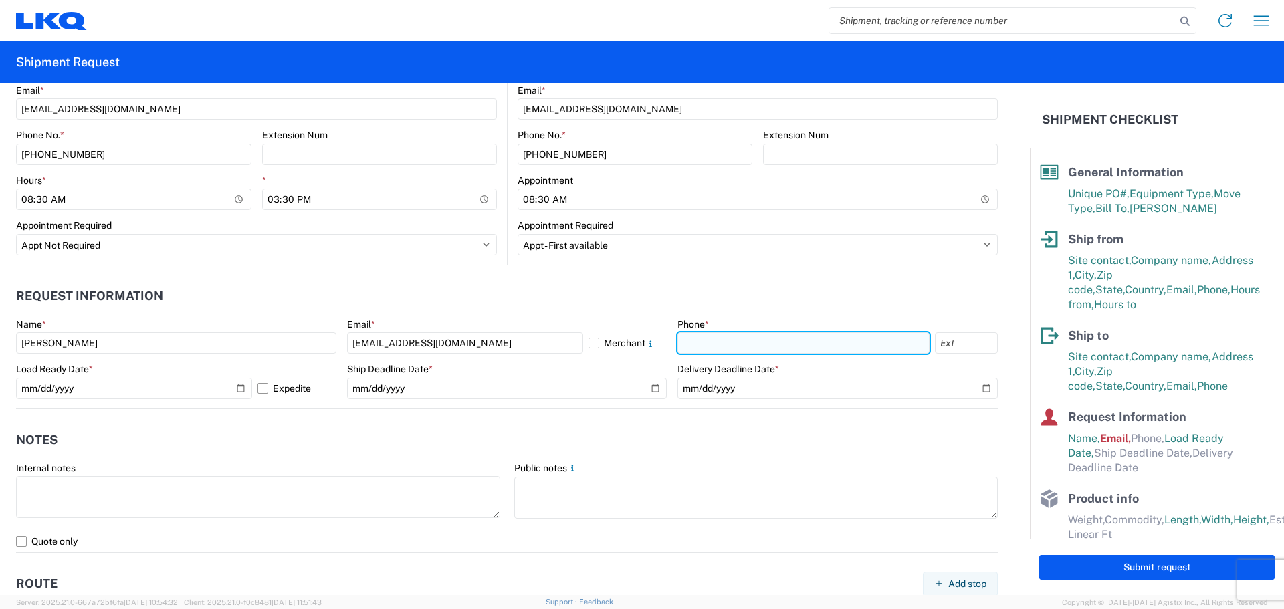
click at [744, 336] on input "text" at bounding box center [803, 342] width 252 height 21
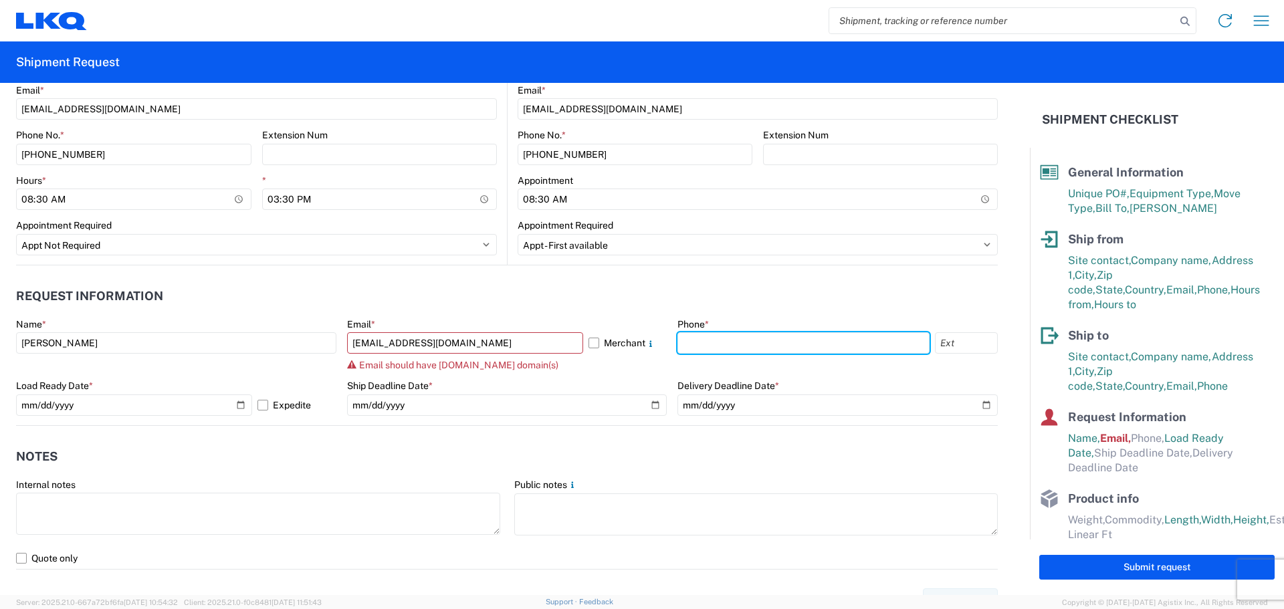
type input "[PHONE_NUMBER]"
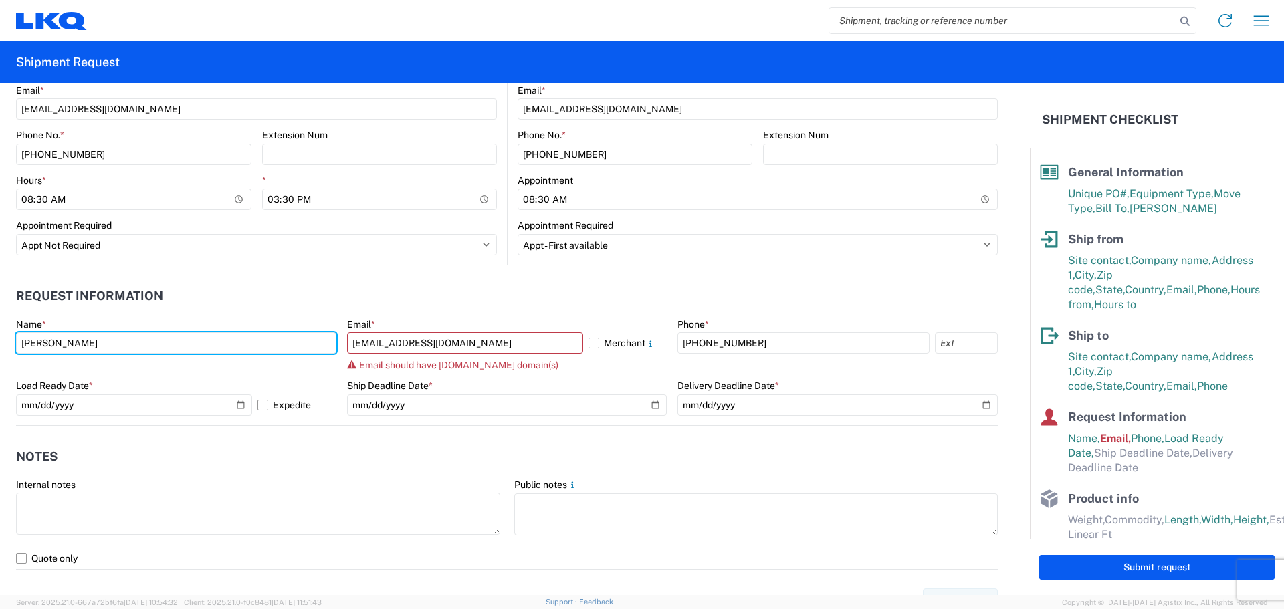
drag, startPoint x: 127, startPoint y: 344, endPoint x: 0, endPoint y: 360, distance: 128.0
click at [0, 360] on form "General Information Template PO# 1923864 Equipment Type * Select 53’ Dry Van Fl…" at bounding box center [515, 339] width 1030 height 512
type input "[PERSON_NAME]"
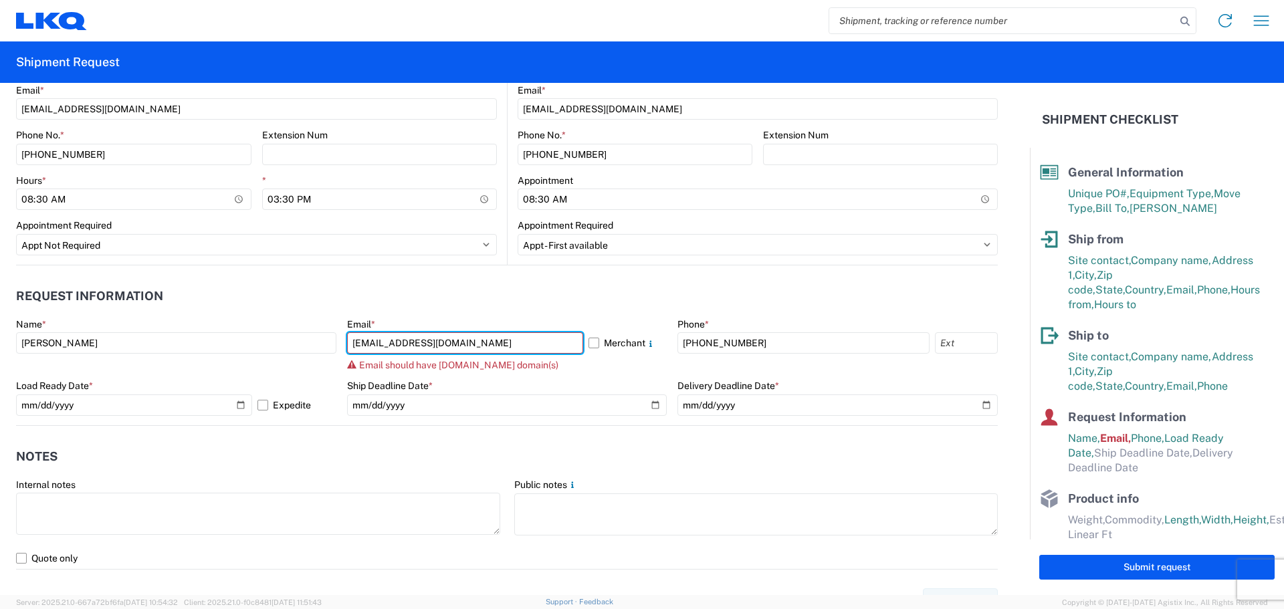
drag, startPoint x: 494, startPoint y: 348, endPoint x: 269, endPoint y: 324, distance: 226.0
click at [269, 324] on div "Name * [PERSON_NAME] Email * [EMAIL_ADDRESS][DOMAIN_NAME] [PERSON_NAME] Email s…" at bounding box center [507, 371] width 982 height 107
type input "M"
type input "[EMAIL_ADDRESS][DOMAIN_NAME]"
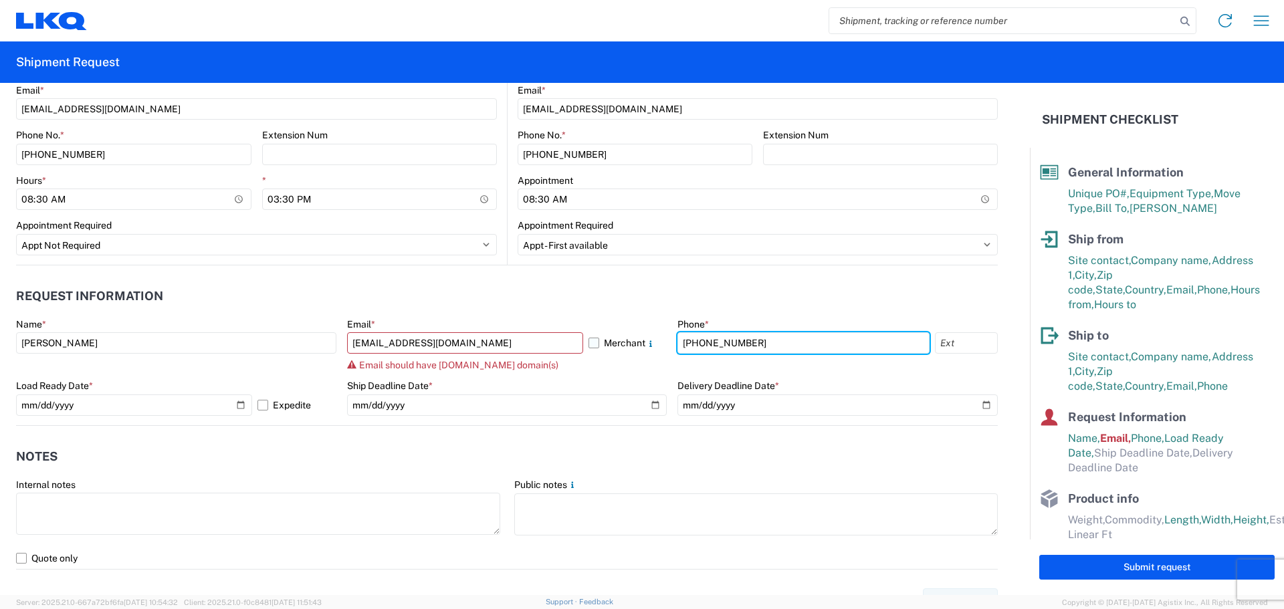
drag, startPoint x: 756, startPoint y: 344, endPoint x: 600, endPoint y: 346, distance: 156.5
click at [602, 346] on div "Name * [PERSON_NAME] Email * [EMAIL_ADDRESS][DOMAIN_NAME] Merchant Email should…" at bounding box center [507, 371] width 982 height 107
type input "[PHONE_NUMBER]"
click at [842, 296] on header "Request Information" at bounding box center [507, 297] width 982 height 30
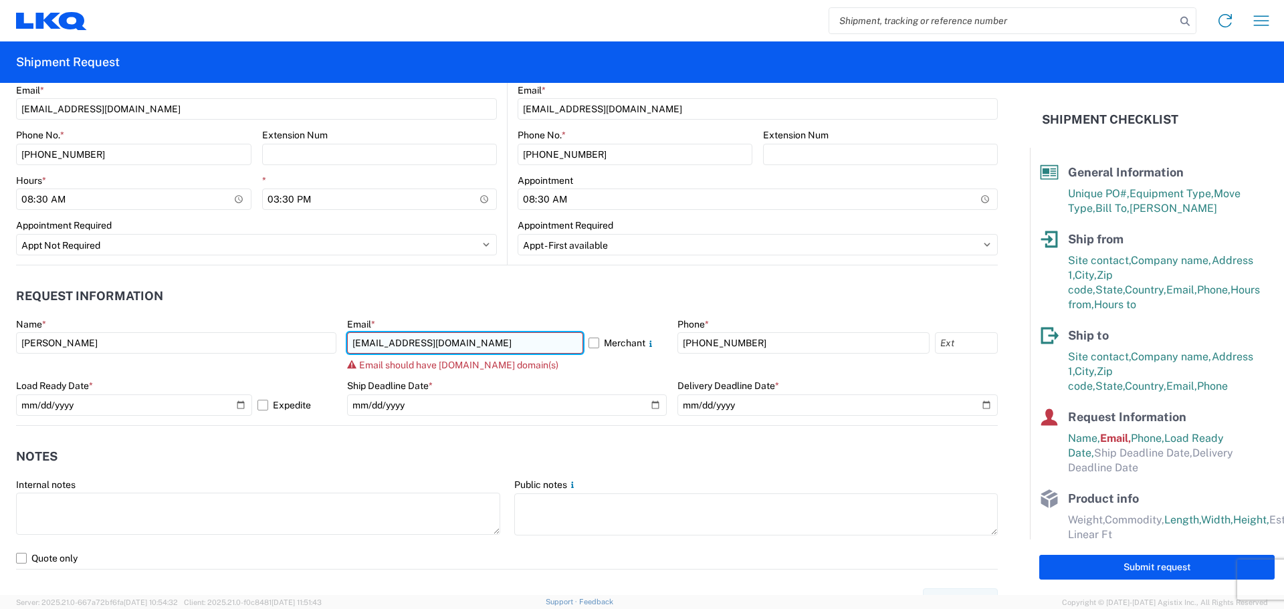
click at [475, 343] on input "[EMAIL_ADDRESS][DOMAIN_NAME]" at bounding box center [465, 342] width 236 height 21
type input "[EMAIL_ADDRESS][DOMAIN_NAME]"
click at [575, 356] on div "Email * [EMAIL_ADDRESS][DOMAIN_NAME] Merchant Email should have [DOMAIN_NAME] d…" at bounding box center [507, 344] width 320 height 53
click at [588, 340] on label "Merchant" at bounding box center [627, 342] width 79 height 21
click at [0, 0] on input "Merchant" at bounding box center [0, 0] width 0 height 0
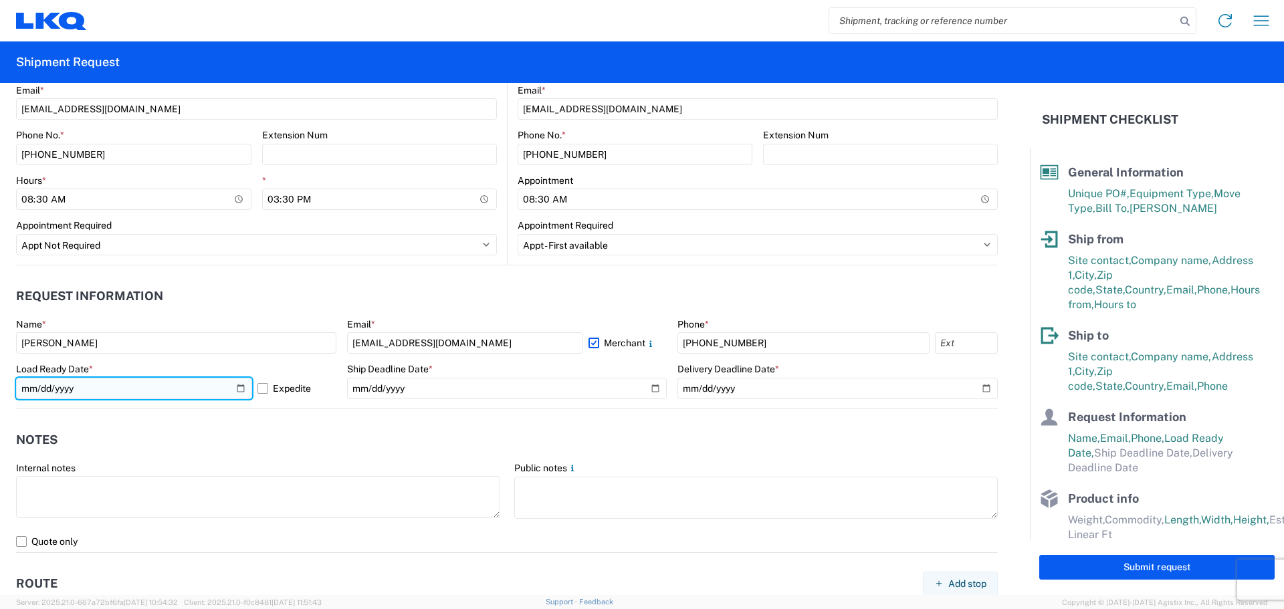
click at [237, 391] on input "[DATE]" at bounding box center [134, 388] width 236 height 21
type input "[DATE]"
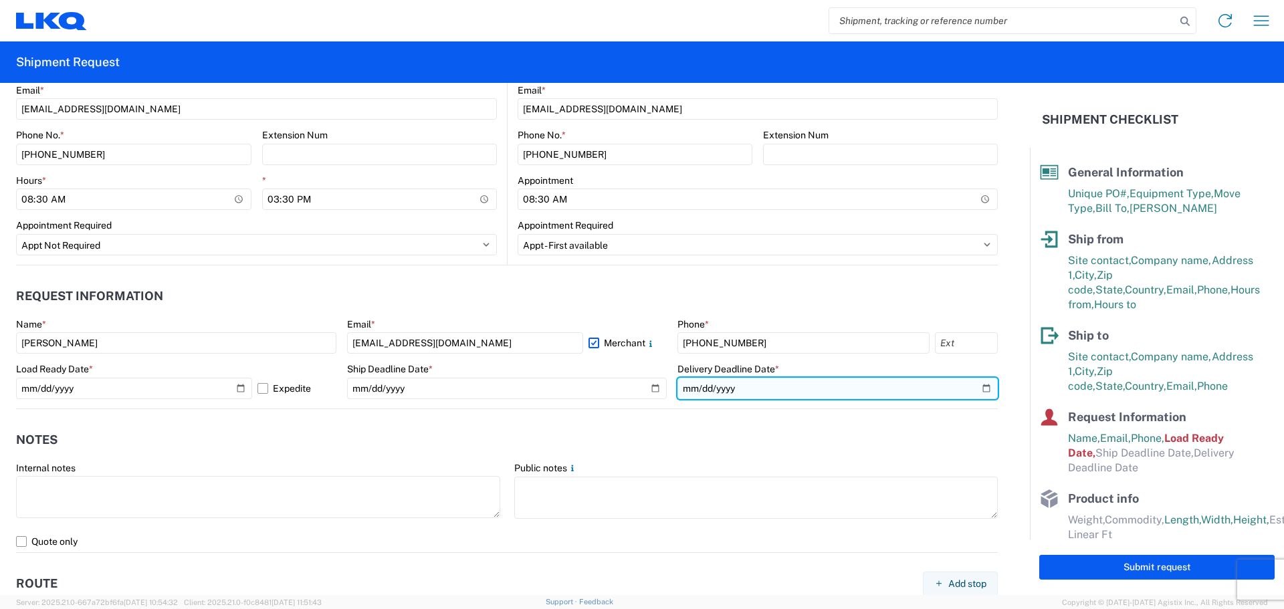
click at [973, 390] on input "date" at bounding box center [837, 388] width 320 height 21
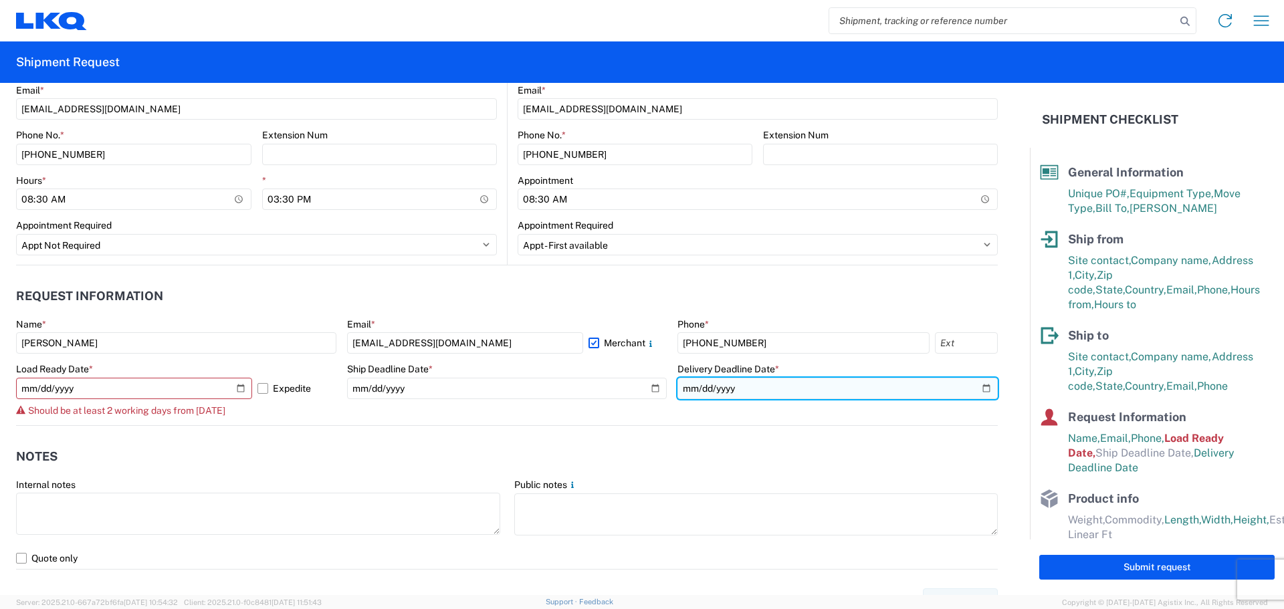
click at [976, 390] on input "[DATE]" at bounding box center [837, 388] width 320 height 21
type input "[DATE]"
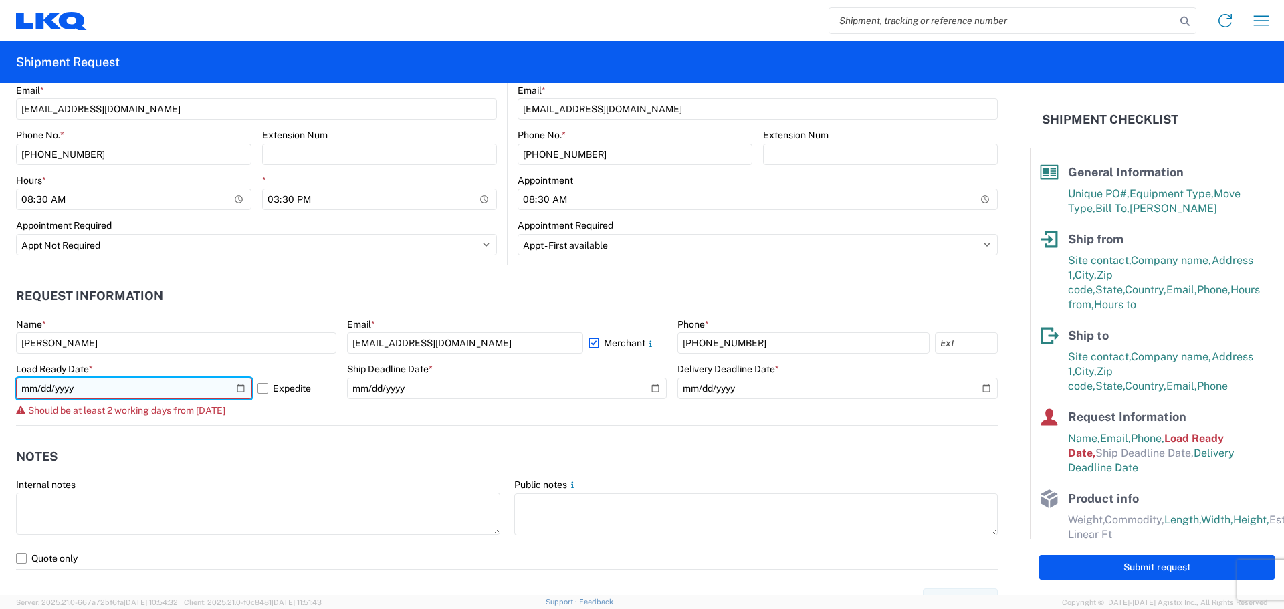
click at [237, 390] on input "[DATE]" at bounding box center [134, 388] width 236 height 21
type input "[DATE]"
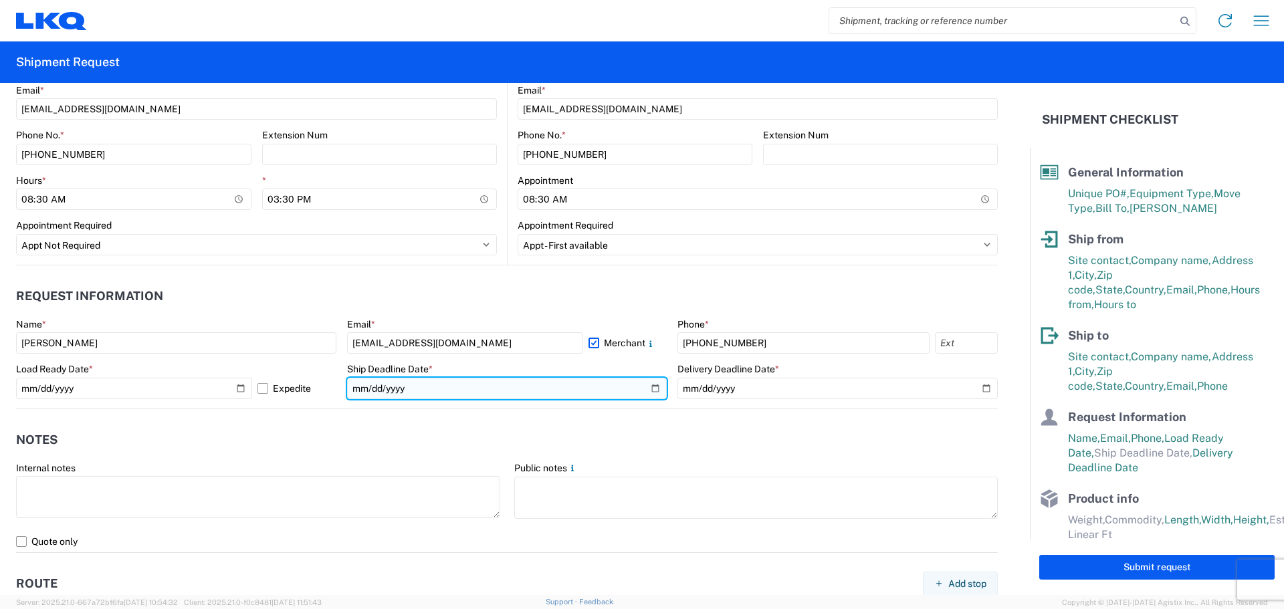
click at [475, 392] on input "date" at bounding box center [507, 388] width 320 height 21
click at [646, 391] on input "date" at bounding box center [507, 388] width 320 height 21
type input "[DATE]"
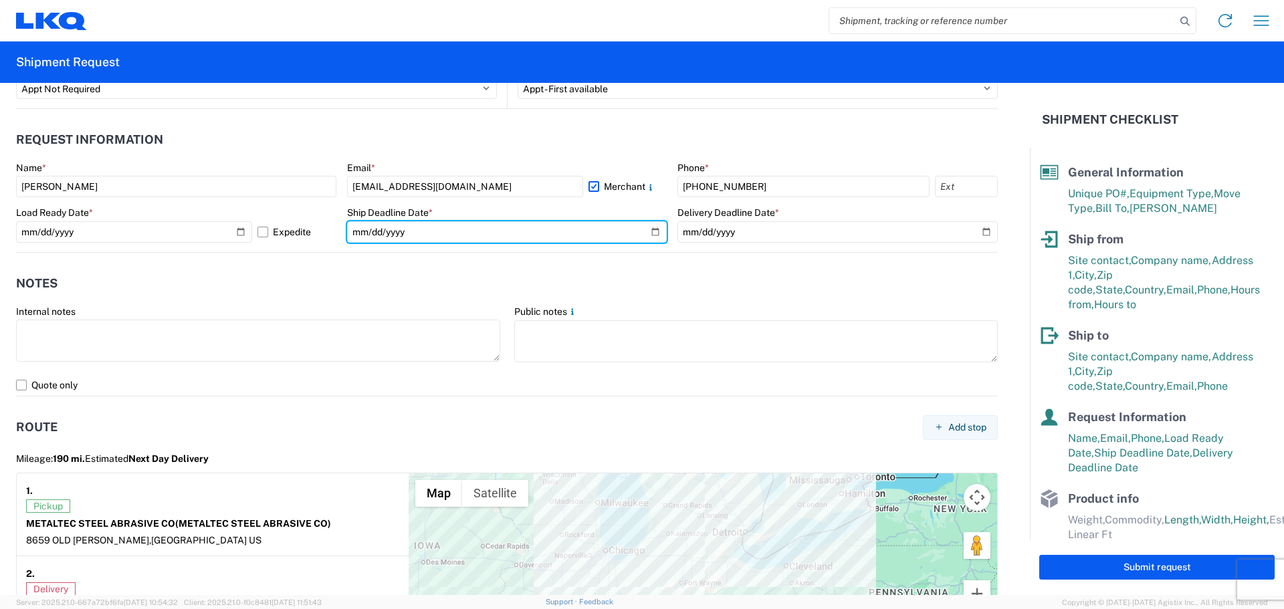
scroll to position [802, 0]
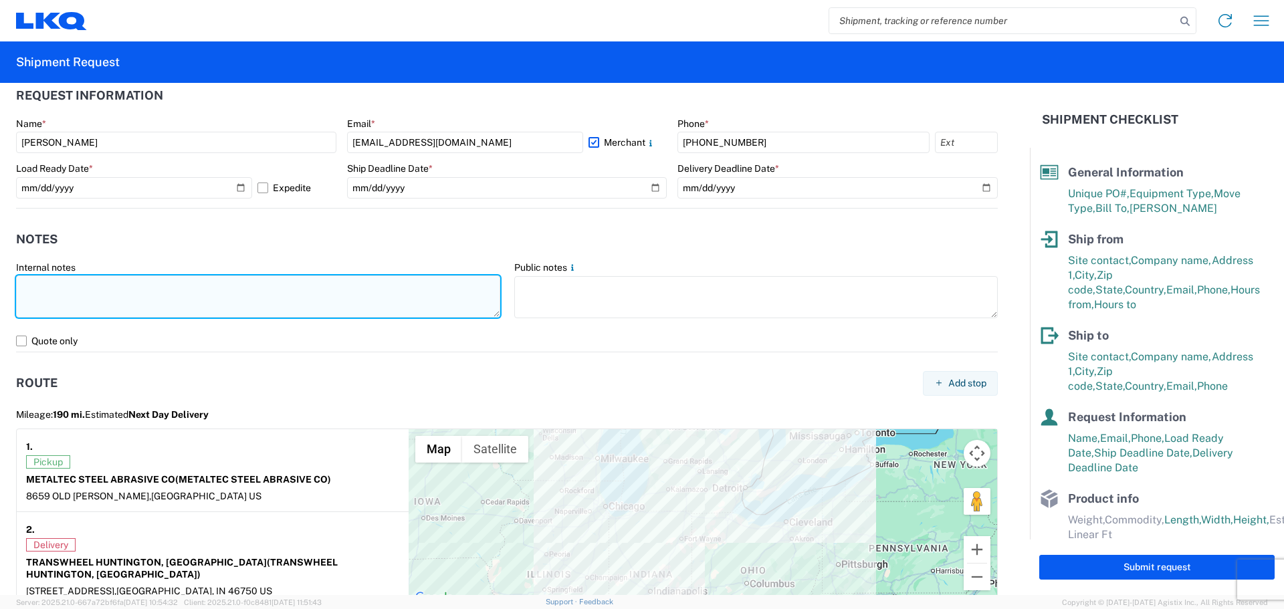
click at [94, 304] on textarea at bounding box center [258, 297] width 484 height 42
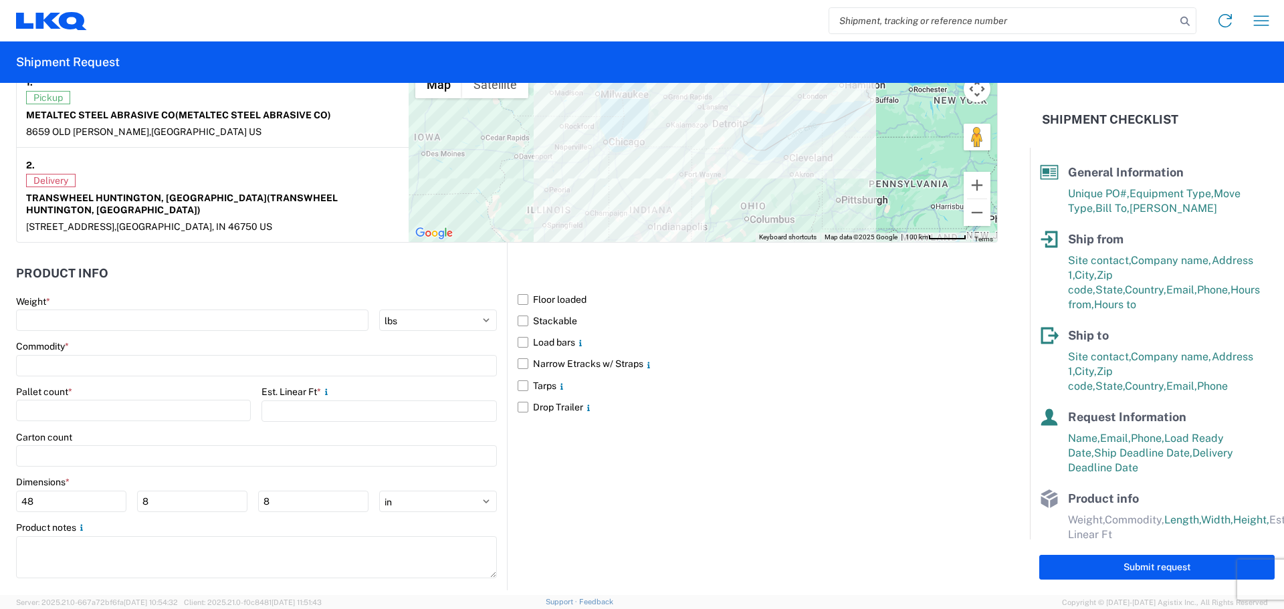
scroll to position [1172, 0]
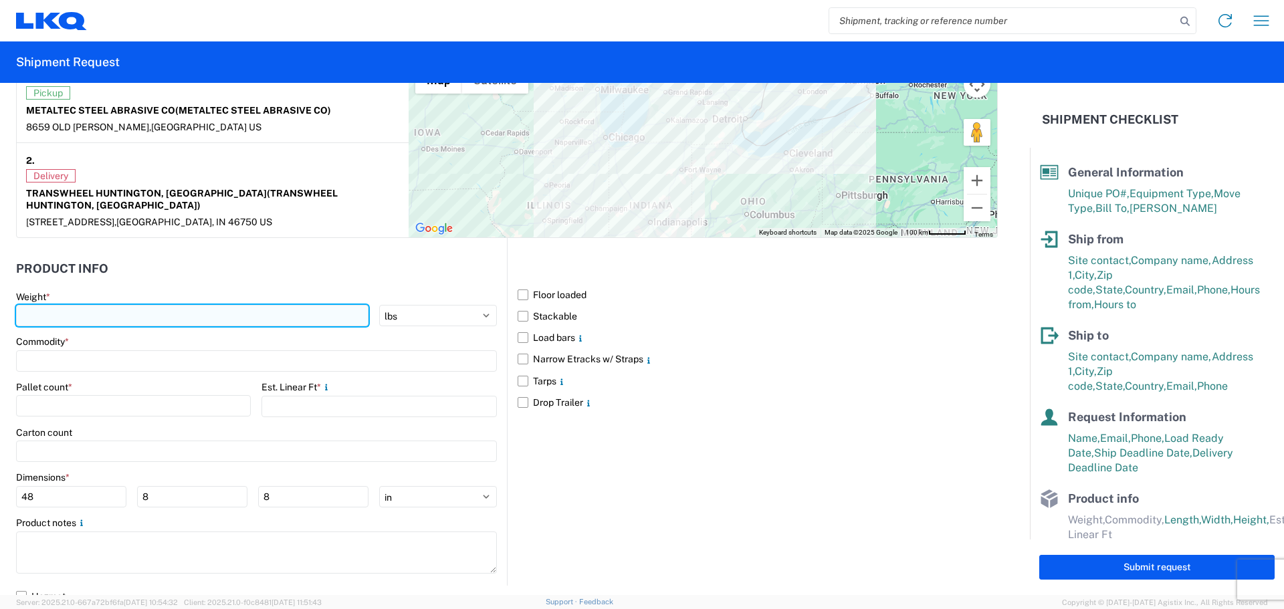
click at [53, 305] on input "number" at bounding box center [192, 315] width 352 height 21
type input "12270"
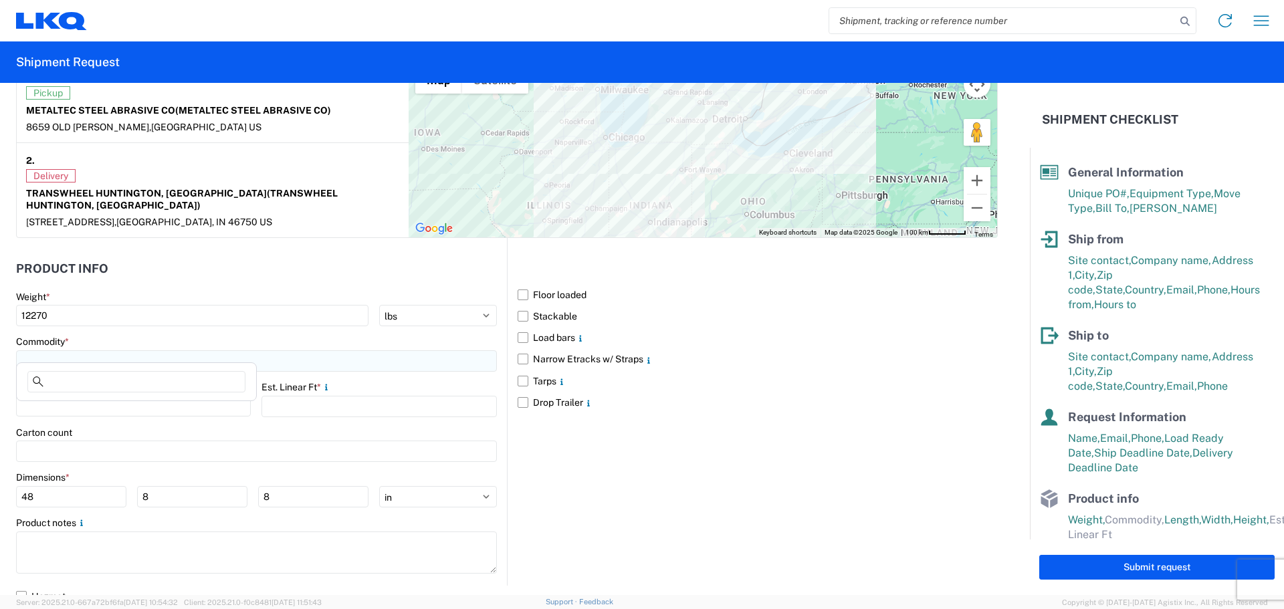
click at [70, 352] on input at bounding box center [256, 360] width 481 height 21
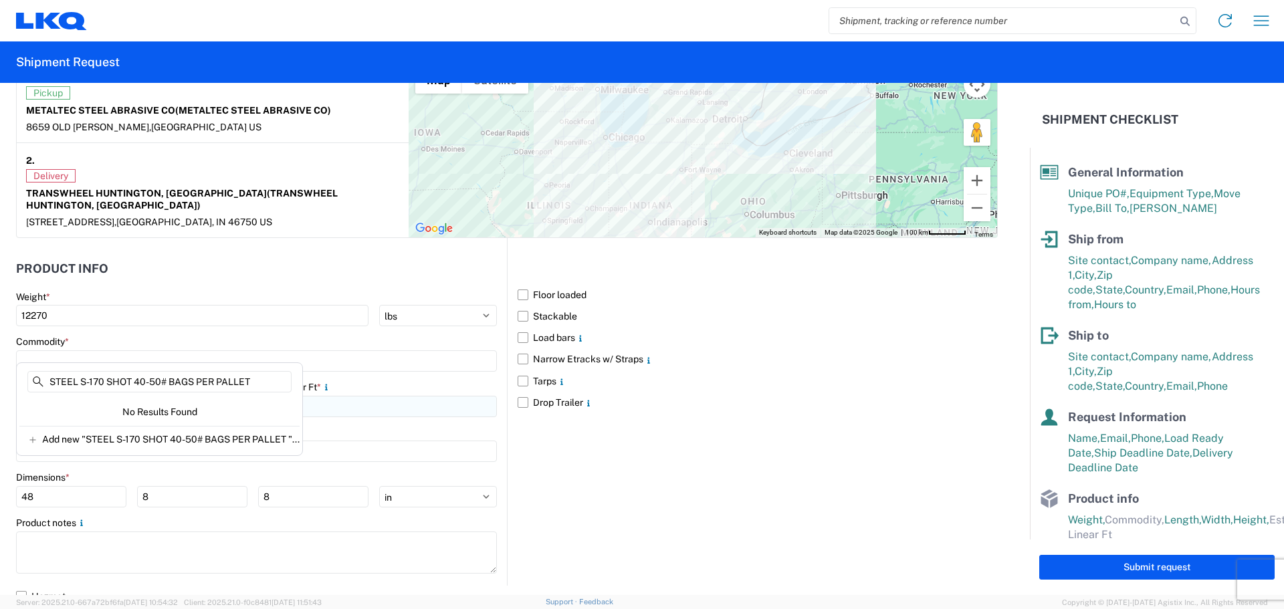
type input "STEEL S-170 SHOT 40-50# BAGS PER PALLET"
click at [373, 396] on input "number" at bounding box center [378, 406] width 235 height 21
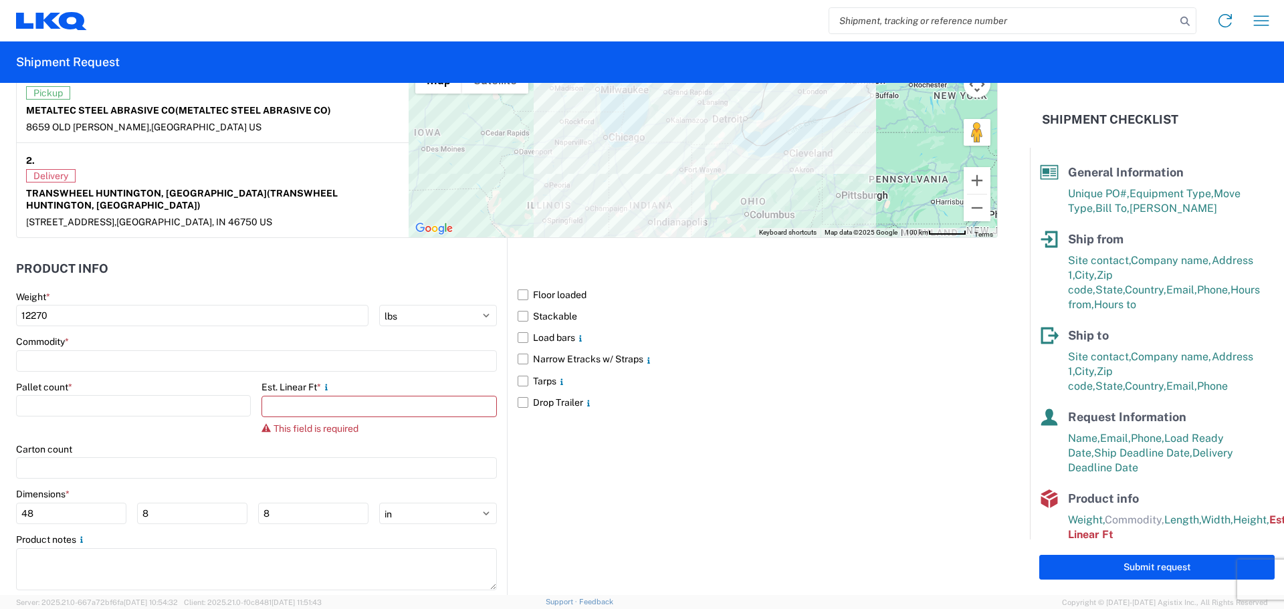
drag, startPoint x: 665, startPoint y: 441, endPoint x: 695, endPoint y: 500, distance: 65.8
click at [666, 441] on div "Floor loaded Stackable Load bars Narrow Etracks w/ Straps Tarps Drop Trailer" at bounding box center [752, 420] width 491 height 364
click at [70, 350] on input at bounding box center [256, 360] width 481 height 21
type input "STEEL SHOT S-170"
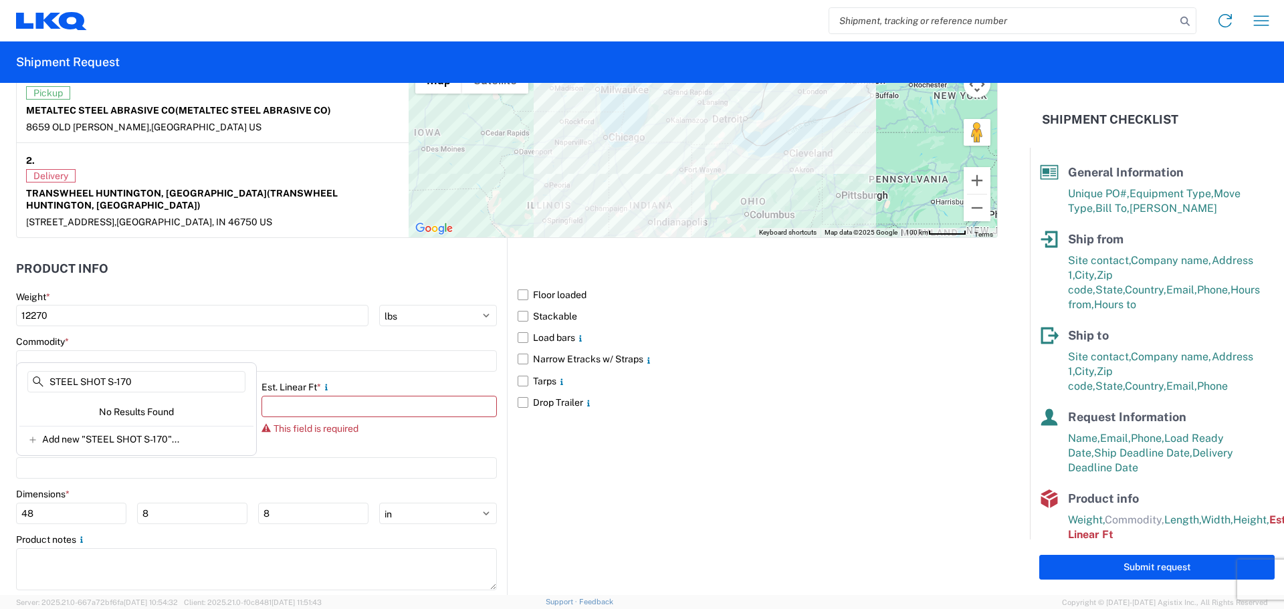
click at [659, 467] on div "Floor loaded Stackable Load bars Narrow Etracks w/ Straps Tarps Drop Trailer" at bounding box center [752, 420] width 491 height 364
click at [110, 350] on input at bounding box center [256, 360] width 481 height 21
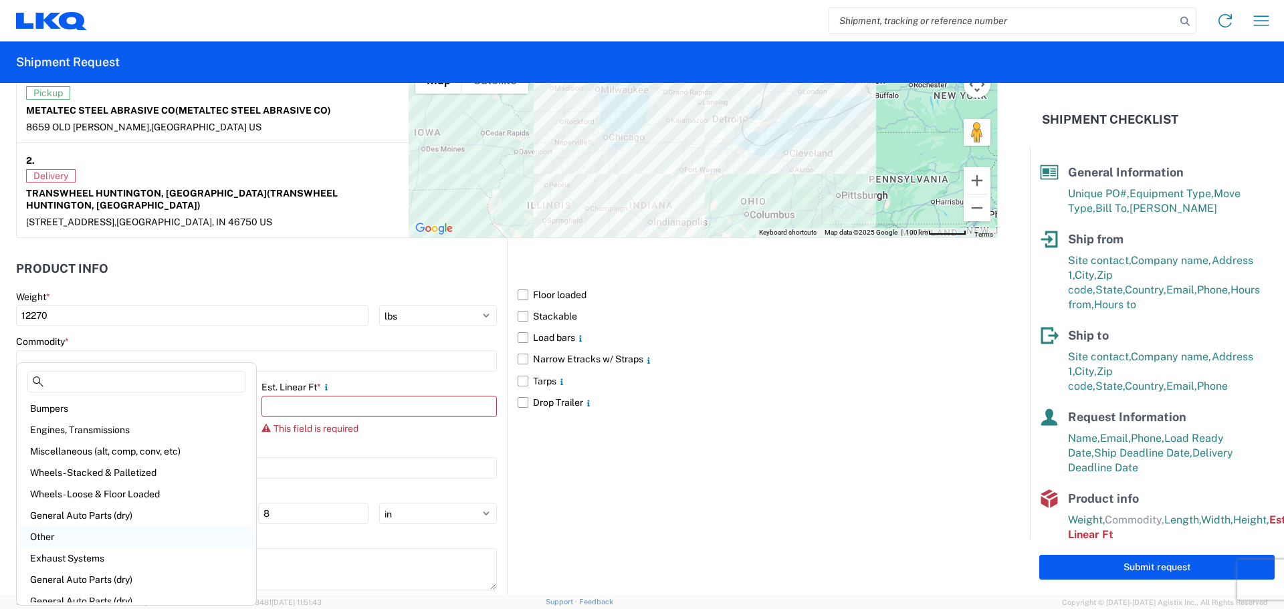
click at [126, 539] on div "Other" at bounding box center [136, 536] width 234 height 21
type input "Other"
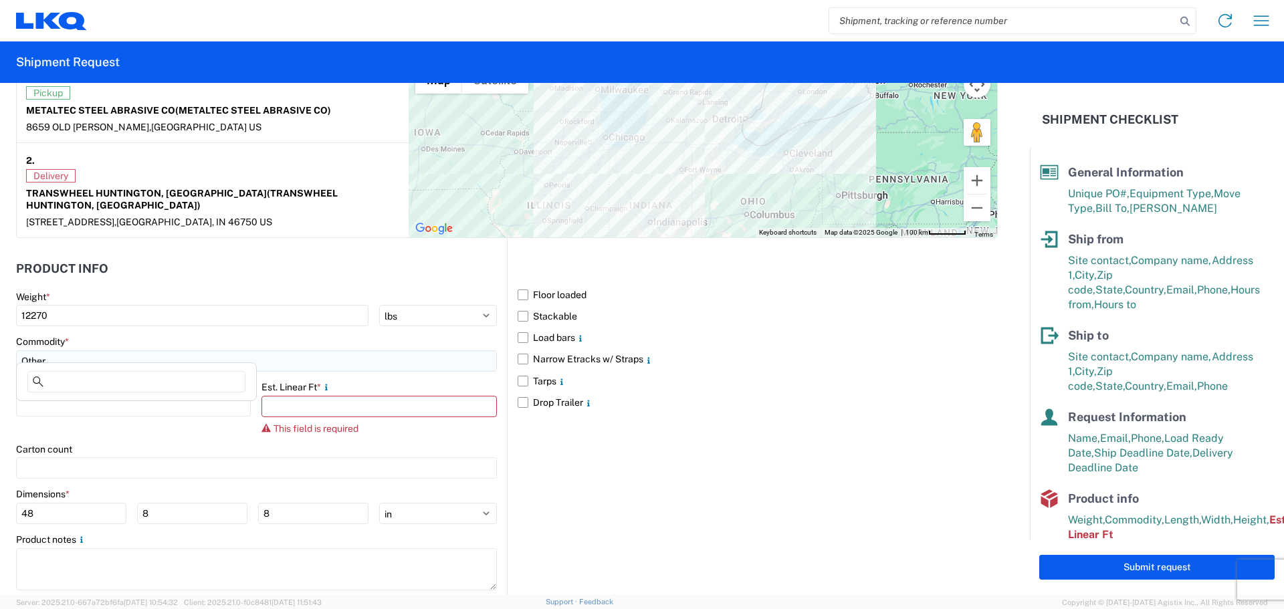
click at [128, 354] on input "Other" at bounding box center [256, 360] width 481 height 21
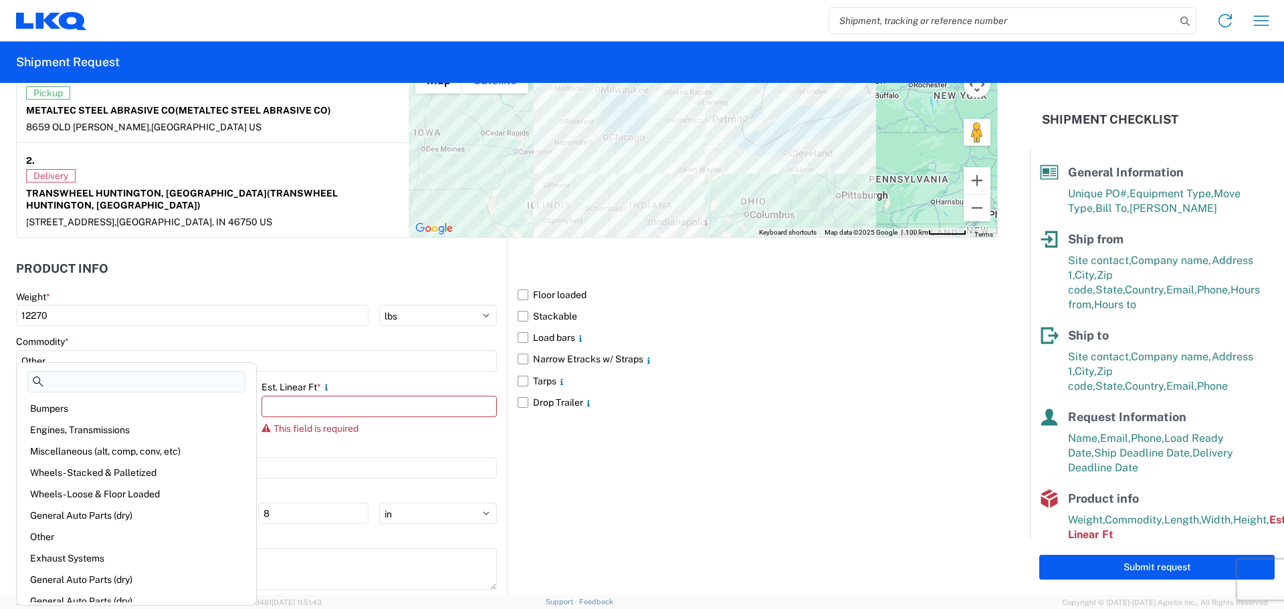
click at [123, 381] on input at bounding box center [136, 381] width 218 height 21
click at [698, 456] on div "Floor loaded Stackable Load bars Narrow Etracks w/ Straps Tarps Drop Trailer" at bounding box center [752, 420] width 491 height 364
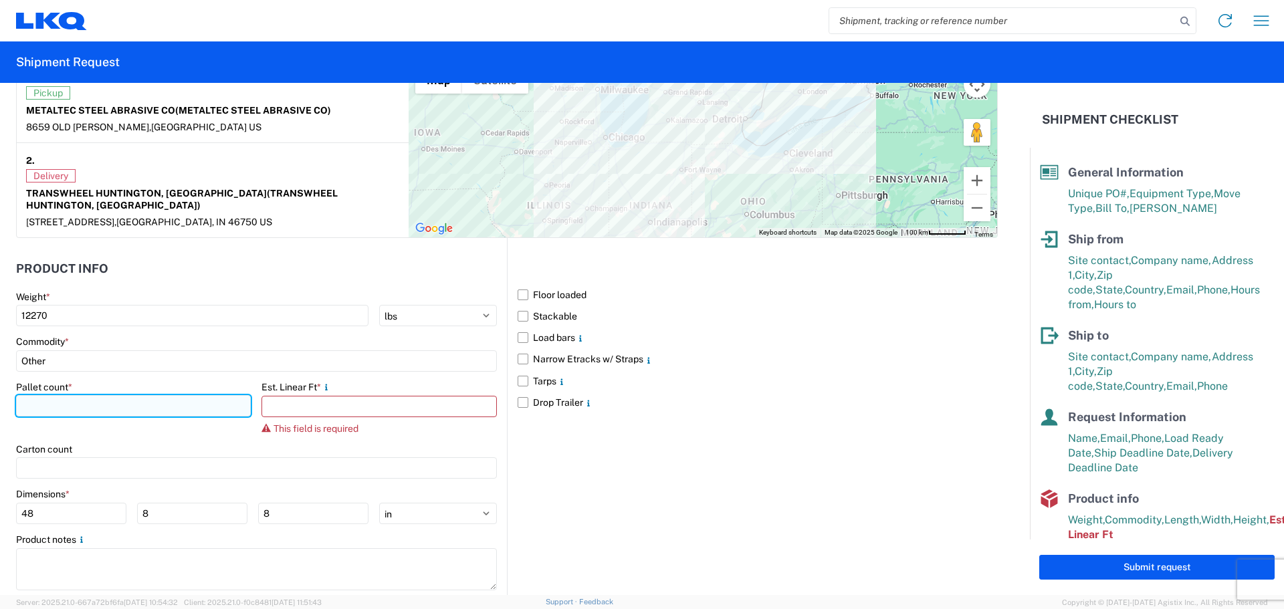
click at [82, 397] on input "number" at bounding box center [133, 405] width 235 height 21
type input "6"
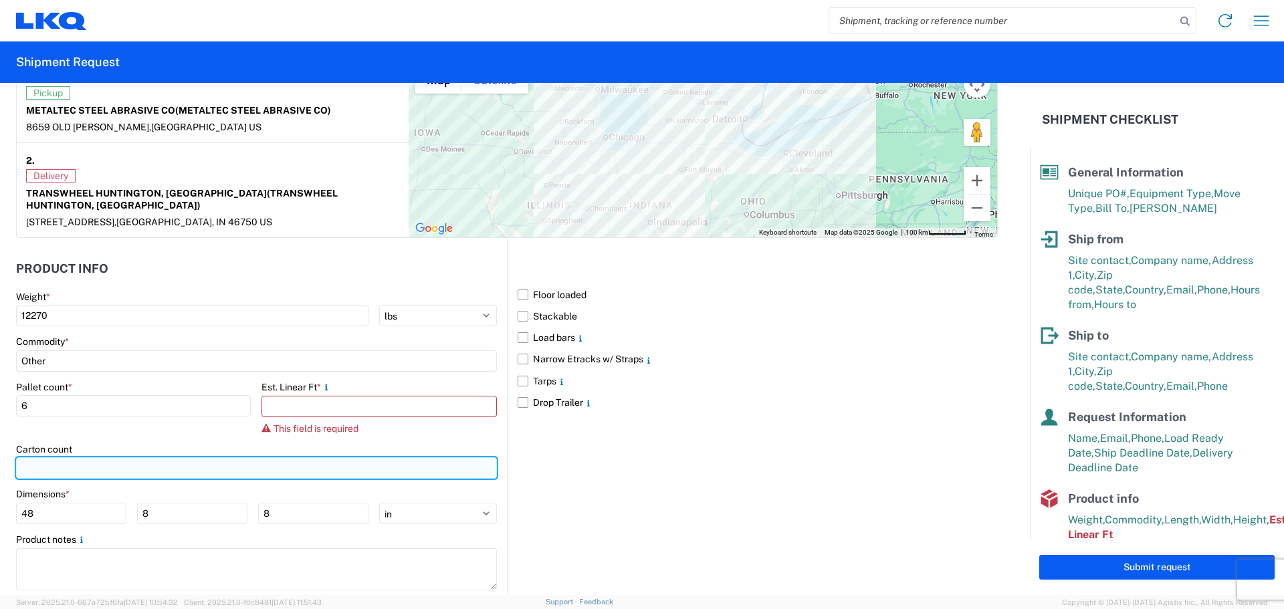
click at [37, 457] on input "number" at bounding box center [256, 467] width 481 height 21
type input "6"
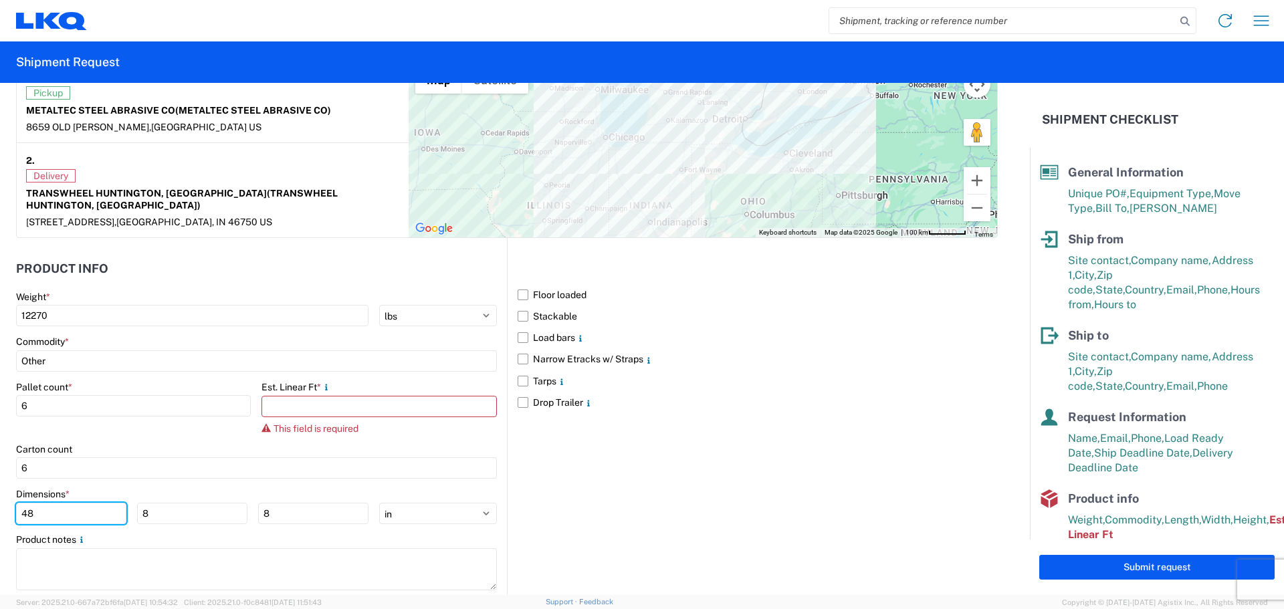
drag, startPoint x: 49, startPoint y: 504, endPoint x: 0, endPoint y: 514, distance: 50.4
click at [0, 512] on form "General Information Template PO# 1923864 Equipment Type * Select 53’ Dry Van Fl…" at bounding box center [515, 339] width 1030 height 512
type input "36"
type input "18"
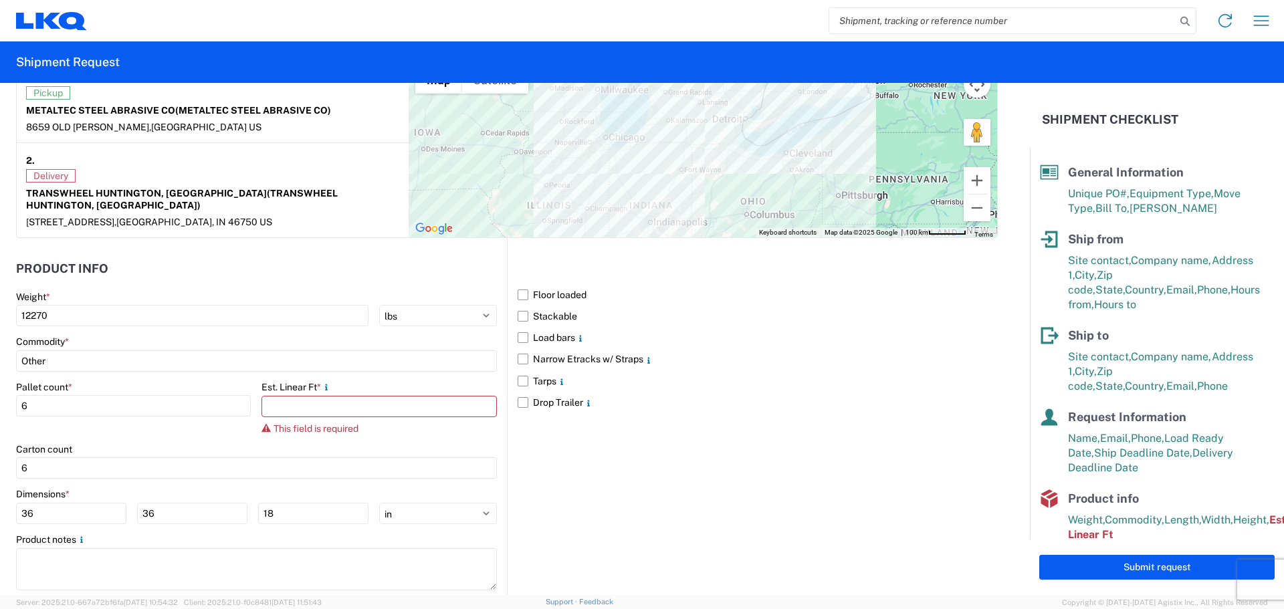
click at [645, 496] on div "Floor loaded Stackable Load bars Narrow Etracks w/ Straps Tarps Drop Trailer" at bounding box center [752, 420] width 491 height 364
click at [332, 396] on input "number" at bounding box center [378, 406] width 235 height 21
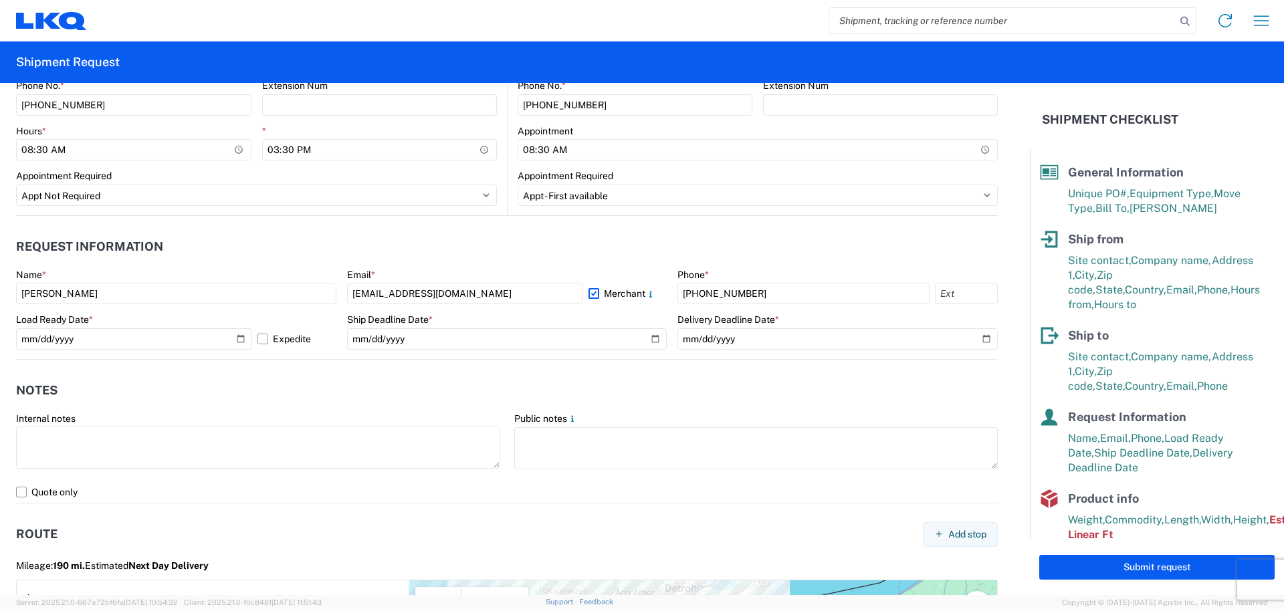
scroll to position [637, 0]
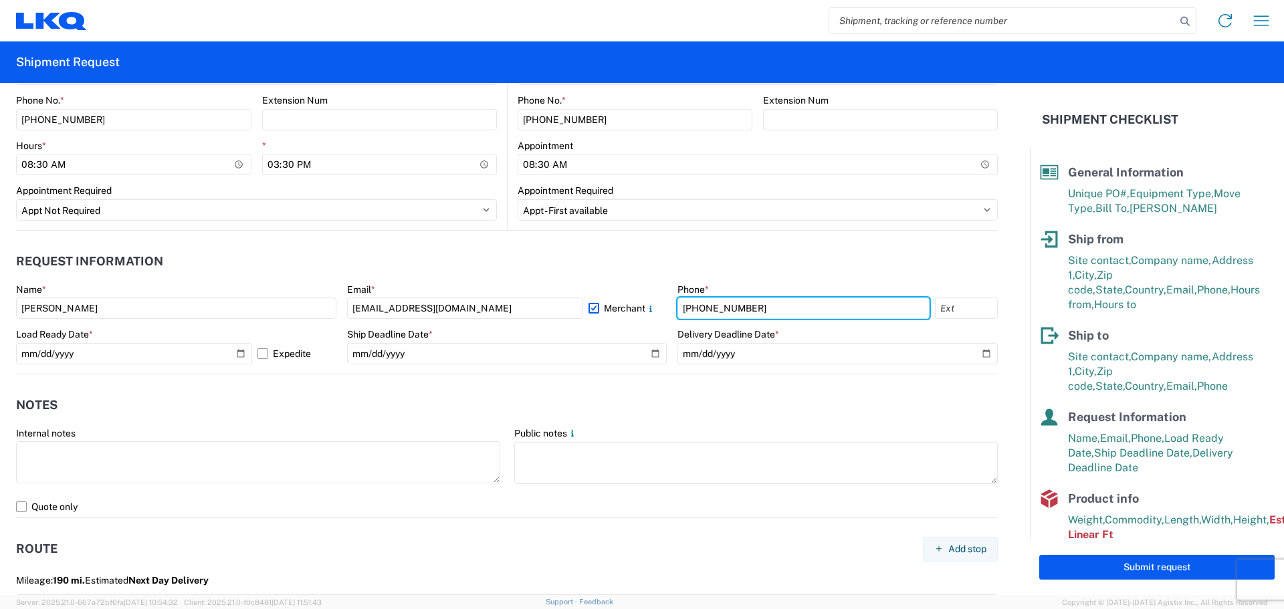
drag, startPoint x: 741, startPoint y: 306, endPoint x: 655, endPoint y: 308, distance: 85.6
click at [655, 308] on div "Name * [PERSON_NAME] Email * [EMAIL_ADDRESS][DOMAIN_NAME] Merchant Phone * [PHO…" at bounding box center [507, 329] width 982 height 90
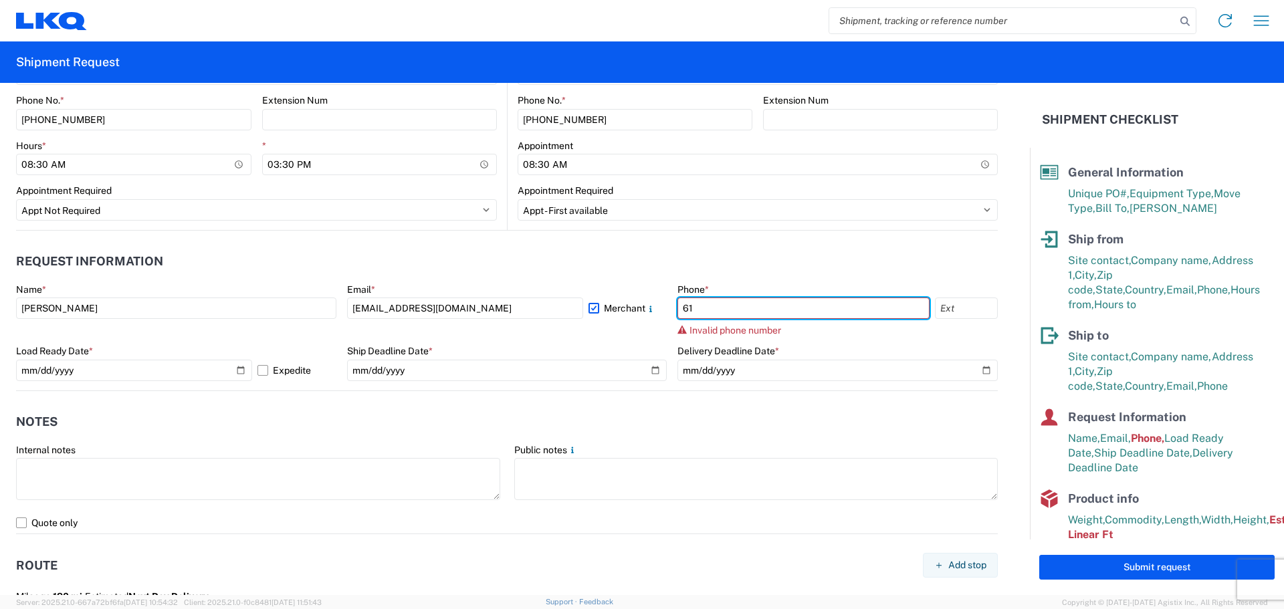
type input "6"
type input "[PHONE_NUMBER]"
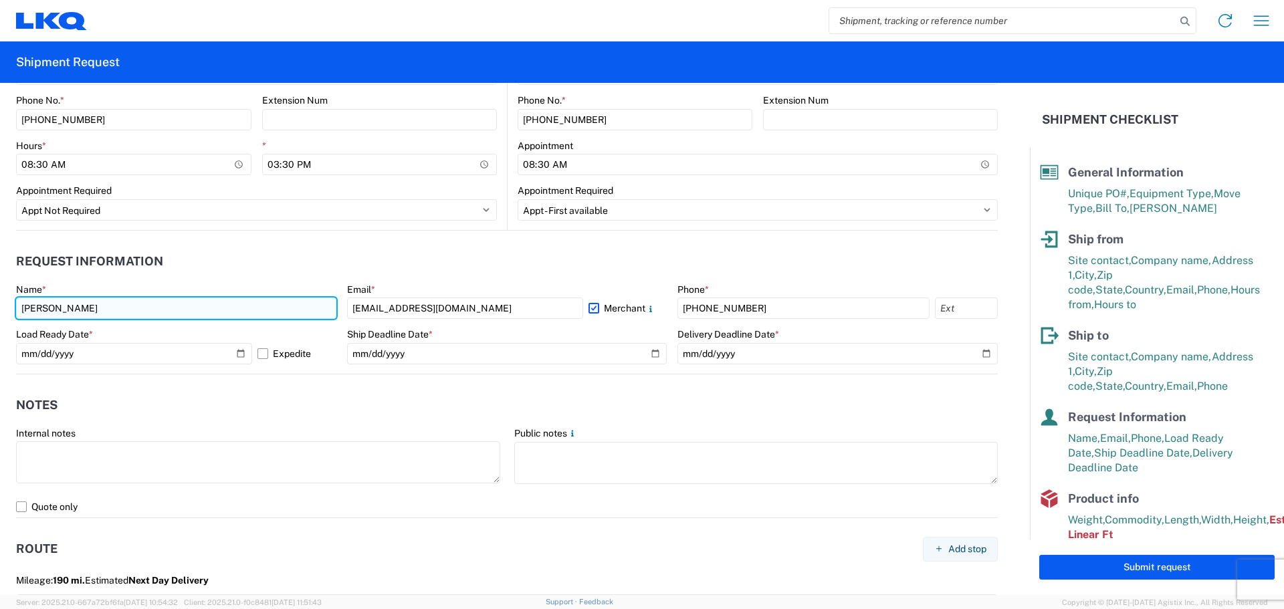
click at [99, 312] on input "[PERSON_NAME]" at bounding box center [176, 308] width 320 height 21
drag, startPoint x: 118, startPoint y: 310, endPoint x: 0, endPoint y: 310, distance: 118.4
click at [0, 310] on form "General Information Template PO# 1923864 Equipment Type * Select 53’ Dry Van Fl…" at bounding box center [515, 339] width 1030 height 512
type input "[PERSON_NAME]"
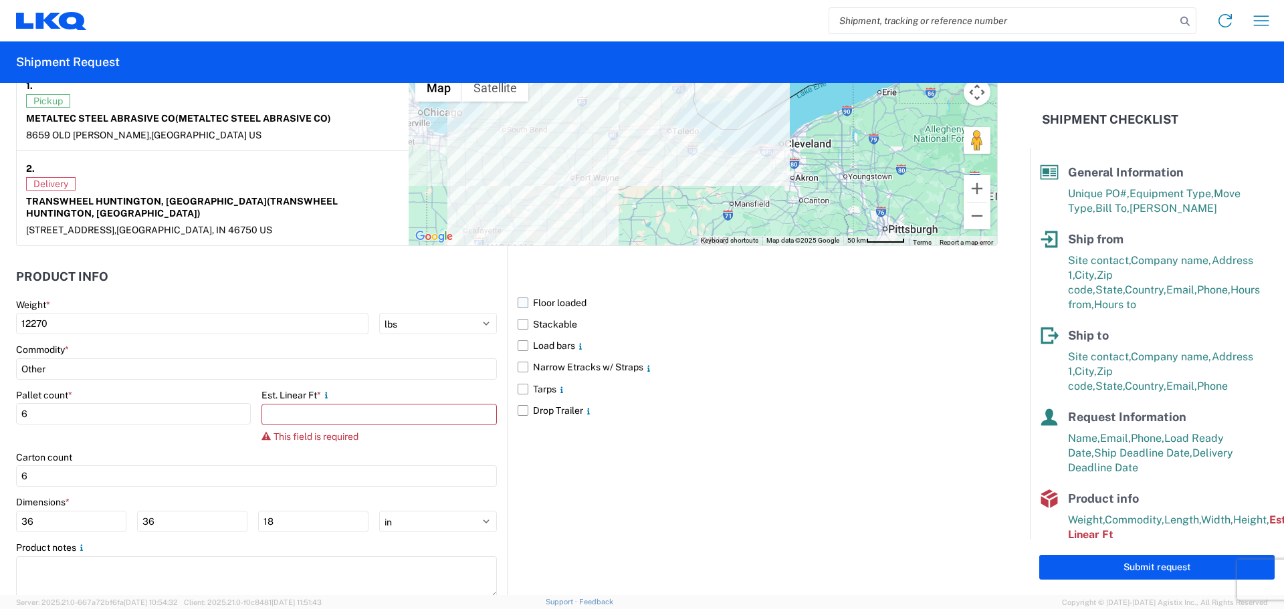
scroll to position [1172, 0]
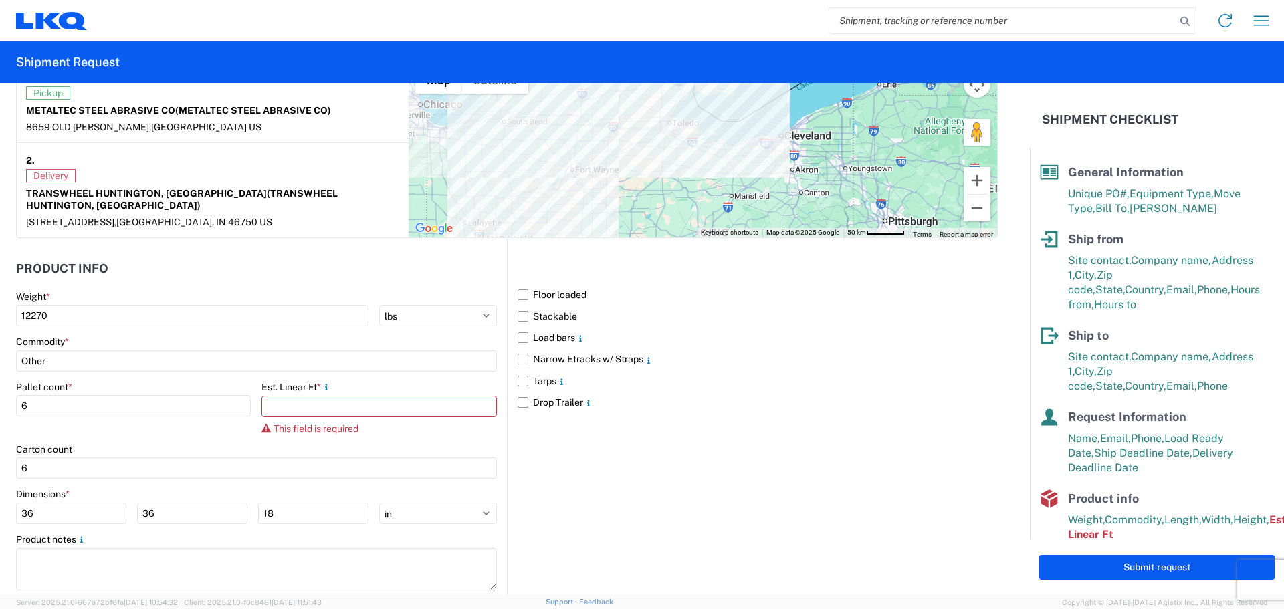
click at [784, 520] on div "Floor loaded Stackable Load bars Narrow Etracks w/ Straps Tarps Drop Trailer" at bounding box center [752, 420] width 491 height 364
click at [350, 401] on input "number" at bounding box center [378, 406] width 235 height 21
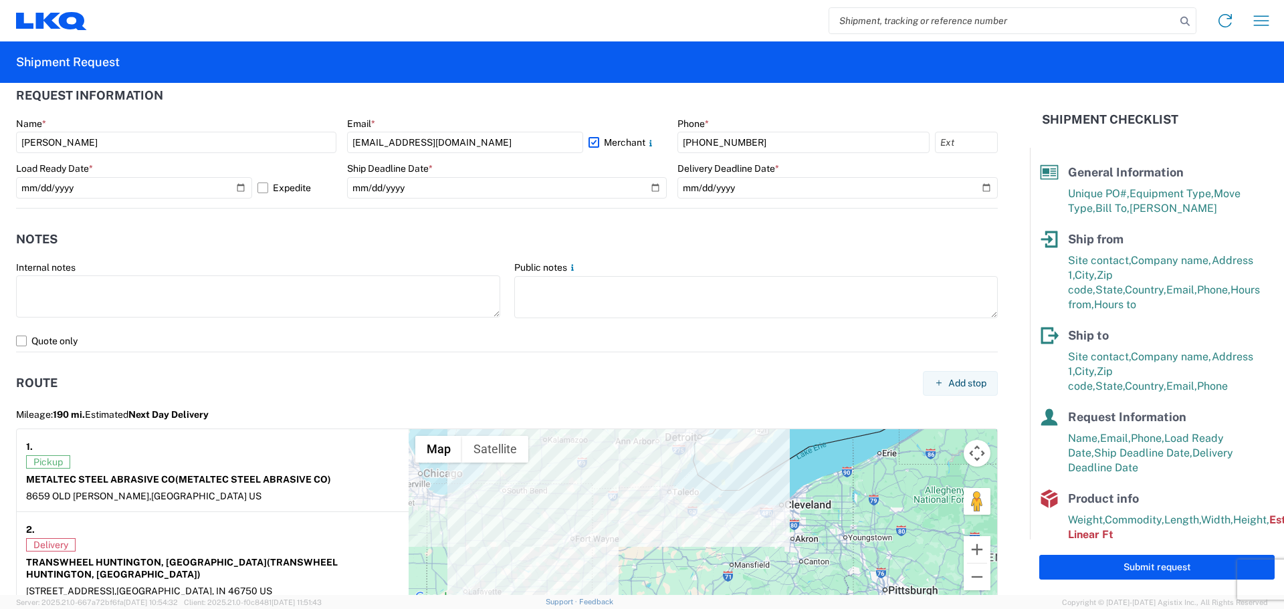
scroll to position [770, 0]
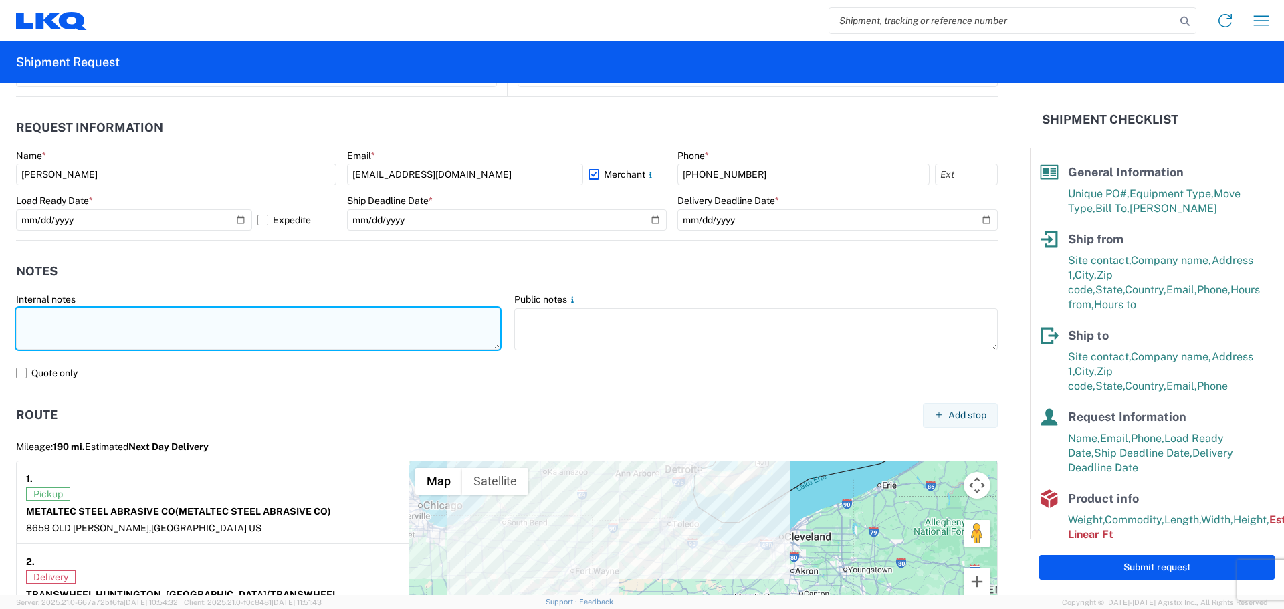
click at [52, 327] on textarea at bounding box center [258, 329] width 484 height 42
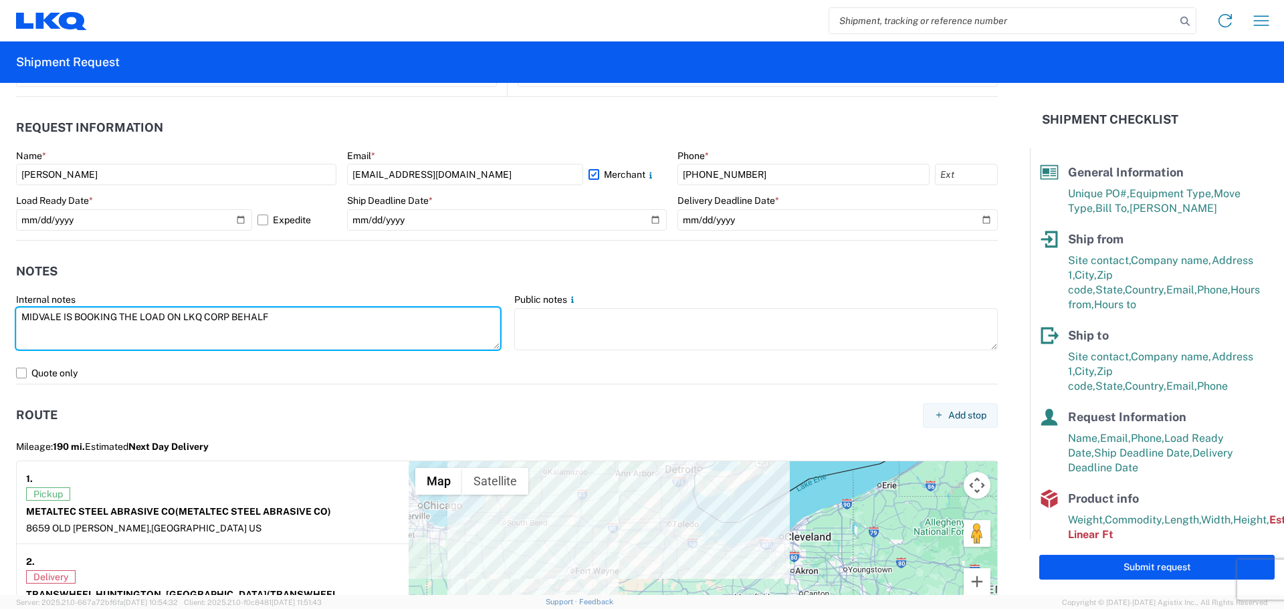
type textarea "MIDVALE IS BOOKING THE LOAD ON LKQ CORP BEHALF"
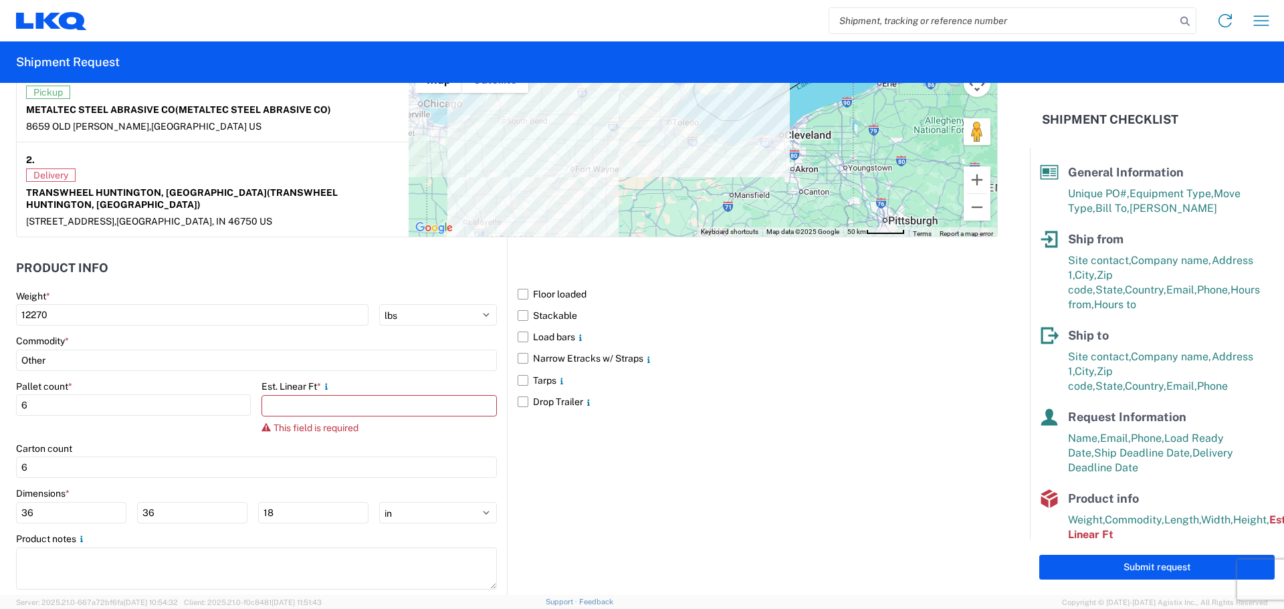
scroll to position [1188, 0]
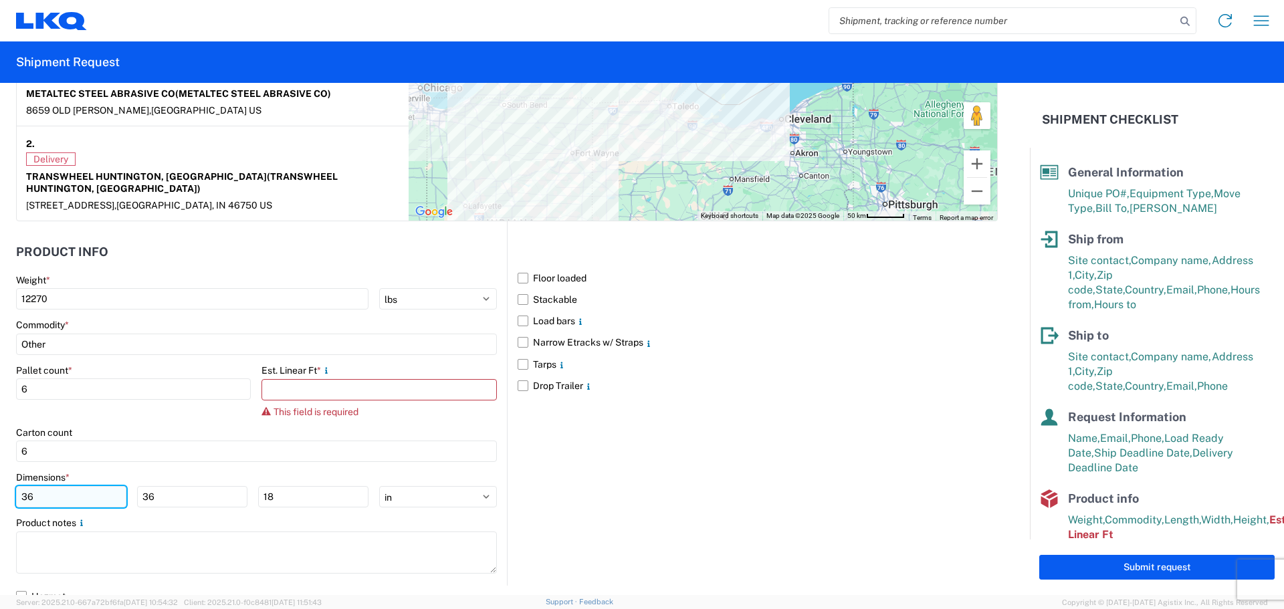
click at [92, 486] on input "36" at bounding box center [71, 496] width 110 height 21
click at [213, 486] on input "36" at bounding box center [192, 496] width 110 height 21
click at [296, 493] on input "18" at bounding box center [313, 496] width 110 height 21
click at [691, 483] on div "Floor loaded Stackable Load bars Narrow Etracks w/ Straps Tarps Drop Trailer" at bounding box center [752, 403] width 491 height 364
click at [730, 506] on div "Floor loaded Stackable Load bars Narrow Etracks w/ Straps Tarps Drop Trailer" at bounding box center [752, 403] width 491 height 364
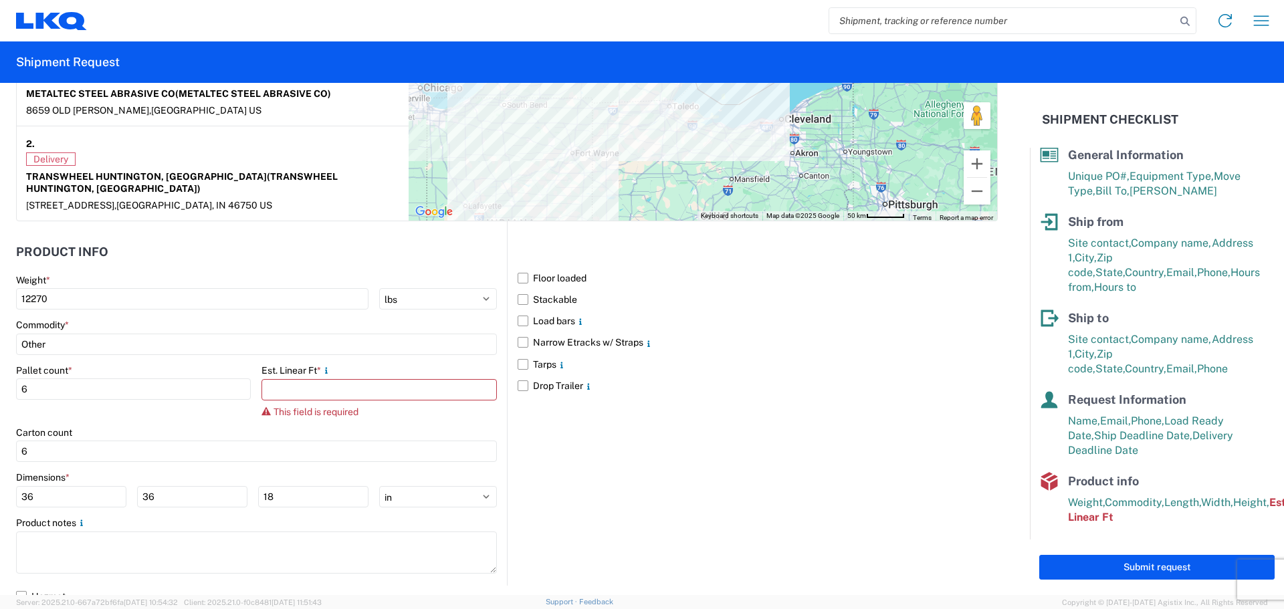
scroll to position [84, 0]
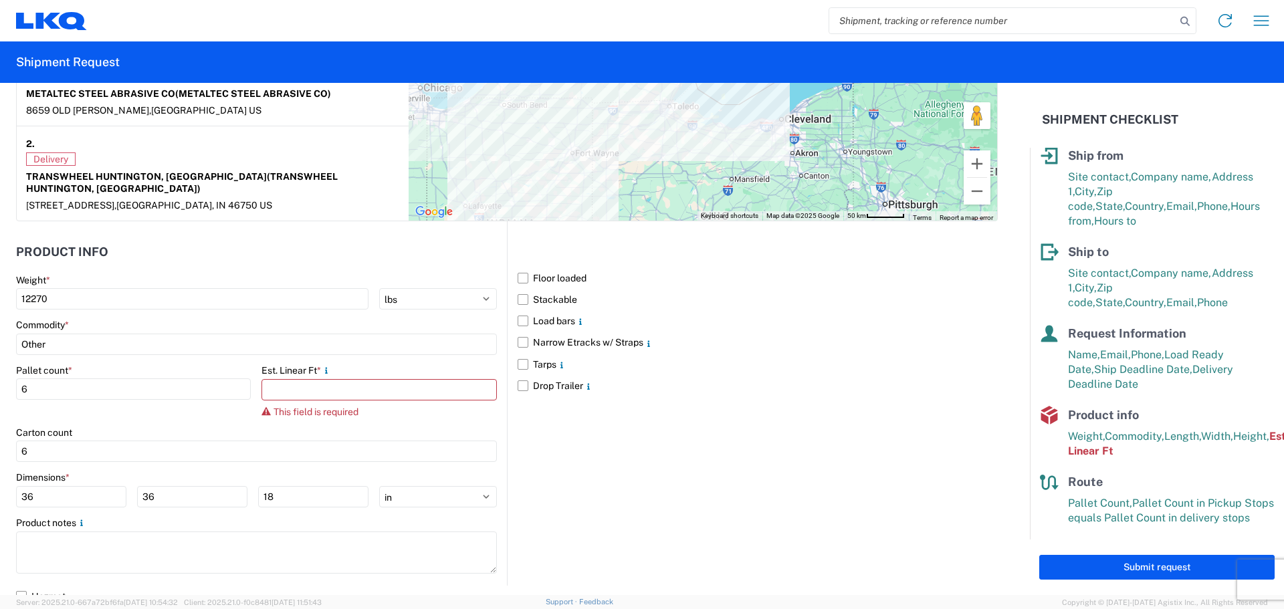
click at [810, 454] on div "Floor loaded Stackable Load bars Narrow Etracks w/ Straps Tarps Drop Trailer" at bounding box center [752, 403] width 491 height 364
click at [813, 413] on div "Floor loaded Stackable Load bars Narrow Etracks w/ Straps Tarps Drop Trailer" at bounding box center [752, 403] width 491 height 364
click at [284, 379] on input "number" at bounding box center [378, 389] width 235 height 21
click at [281, 379] on input "number" at bounding box center [378, 389] width 235 height 21
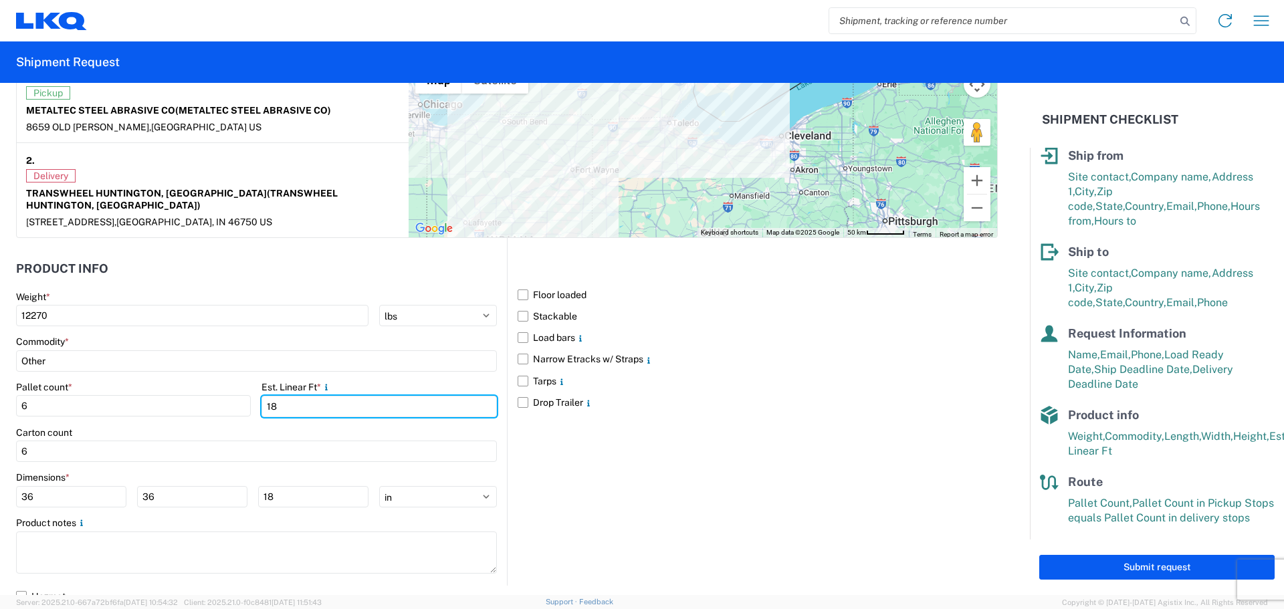
type input "18"
drag, startPoint x: 719, startPoint y: 447, endPoint x: 726, endPoint y: 457, distance: 12.6
click at [720, 447] on div "Floor loaded Stackable Load bars Narrow Etracks w/ Straps Tarps Drop Trailer" at bounding box center [752, 412] width 491 height 348
drag, startPoint x: 758, startPoint y: 497, endPoint x: 721, endPoint y: 520, distance: 44.2
click at [758, 497] on div "Floor loaded Stackable Load bars Narrow Etracks w/ Straps Tarps Drop Trailer" at bounding box center [752, 412] width 491 height 348
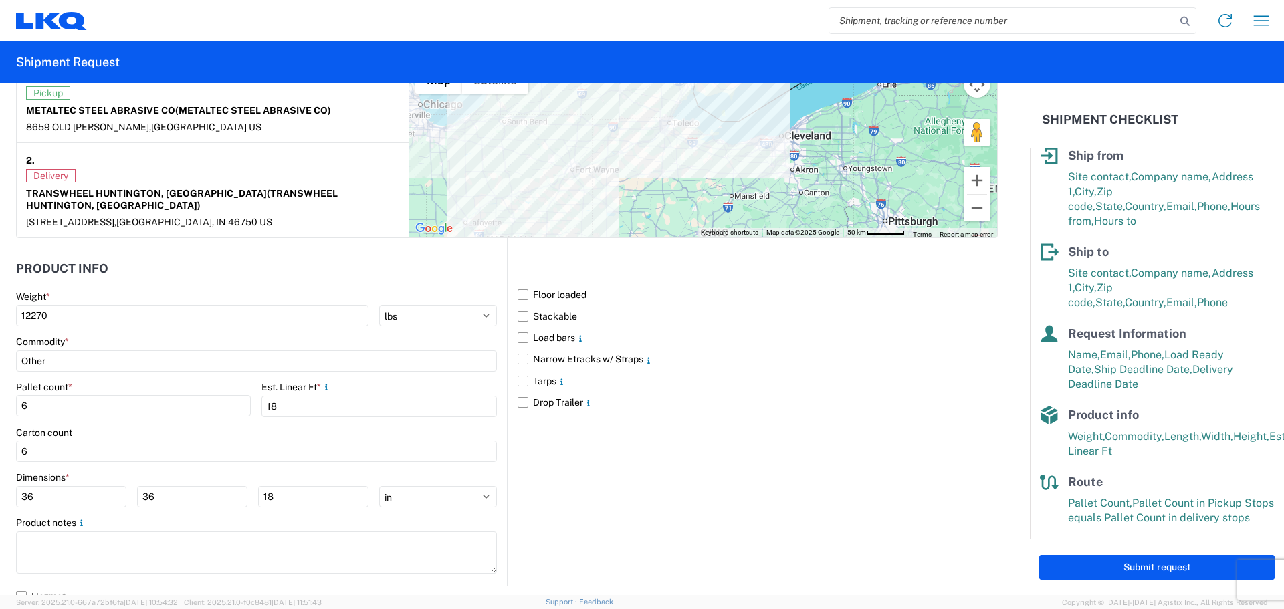
click at [685, 492] on div "Floor loaded Stackable Load bars Narrow Etracks w/ Straps Tarps Drop Trailer" at bounding box center [752, 412] width 491 height 348
click at [1156, 566] on button "Submit request" at bounding box center [1156, 567] width 235 height 25
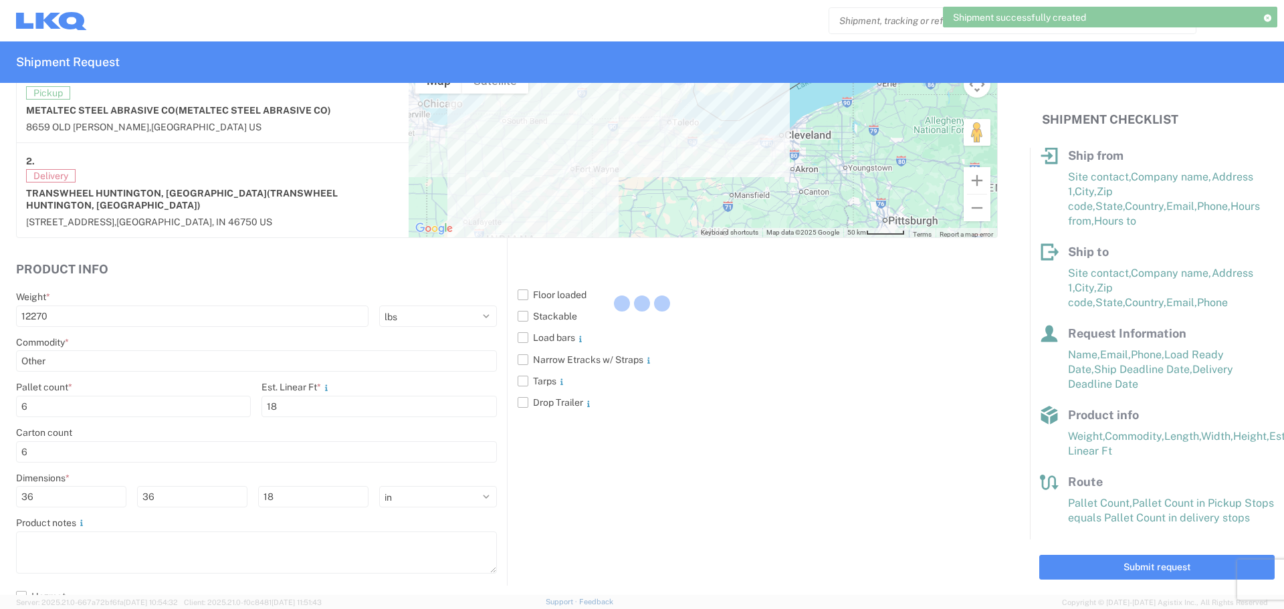
scroll to position [69, 0]
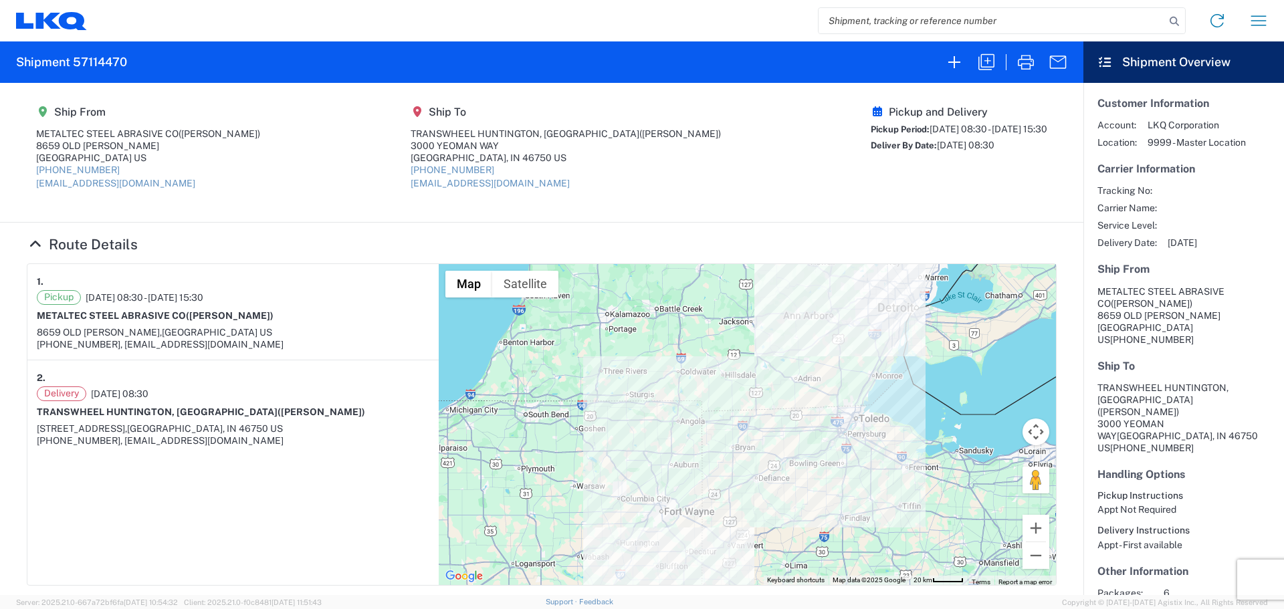
drag, startPoint x: 709, startPoint y: 152, endPoint x: 716, endPoint y: 154, distance: 7.2
click at [710, 153] on agx-shipment-main-routing-info "Ship From METALTEC STEEL ABRASIVE CO ([PERSON_NAME]) [STREET_ADDRESS][PERSON_NA…" at bounding box center [542, 152] width 1030 height 112
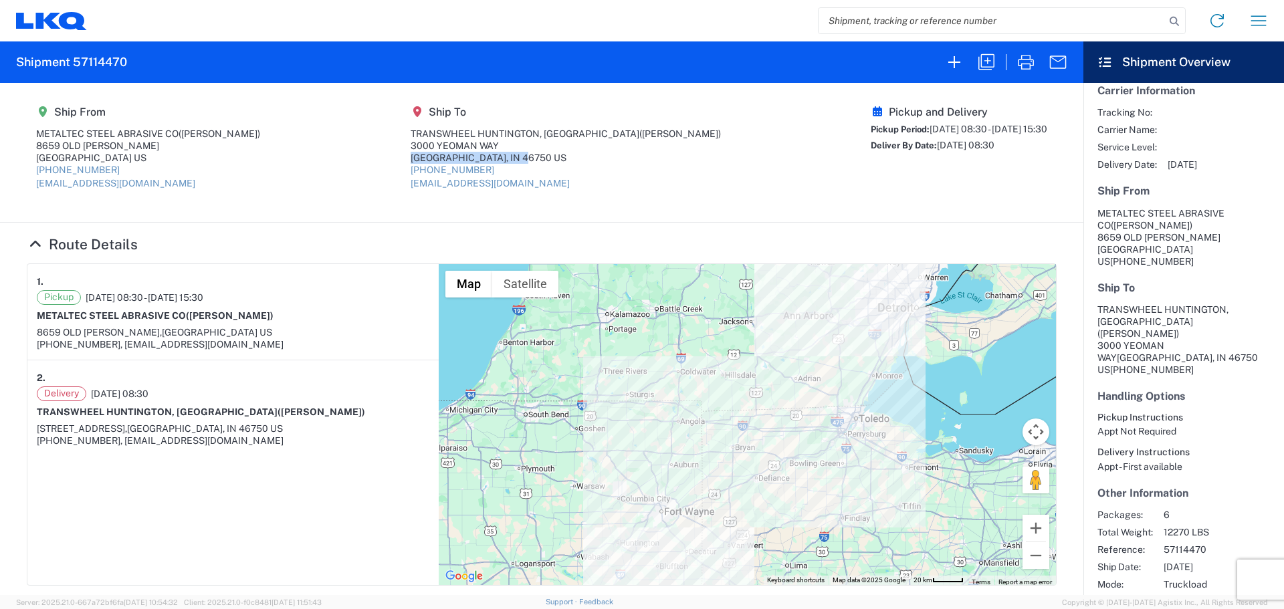
scroll to position [79, 0]
click at [35, 244] on icon at bounding box center [35, 244] width 17 height 14
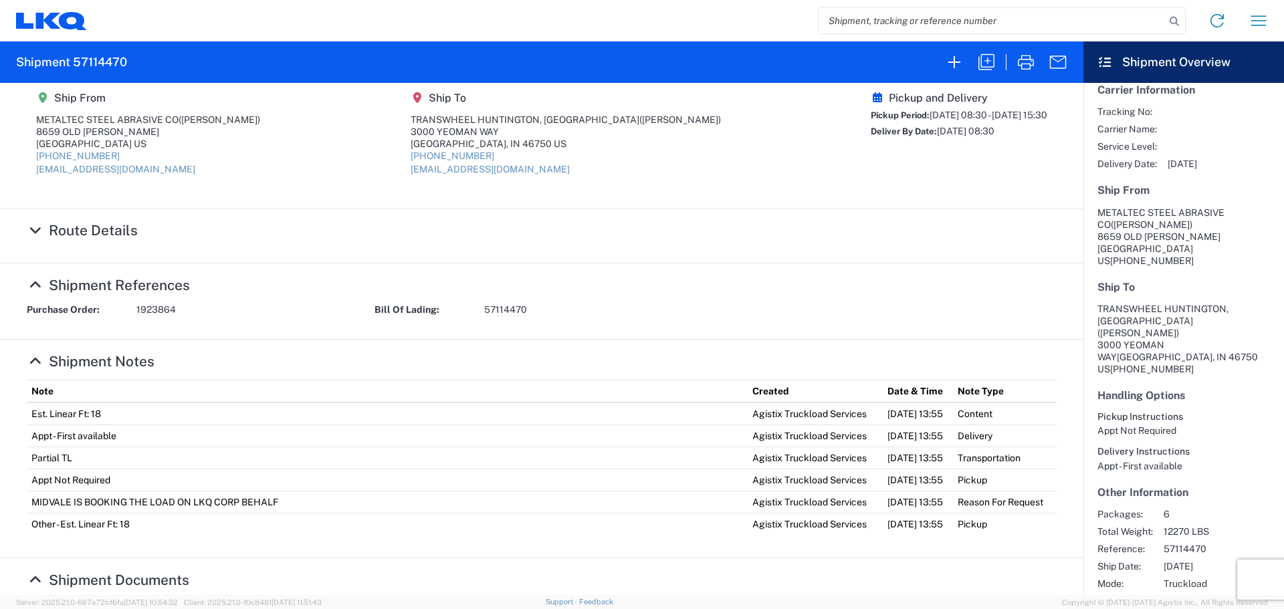
scroll to position [0, 0]
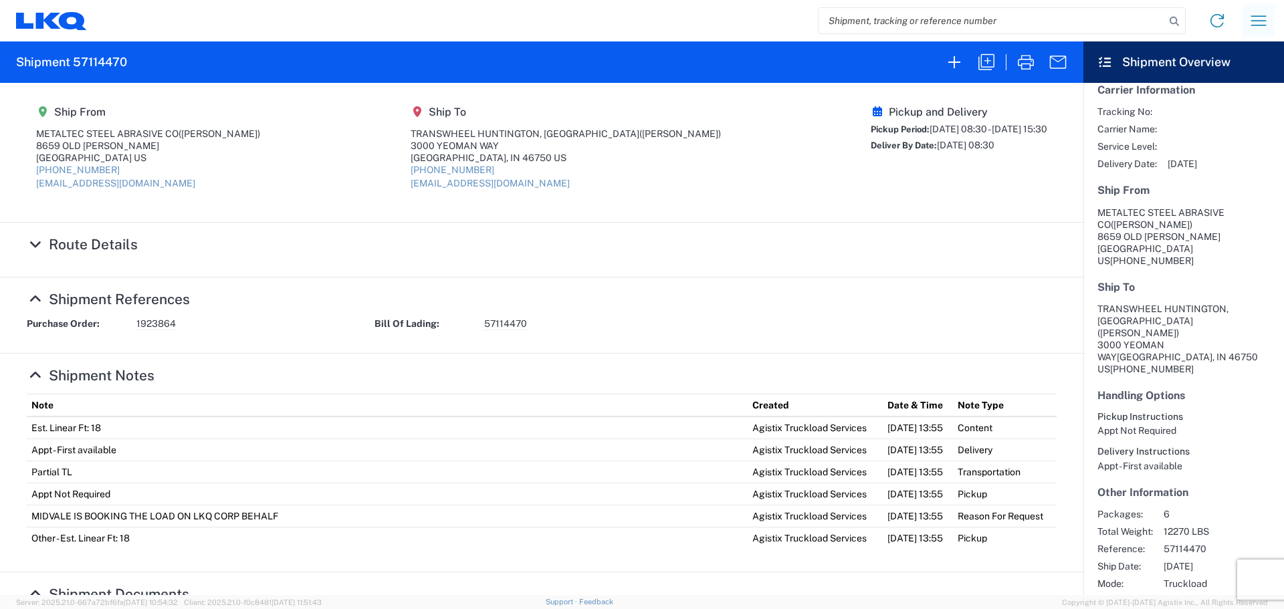
click at [1259, 24] on icon "button" at bounding box center [1258, 20] width 21 height 21
click at [1195, 63] on link "Home" at bounding box center [1209, 64] width 126 height 27
